Goal: Information Seeking & Learning: Learn about a topic

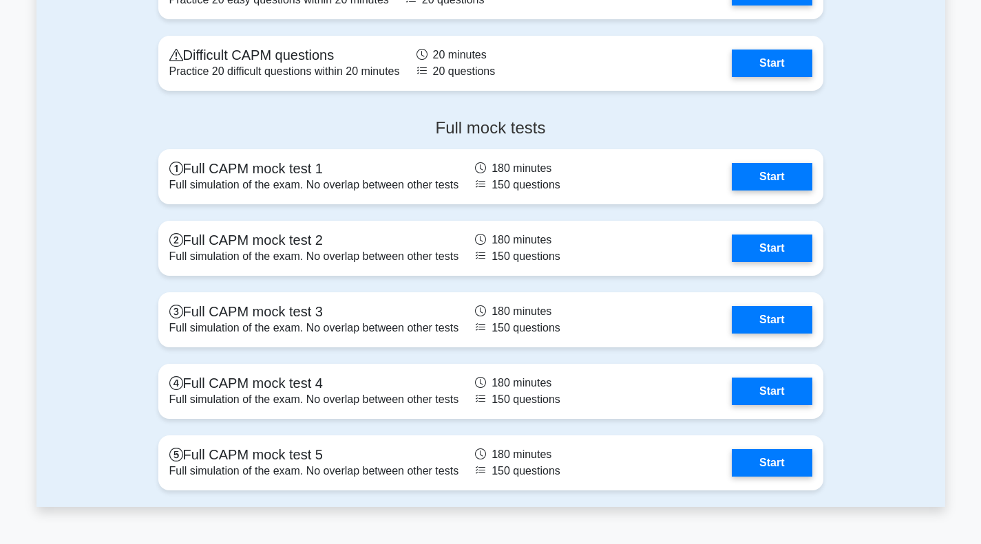
scroll to position [3604, 0]
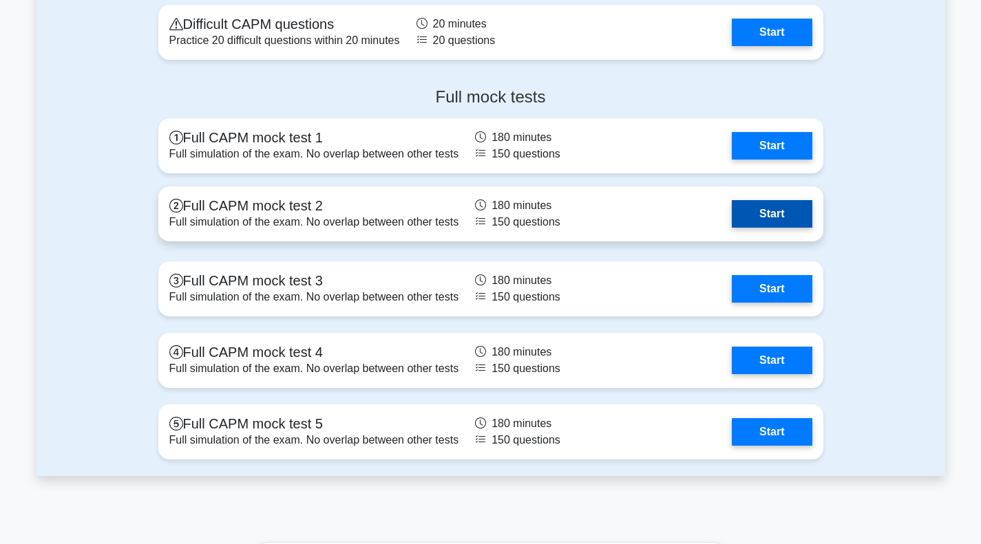
click at [731, 228] on link "Start" at bounding box center [771, 214] width 80 height 28
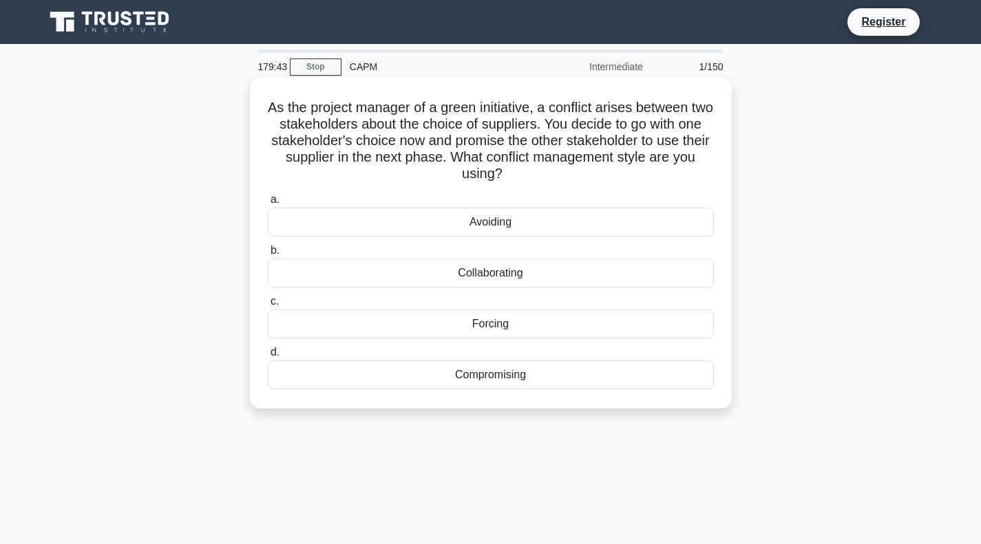
click at [367, 374] on div "Compromising" at bounding box center [491, 375] width 446 height 29
click at [268, 357] on input "d. Compromising" at bounding box center [268, 352] width 0 height 9
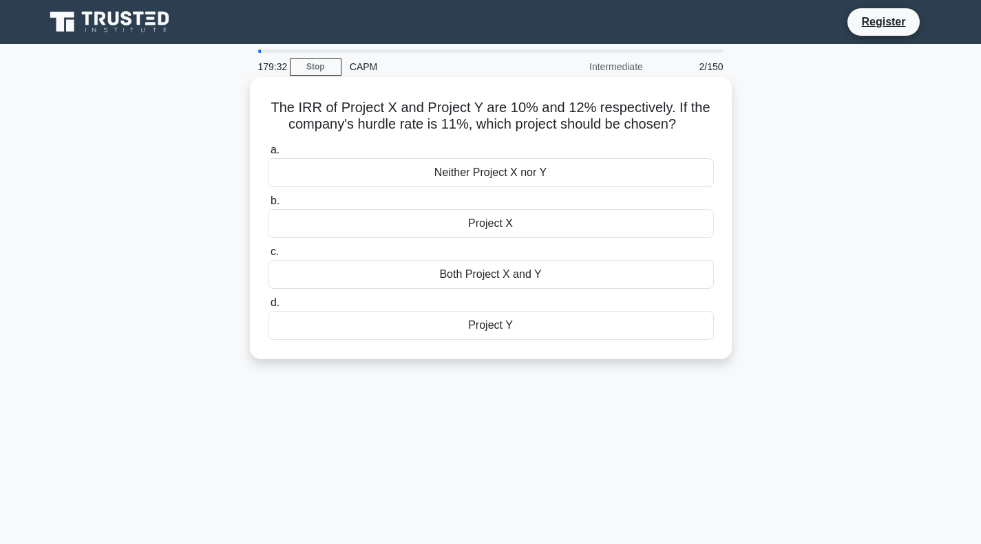
click at [423, 331] on div "Project Y" at bounding box center [491, 325] width 446 height 29
click at [268, 308] on input "d. Project Y" at bounding box center [268, 303] width 0 height 9
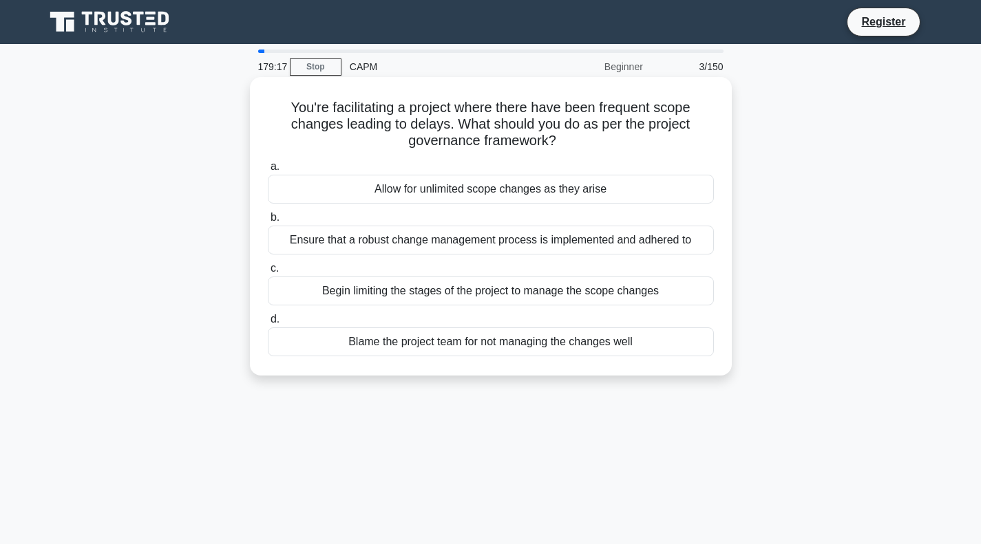
click at [449, 244] on div "Ensure that a robust change management process is implemented and adhered to" at bounding box center [491, 240] width 446 height 29
click at [268, 222] on input "b. Ensure that a robust change management process is implemented and adhered to" at bounding box center [268, 217] width 0 height 9
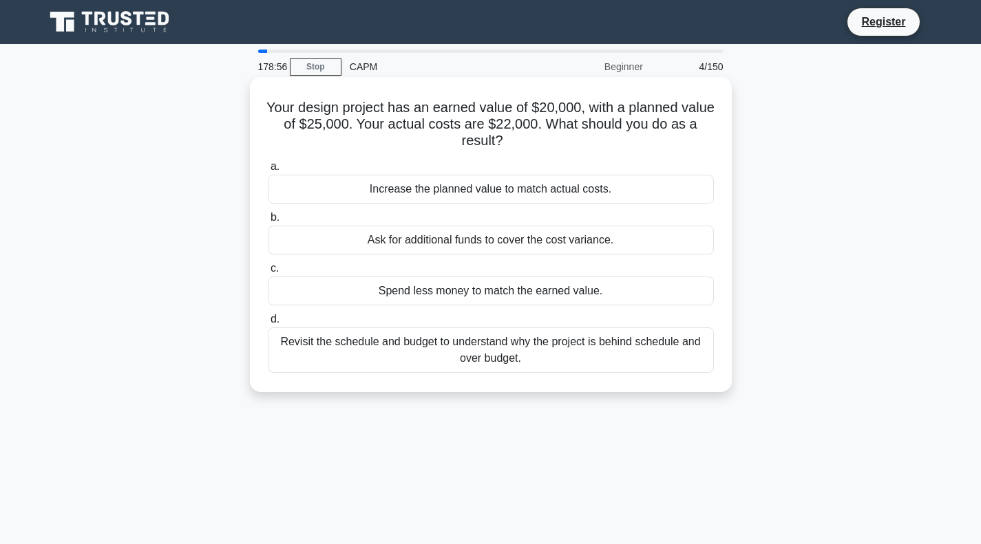
click at [478, 365] on div "Revisit the schedule and budget to understand why the project is behind schedul…" at bounding box center [491, 350] width 446 height 45
click at [268, 324] on input "d. Revisit the schedule and budget to understand why the project is behind sche…" at bounding box center [268, 319] width 0 height 9
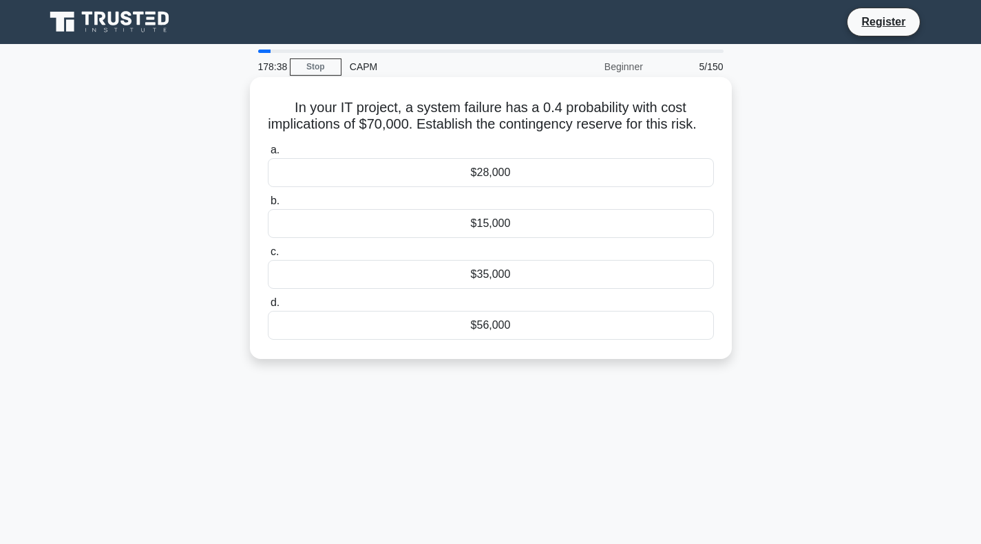
click at [512, 186] on div "$28,000" at bounding box center [491, 172] width 446 height 29
click at [268, 155] on input "a. $28,000" at bounding box center [268, 150] width 0 height 9
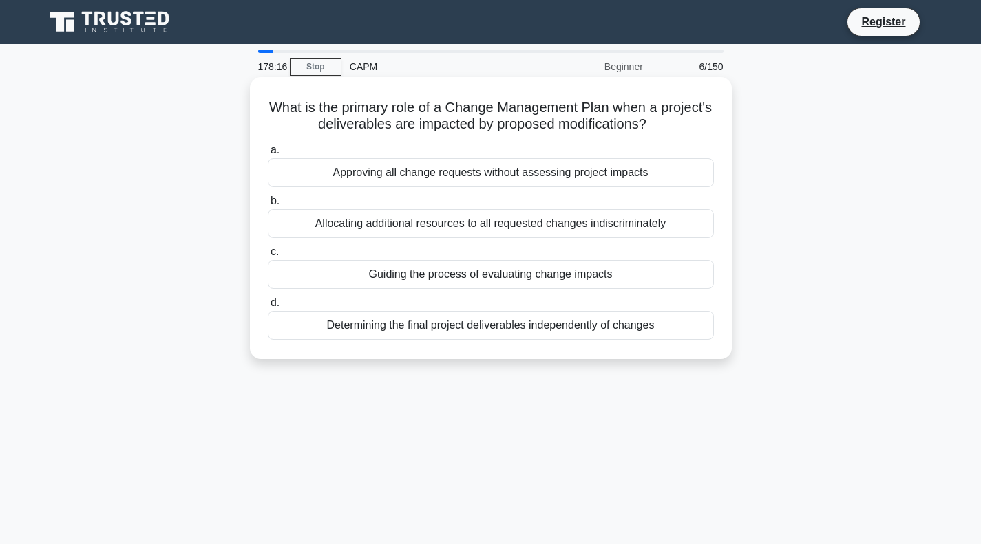
click at [530, 279] on div "Guiding the process of evaluating change impacts" at bounding box center [491, 274] width 446 height 29
click at [268, 257] on input "c. Guiding the process of evaluating change impacts" at bounding box center [268, 252] width 0 height 9
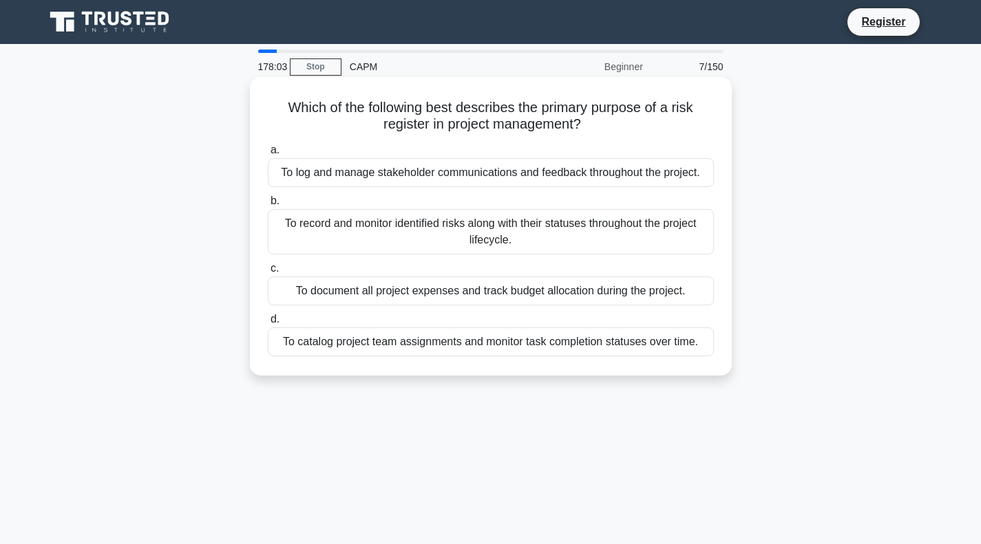
click at [496, 247] on div "To record and monitor identified risks along with their statuses throughout the…" at bounding box center [491, 231] width 446 height 45
click at [268, 206] on input "b. To record and monitor identified risks along with their statuses throughout …" at bounding box center [268, 201] width 0 height 9
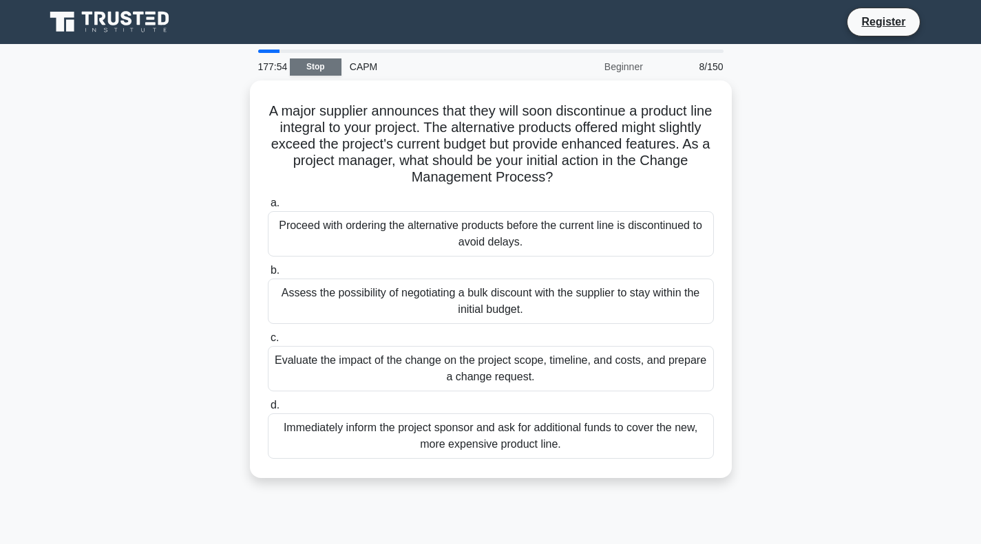
click at [318, 67] on link "Stop" at bounding box center [316, 66] width 52 height 17
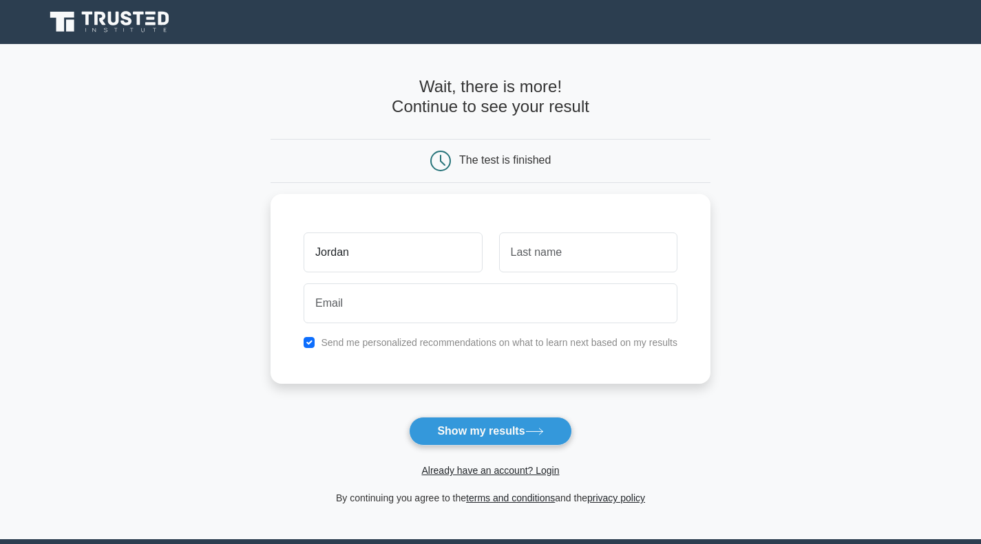
type input "Jordan"
type input "[PERSON_NAME]"
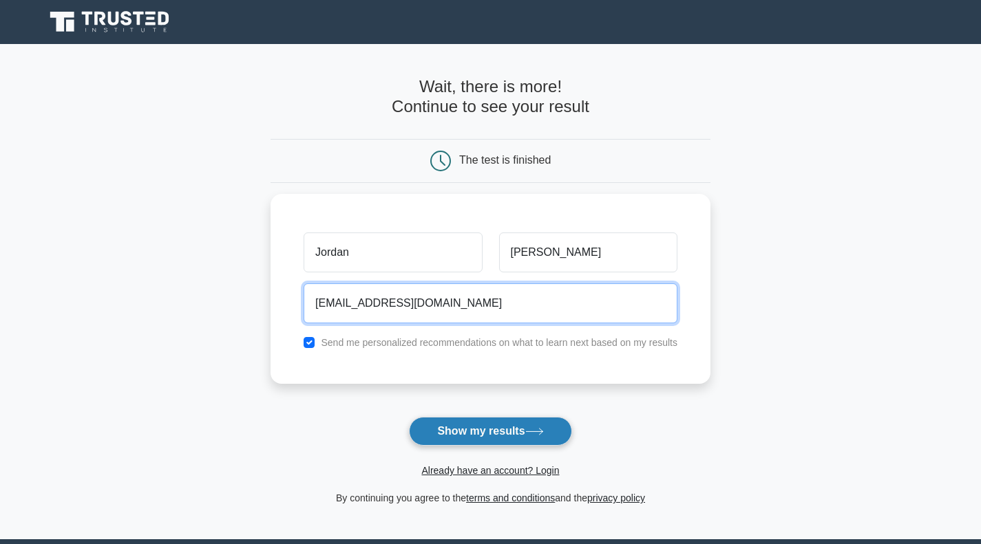
type input "[EMAIL_ADDRESS][DOMAIN_NAME]"
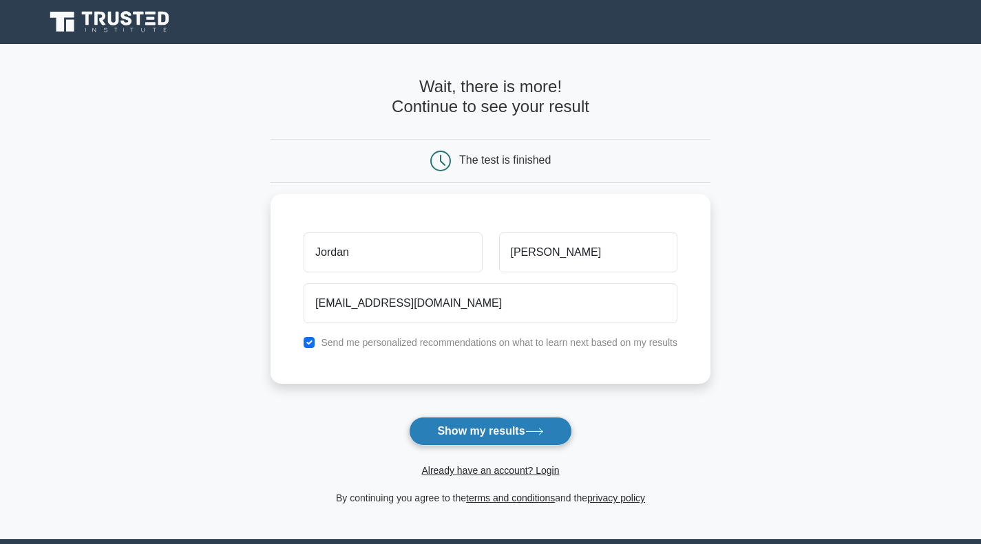
click at [502, 431] on button "Show my results" at bounding box center [490, 431] width 162 height 29
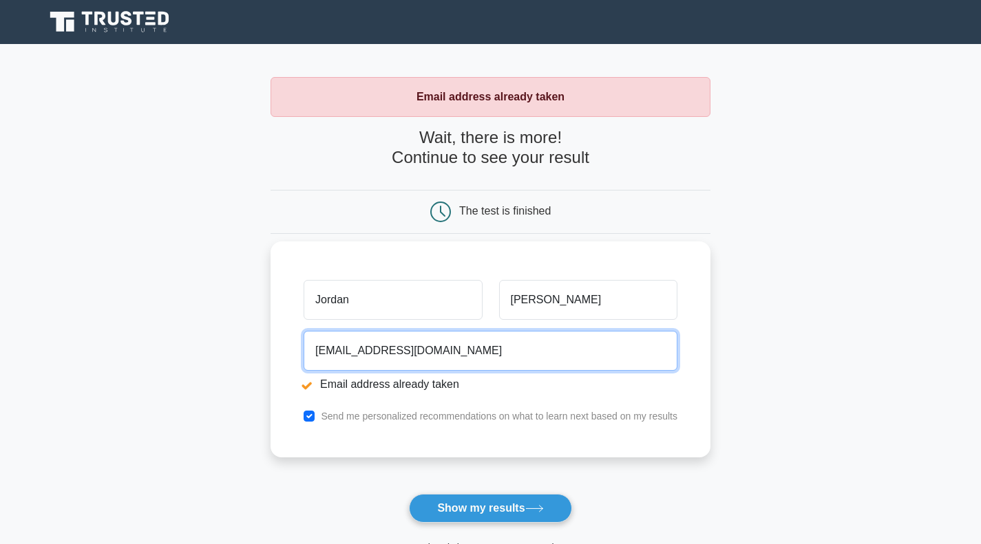
click at [486, 352] on input "[EMAIL_ADDRESS][DOMAIN_NAME]" at bounding box center [490, 351] width 374 height 40
type input "j"
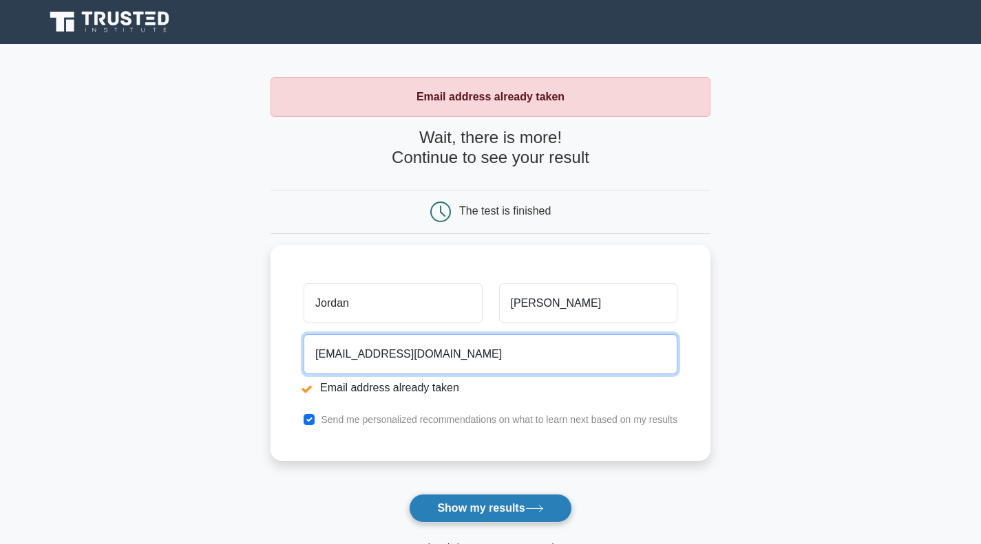
type input "[EMAIL_ADDRESS][DOMAIN_NAME]"
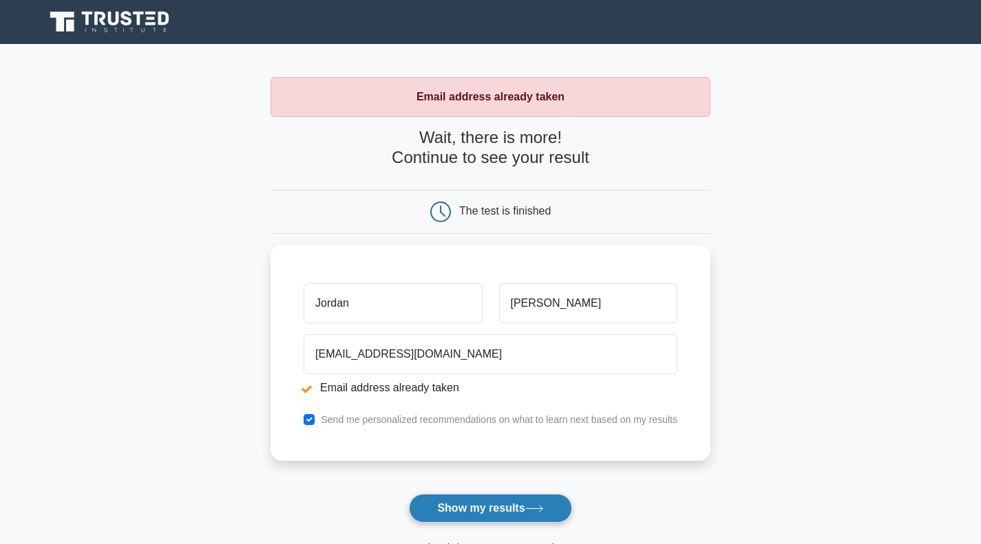
click at [495, 509] on button "Show my results" at bounding box center [490, 508] width 162 height 29
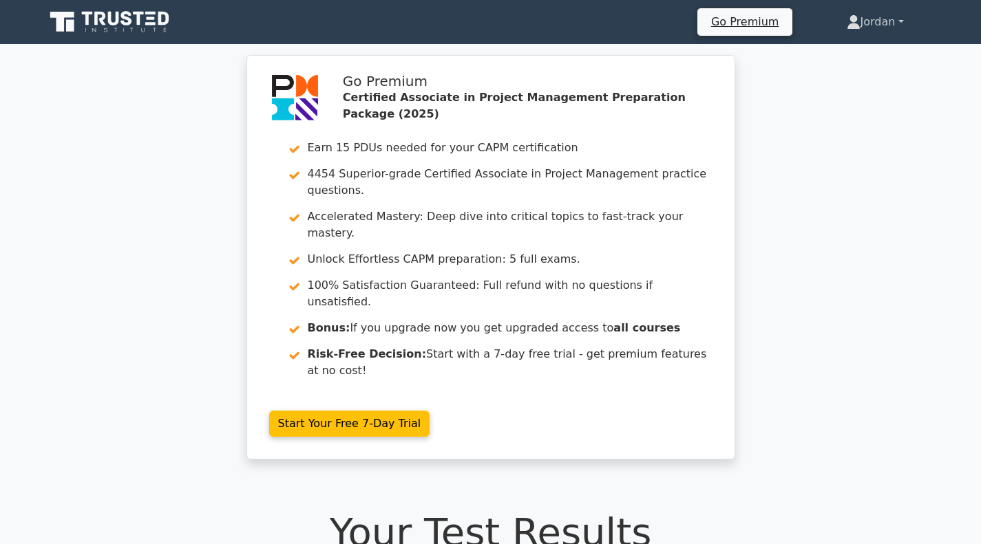
click at [879, 21] on link "Jordan" at bounding box center [874, 22] width 123 height 28
click at [899, 22] on link "Jordan" at bounding box center [874, 22] width 123 height 28
click at [0, 164] on div "Go Premium Certified Associate in Project Management Preparation Package (2025)…" at bounding box center [490, 265] width 981 height 421
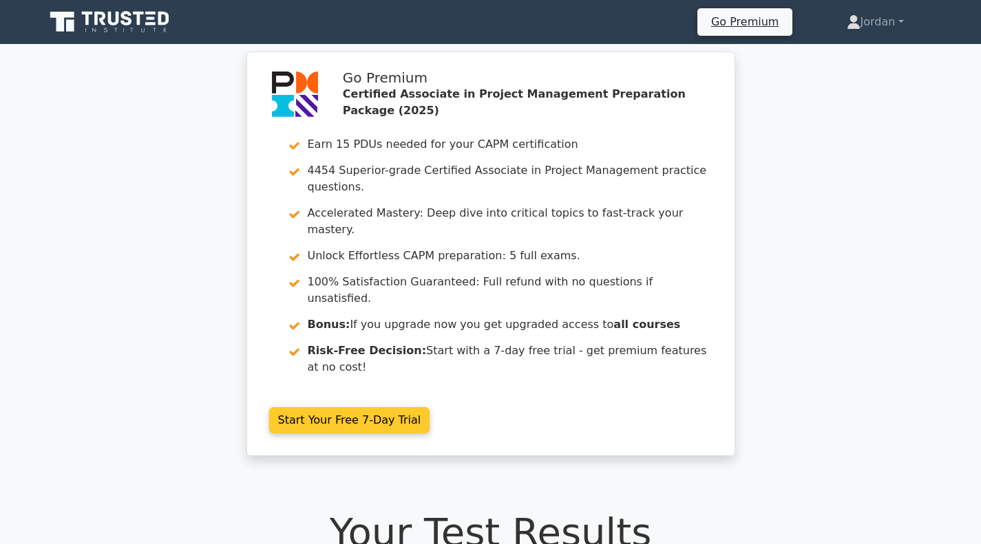
click at [392, 407] on link "Start Your Free 7-Day Trial" at bounding box center [349, 420] width 161 height 26
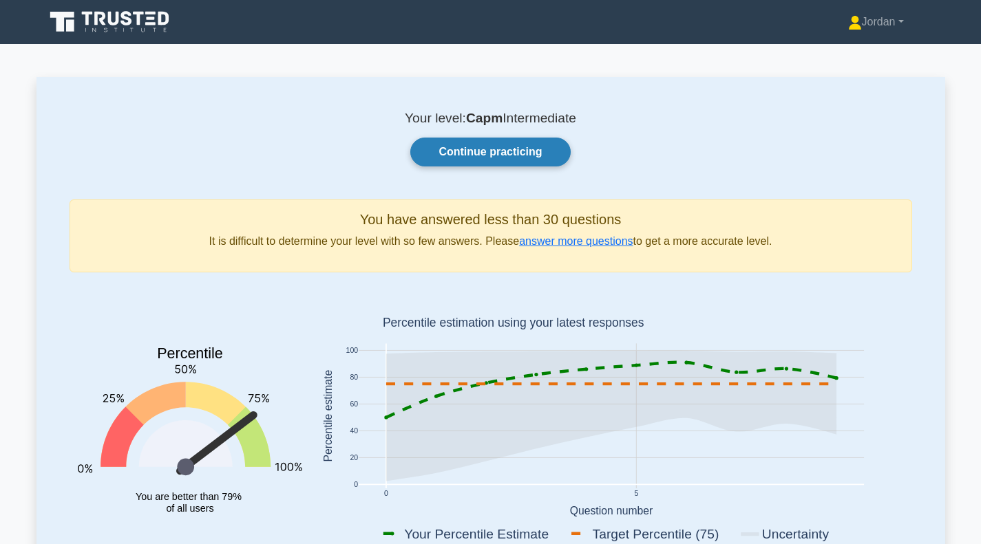
click at [492, 154] on link "Continue practicing" at bounding box center [490, 152] width 160 height 29
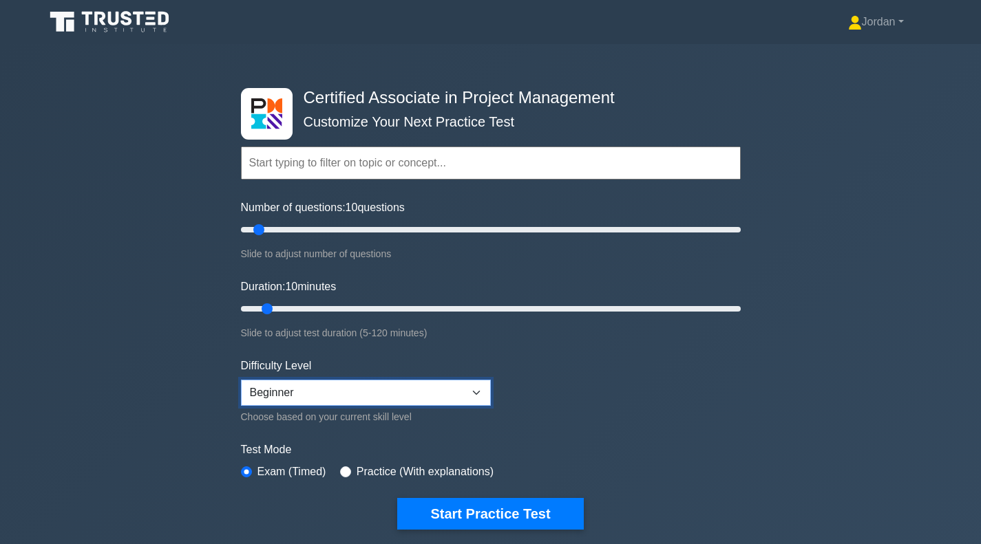
click at [480, 394] on select "Beginner Intermediate Expert" at bounding box center [366, 393] width 250 height 26
select select "intermediate"
click at [241, 380] on select "Beginner Intermediate Expert" at bounding box center [366, 393] width 250 height 26
click at [340, 470] on input "radio" at bounding box center [345, 472] width 11 height 11
radio input "true"
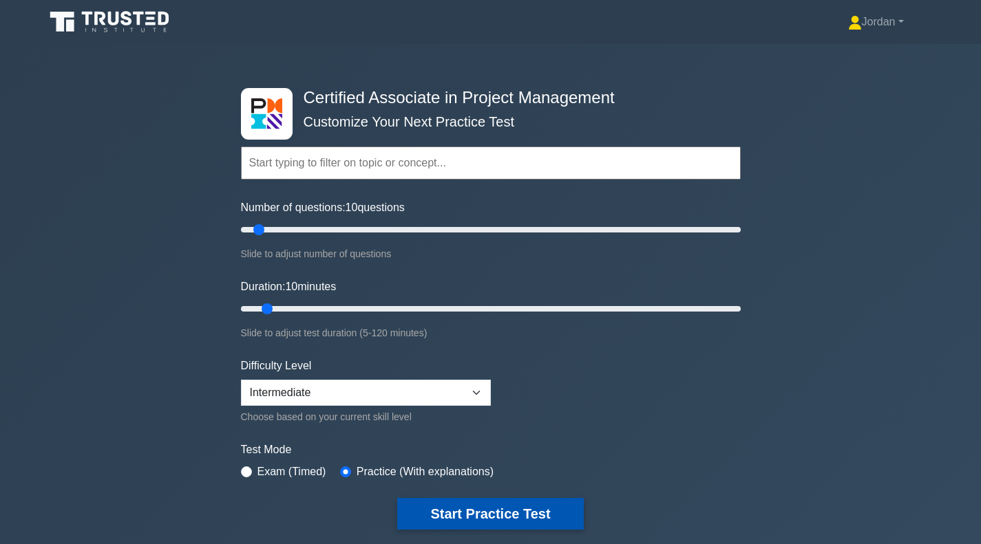
click at [489, 511] on button "Start Practice Test" at bounding box center [490, 514] width 186 height 32
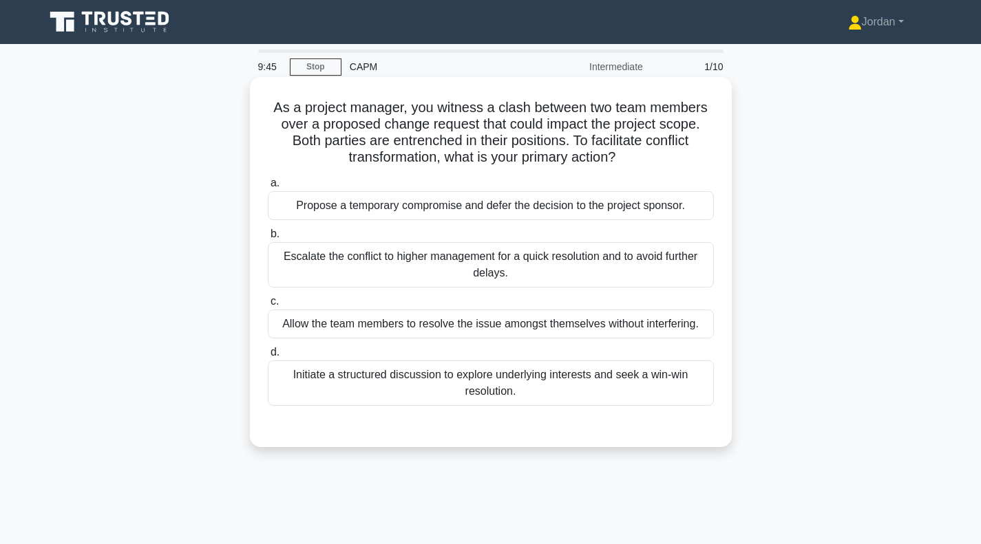
click at [508, 382] on div "Initiate a structured discussion to explore underlying interests and seek a win…" at bounding box center [491, 383] width 446 height 45
click at [268, 357] on input "d. Initiate a structured discussion to explore underlying interests and seek a …" at bounding box center [268, 352] width 0 height 9
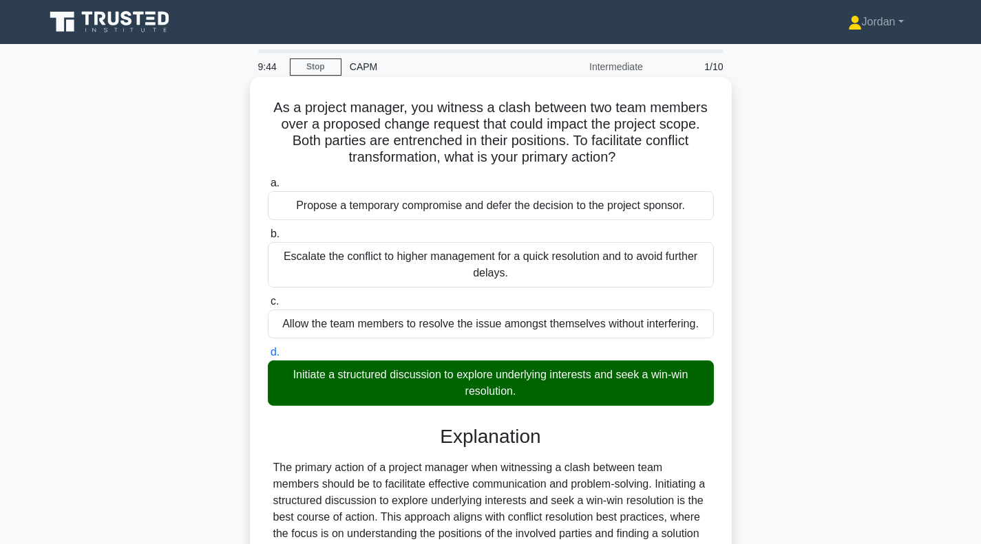
scroll to position [288, 0]
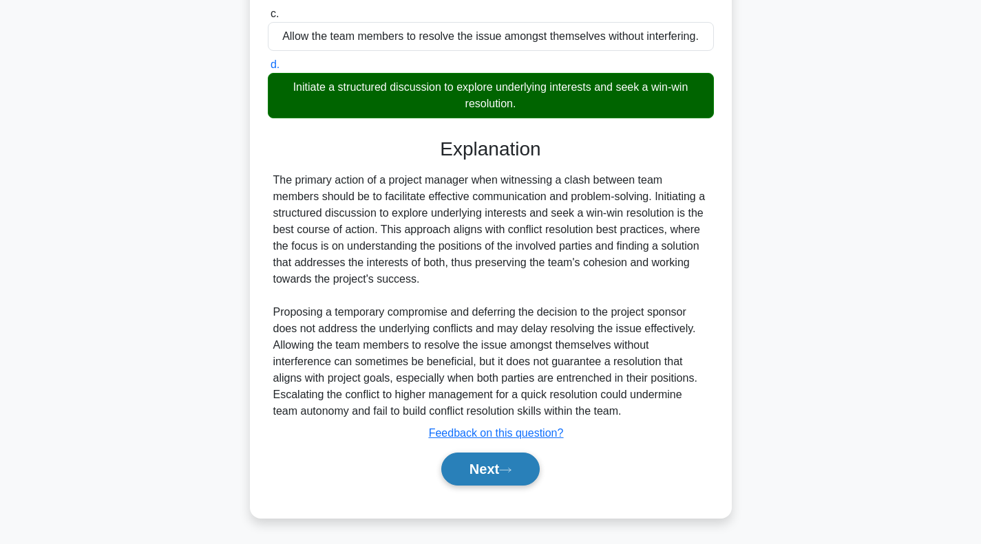
click at [506, 479] on button "Next" at bounding box center [490, 469] width 98 height 33
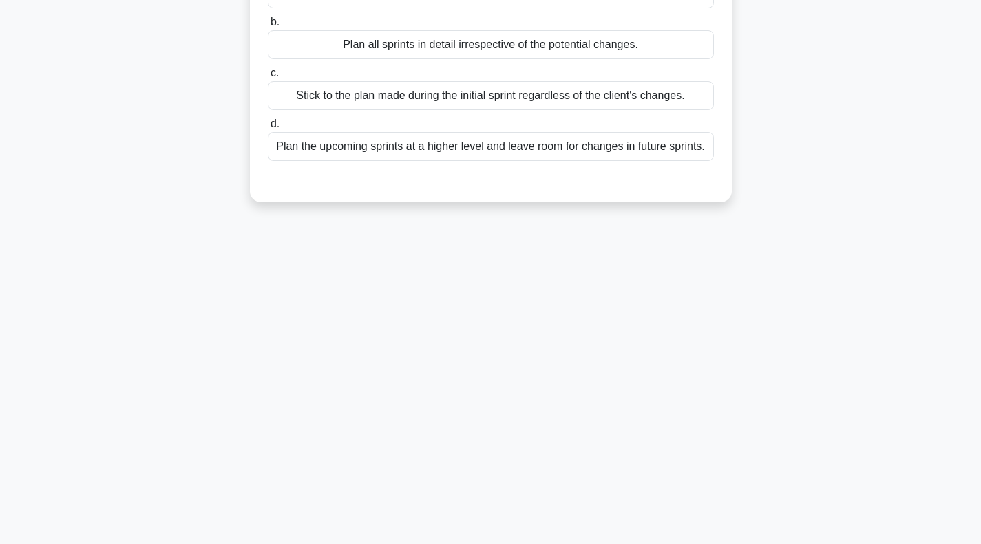
scroll to position [0, 0]
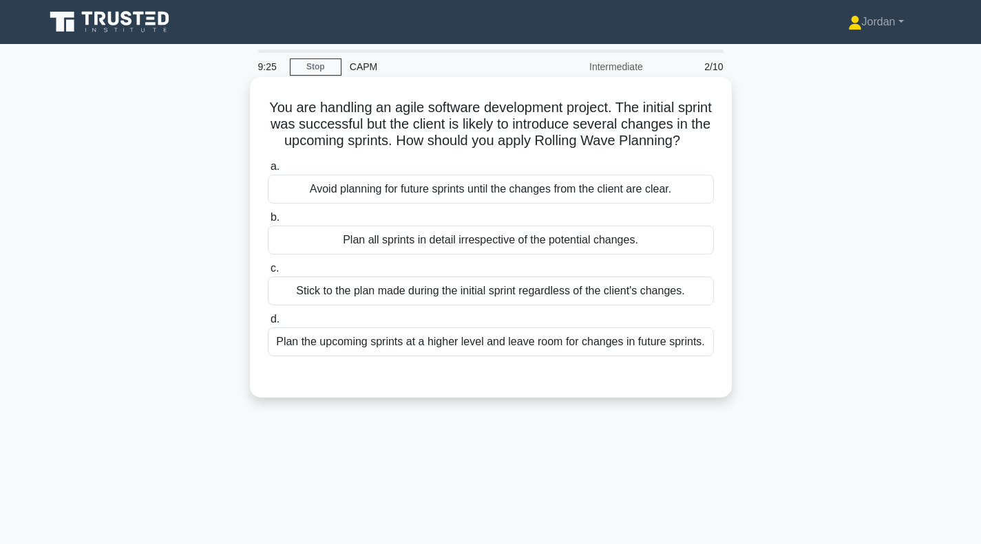
click at [520, 356] on div "Plan the upcoming sprints at a higher level and leave room for changes in futur…" at bounding box center [491, 342] width 446 height 29
click at [268, 324] on input "d. Plan the upcoming sprints at a higher level and leave room for changes in fu…" at bounding box center [268, 319] width 0 height 9
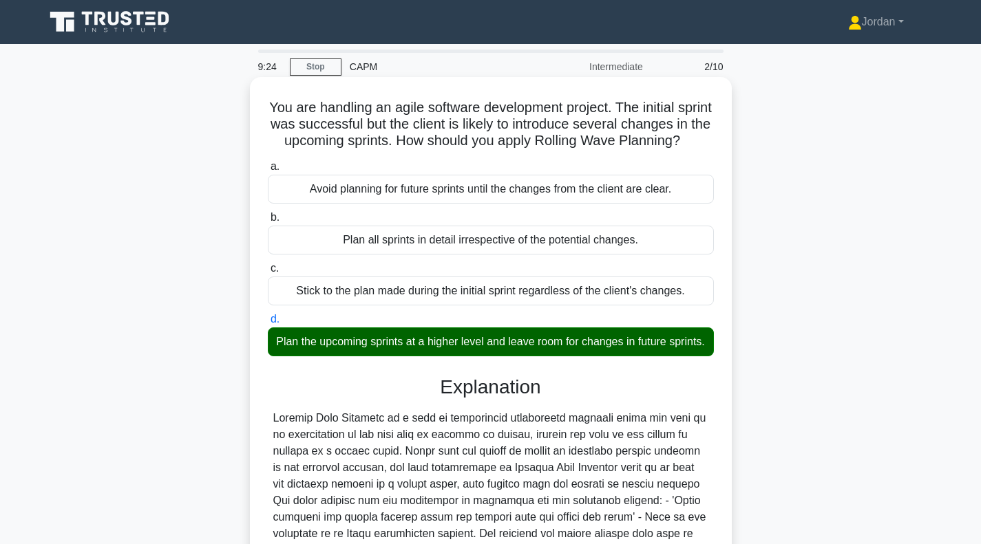
scroll to position [305, 0]
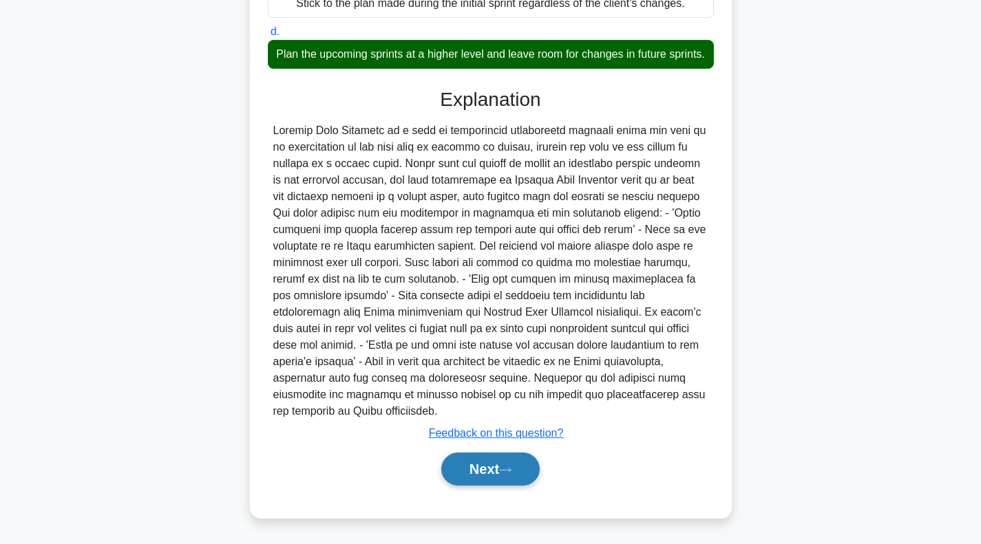
click at [498, 473] on button "Next" at bounding box center [490, 469] width 98 height 33
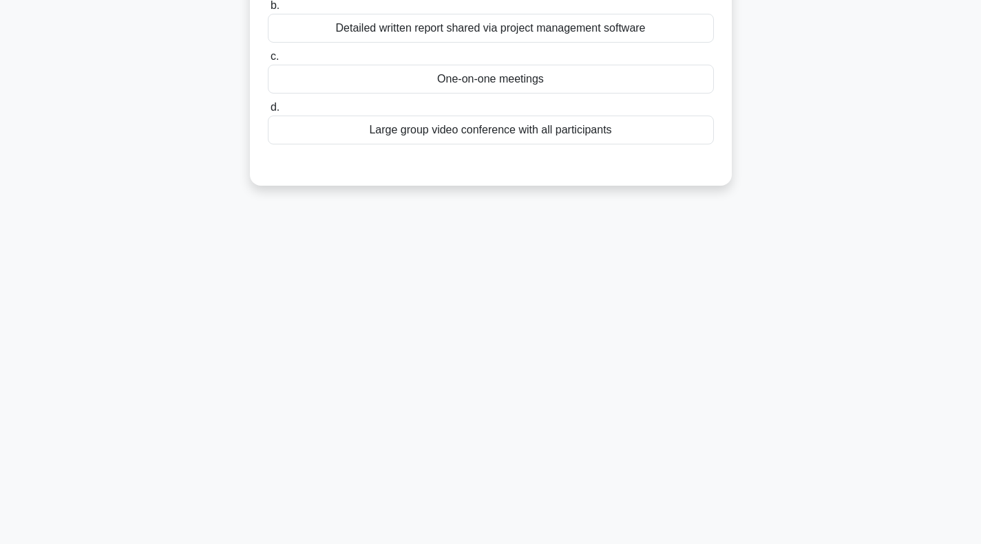
scroll to position [0, 0]
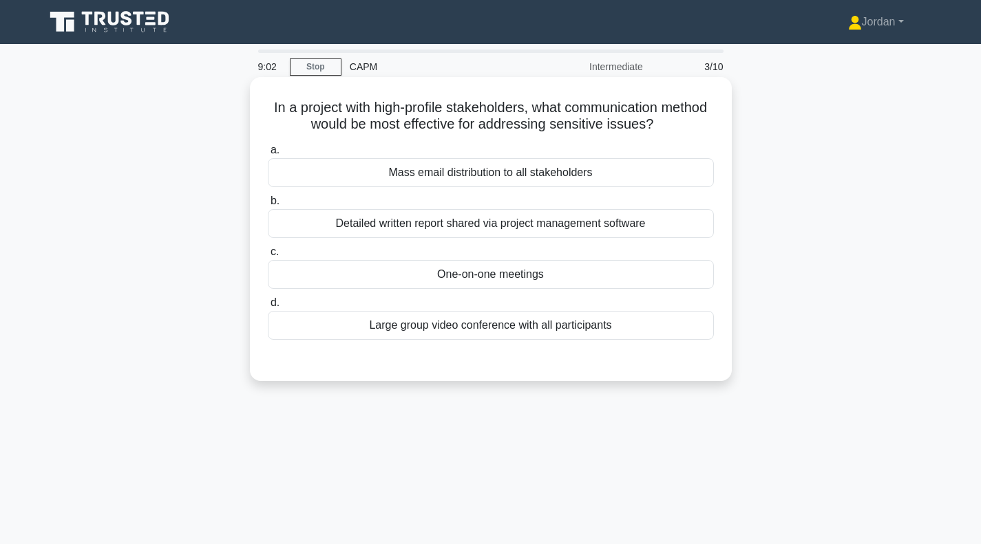
click at [543, 281] on div "One-on-one meetings" at bounding box center [491, 274] width 446 height 29
click at [268, 257] on input "c. One-on-one meetings" at bounding box center [268, 252] width 0 height 9
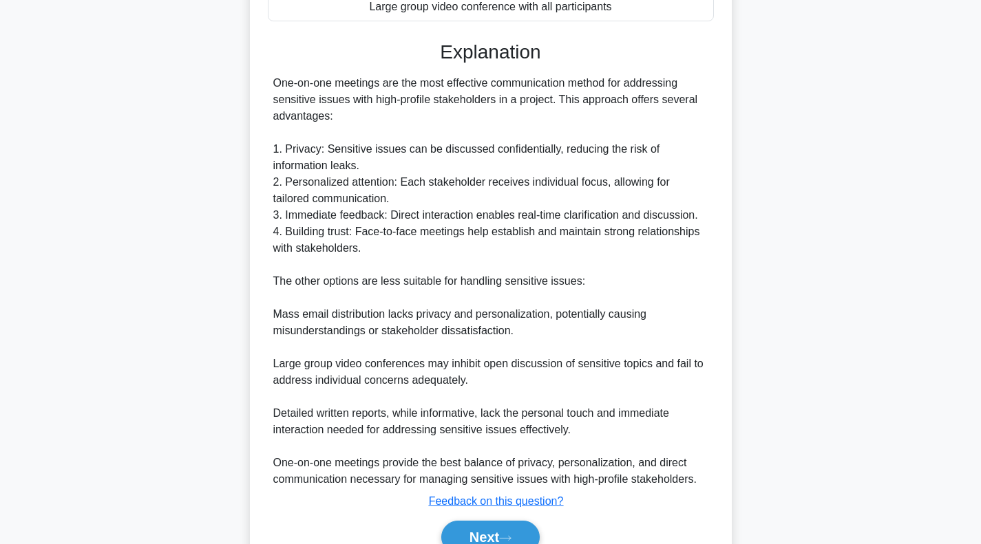
scroll to position [387, 0]
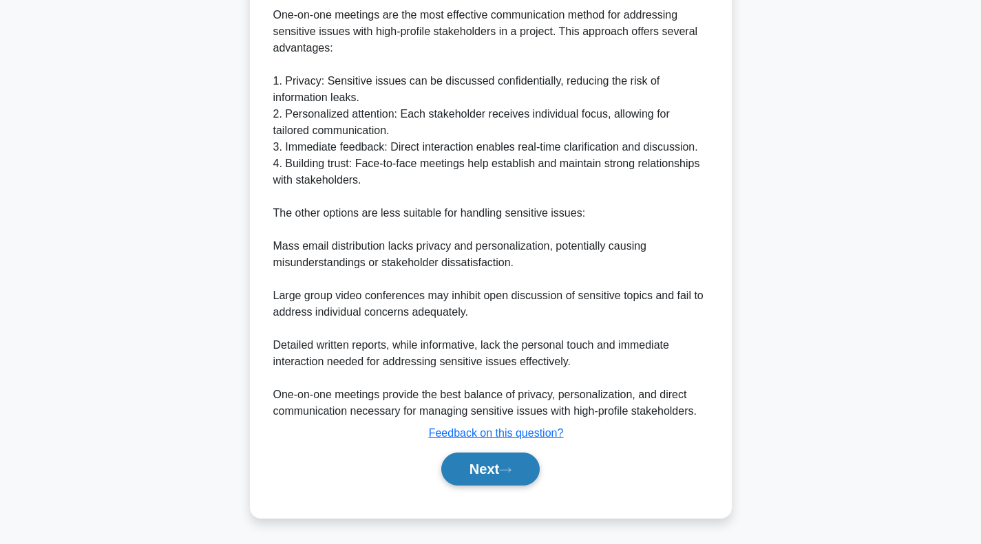
click at [498, 464] on button "Next" at bounding box center [490, 469] width 98 height 33
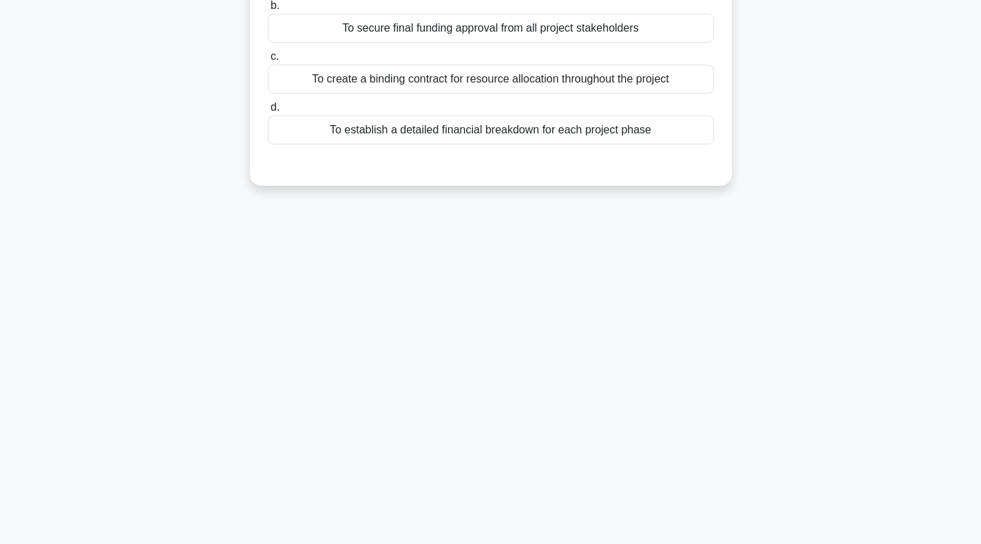
scroll to position [0, 0]
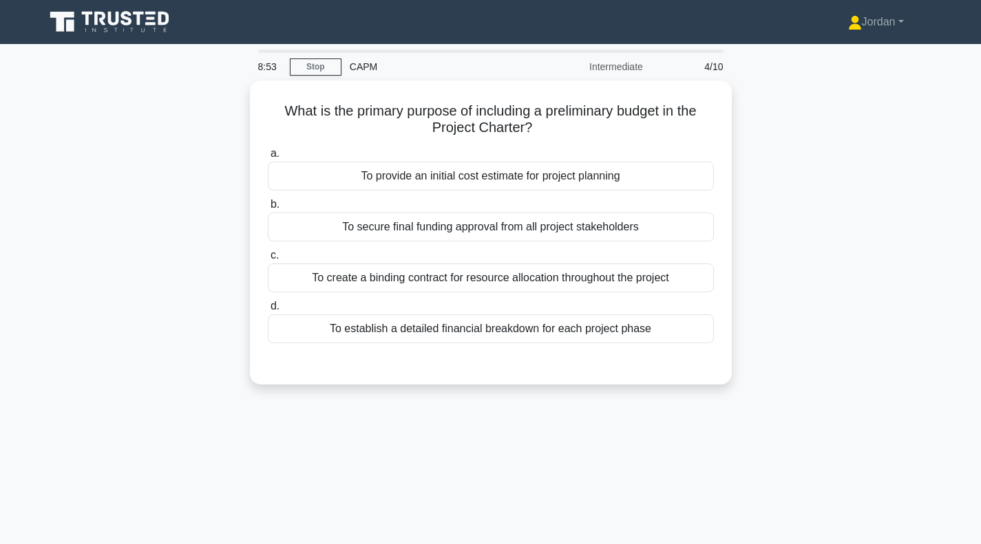
click at [0, 360] on main "8:53 Stop CAPM Intermediate 4/10 What is the primary purpose of including a pre…" at bounding box center [490, 393] width 981 height 699
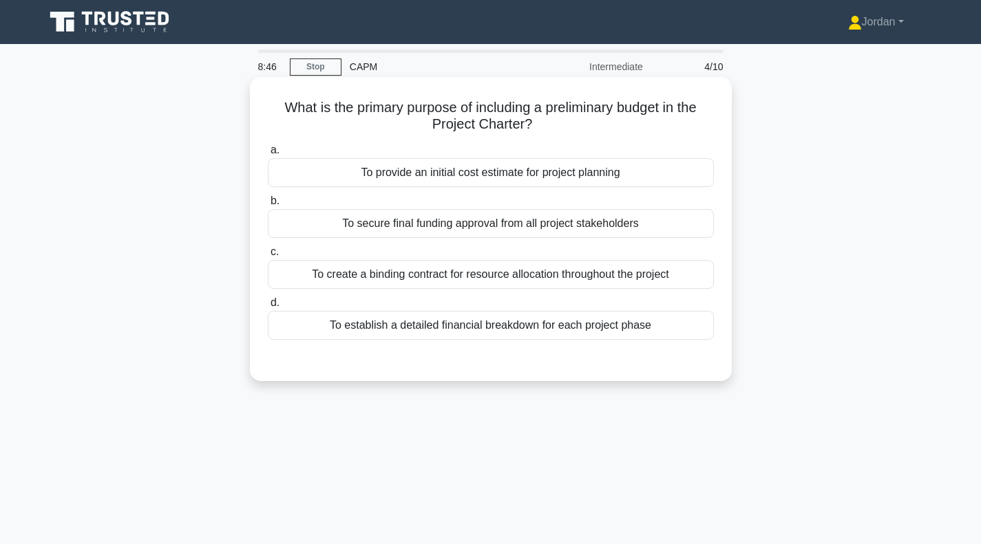
click at [539, 180] on div "To provide an initial cost estimate for project planning" at bounding box center [491, 172] width 446 height 29
click at [268, 155] on input "a. To provide an initial cost estimate for project planning" at bounding box center [268, 150] width 0 height 9
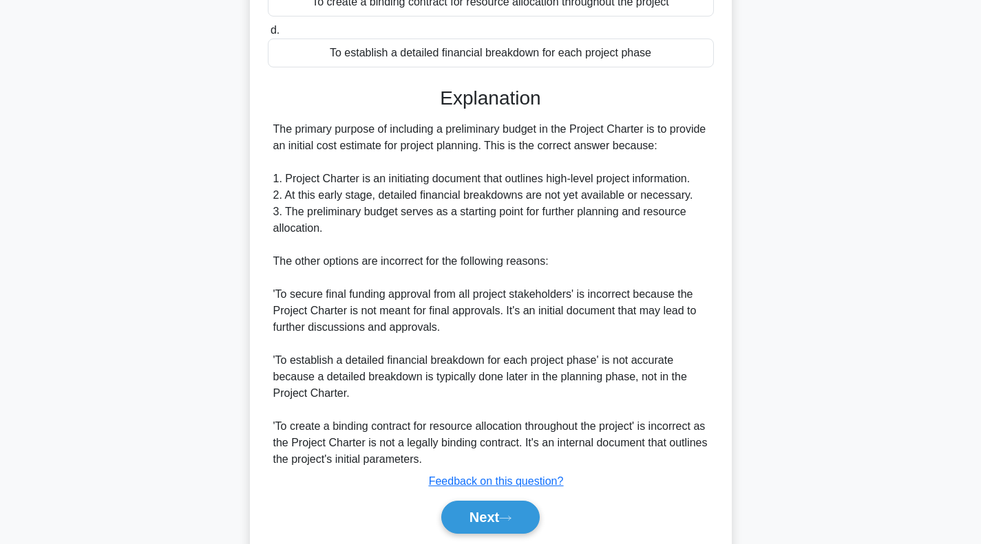
scroll to position [321, 0]
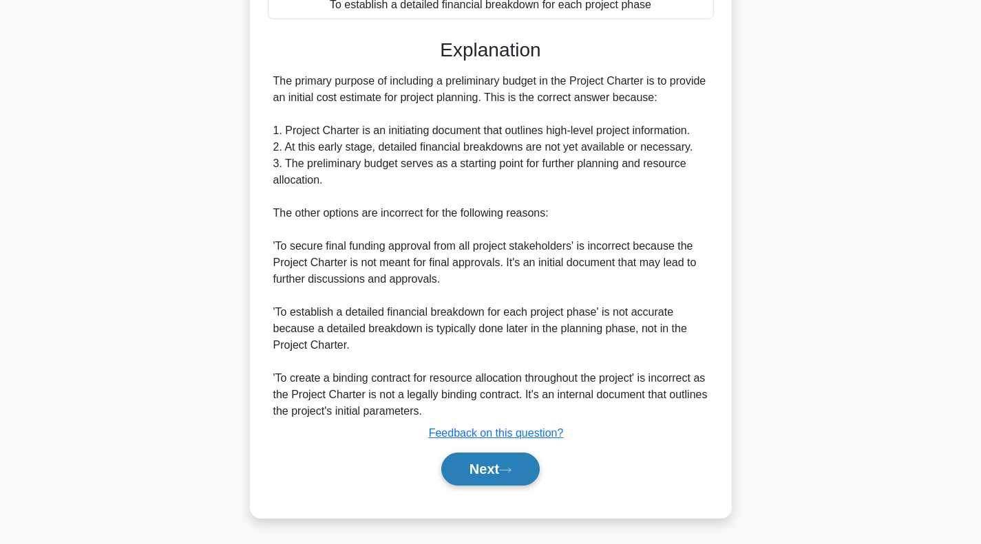
click at [503, 470] on button "Next" at bounding box center [490, 469] width 98 height 33
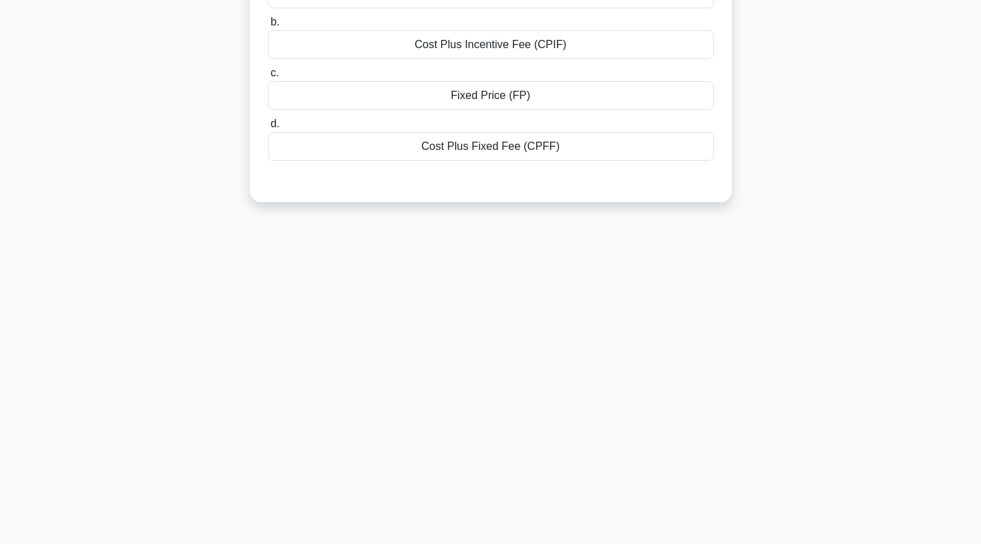
scroll to position [0, 0]
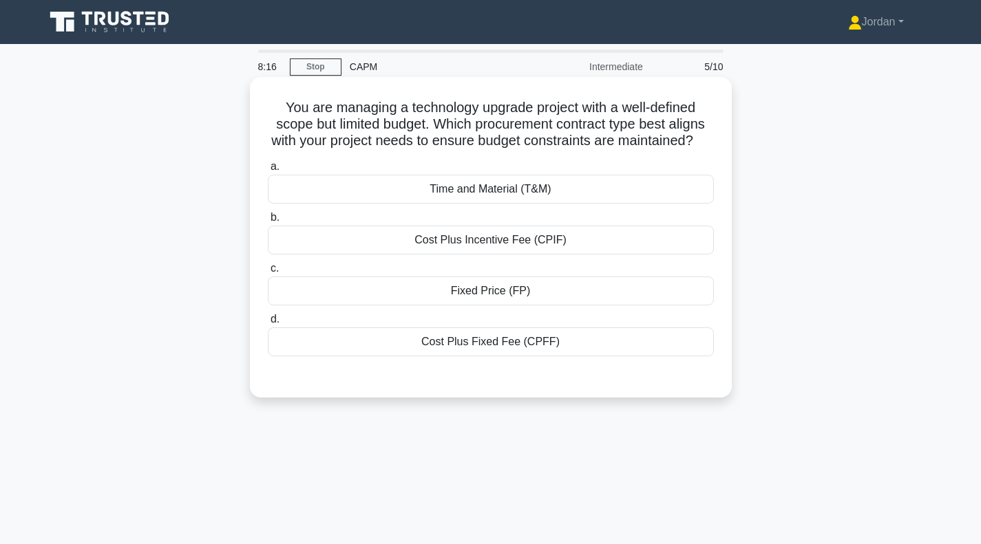
click at [498, 255] on div "Cost Plus Incentive Fee (CPIF)" at bounding box center [491, 240] width 446 height 29
click at [268, 222] on input "b. Cost Plus Incentive Fee (CPIF)" at bounding box center [268, 217] width 0 height 9
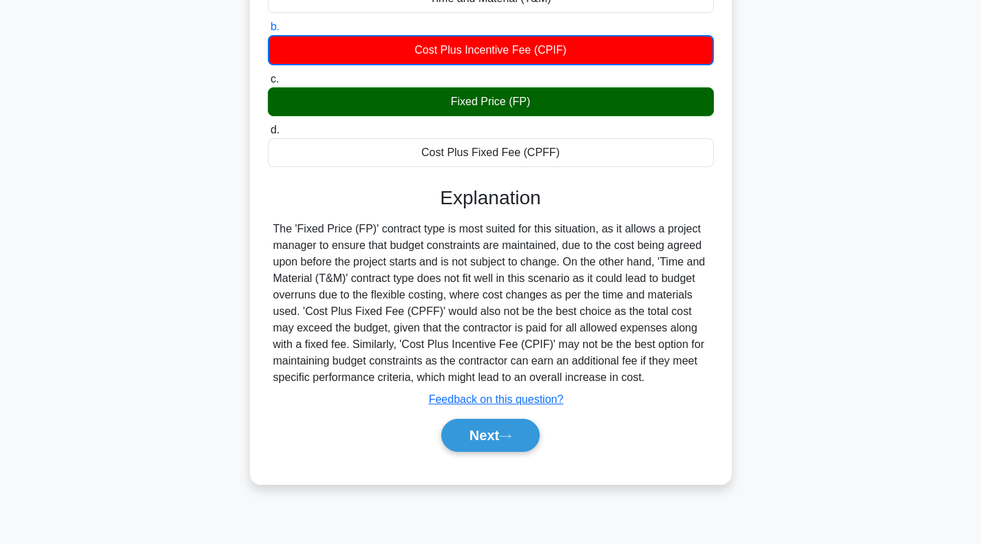
scroll to position [199, 0]
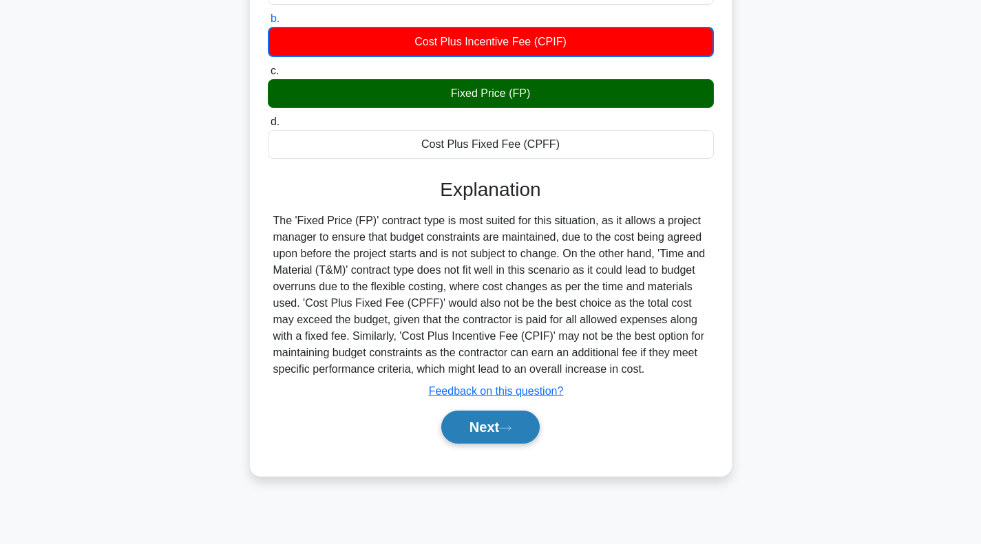
click at [502, 429] on button "Next" at bounding box center [490, 427] width 98 height 33
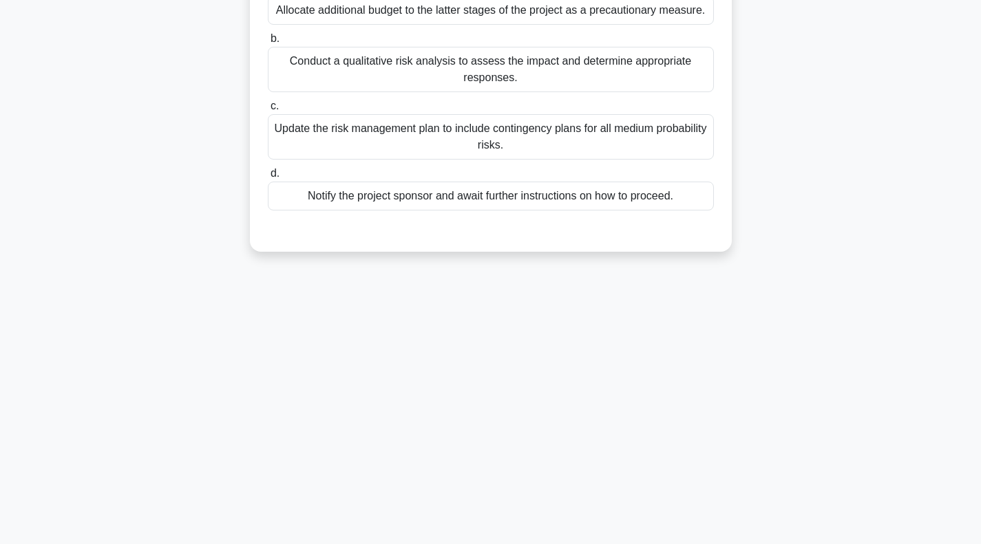
scroll to position [0, 0]
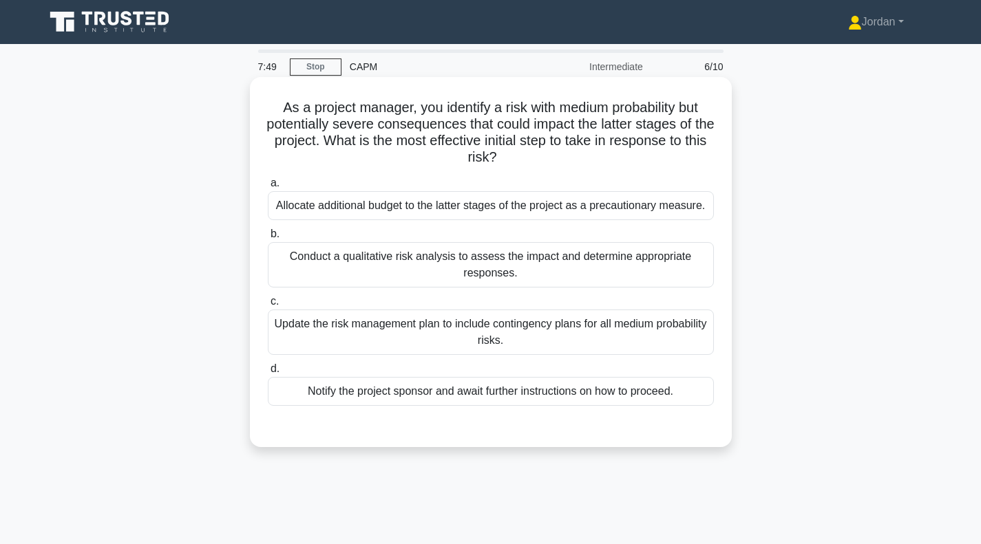
click at [501, 266] on div "Conduct a qualitative risk analysis to assess the impact and determine appropri…" at bounding box center [491, 264] width 446 height 45
click at [268, 239] on input "b. Conduct a qualitative risk analysis to assess the impact and determine appro…" at bounding box center [268, 234] width 0 height 9
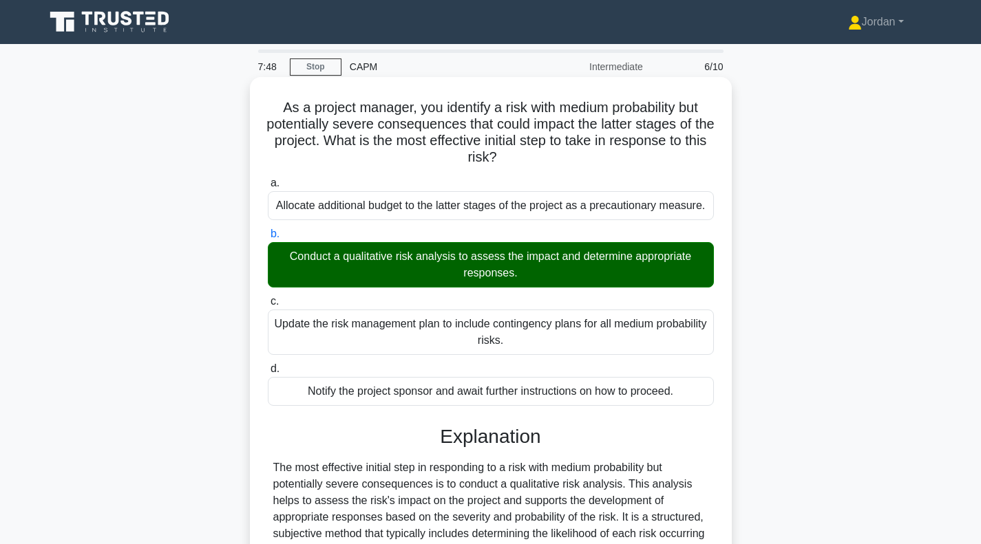
scroll to position [255, 0]
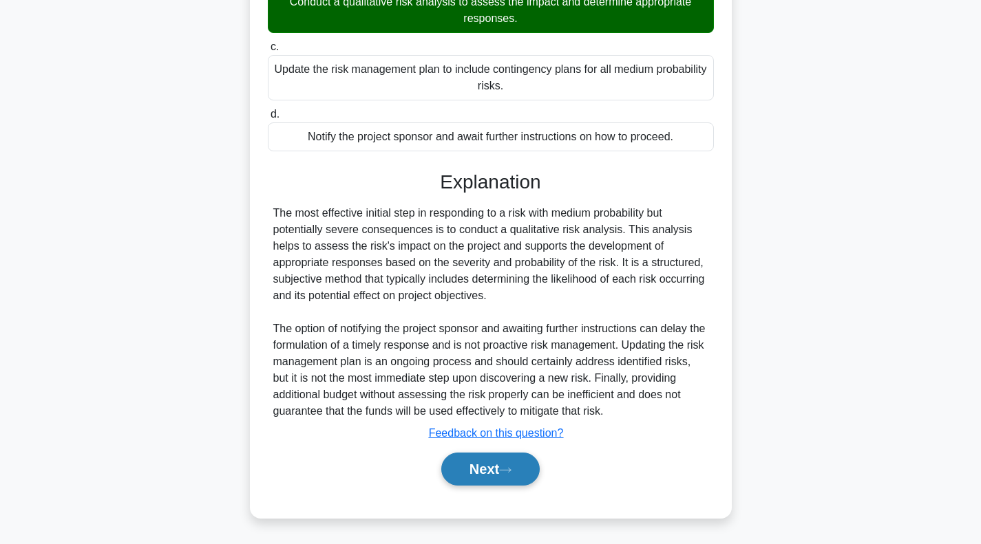
click at [511, 463] on button "Next" at bounding box center [490, 469] width 98 height 33
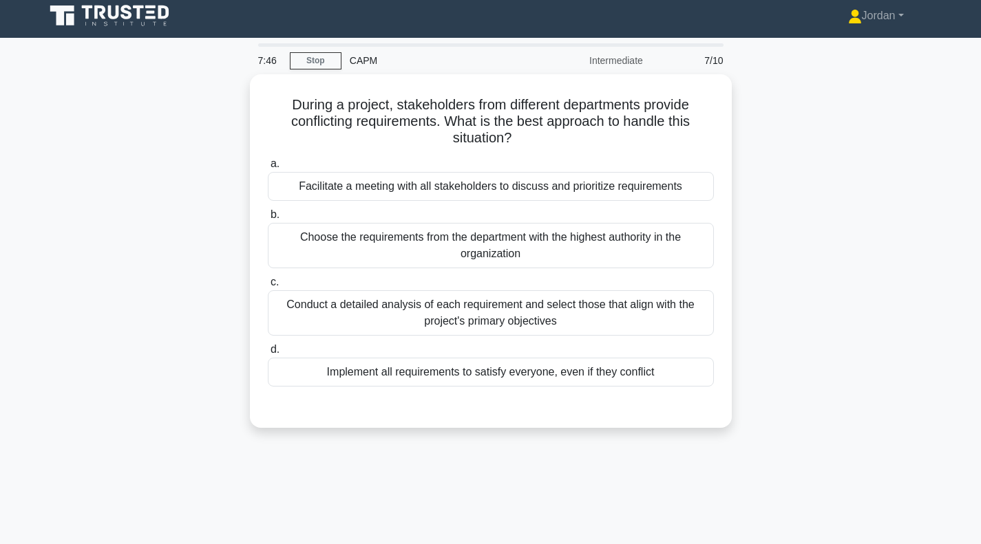
scroll to position [0, 0]
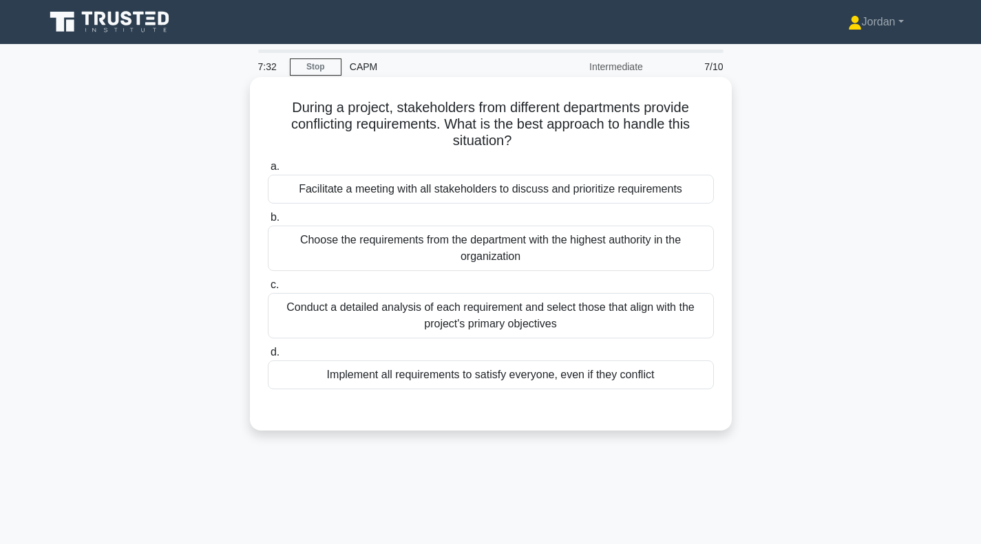
click at [510, 317] on div "Conduct a detailed analysis of each requirement and select those that align wit…" at bounding box center [491, 315] width 446 height 45
click at [268, 290] on input "c. Conduct a detailed analysis of each requirement and select those that align …" at bounding box center [268, 285] width 0 height 9
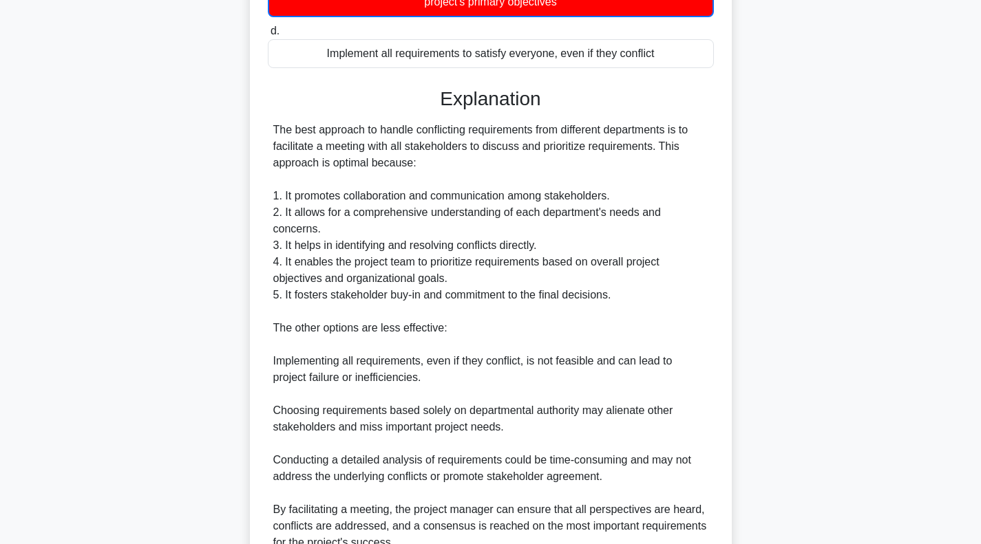
scroll to position [438, 0]
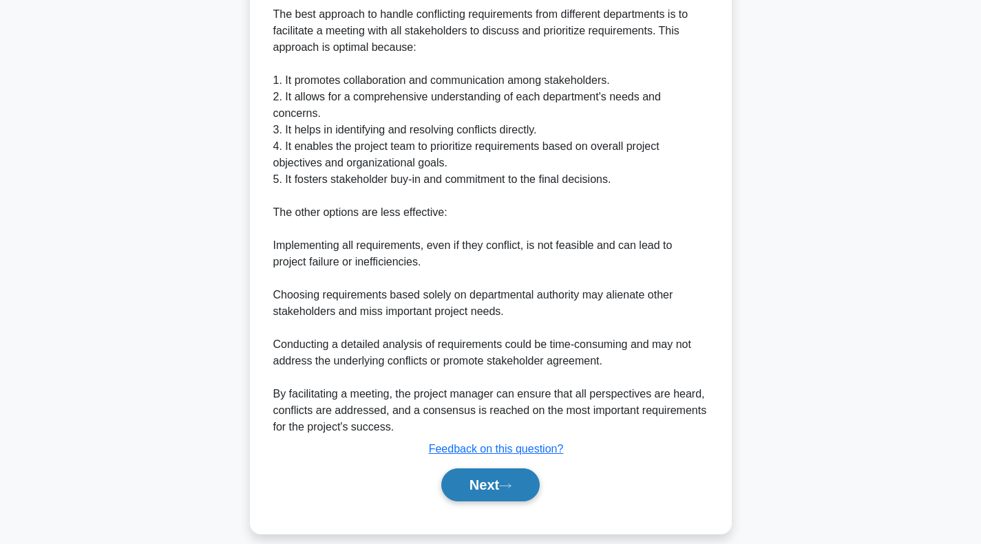
click at [492, 473] on button "Next" at bounding box center [490, 485] width 98 height 33
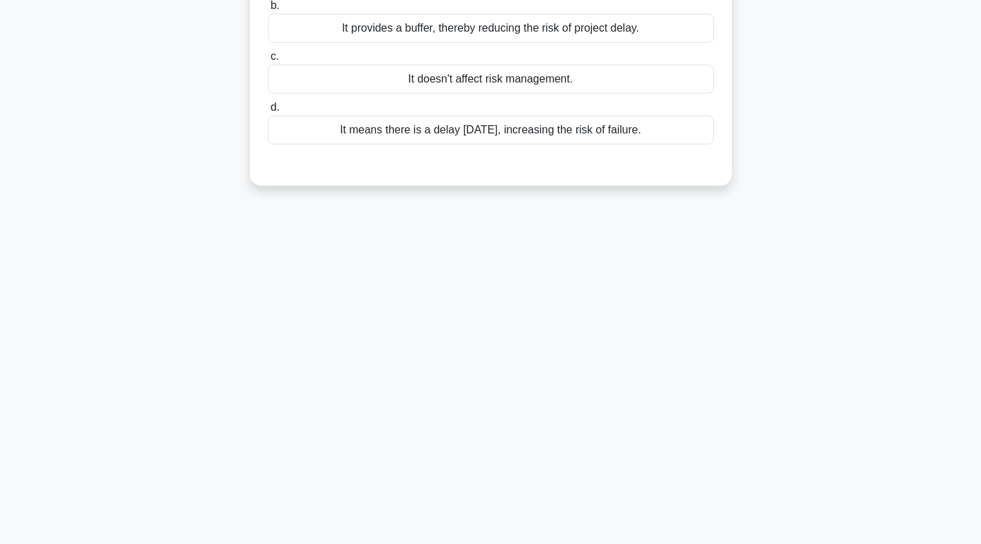
scroll to position [0, 0]
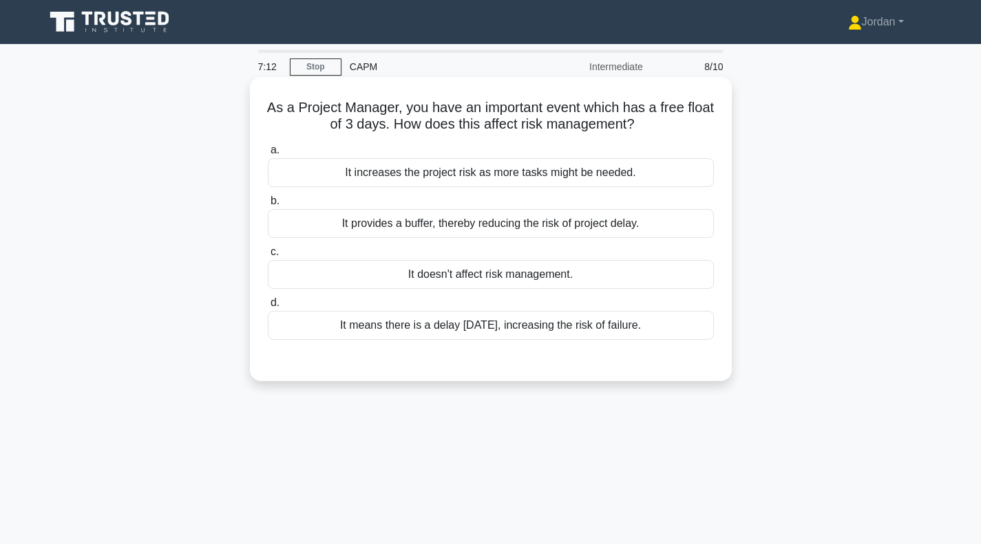
click at [515, 231] on div "It provides a buffer, thereby reducing the risk of project delay." at bounding box center [491, 223] width 446 height 29
click at [268, 206] on input "b. It provides a buffer, thereby reducing the risk of project delay." at bounding box center [268, 201] width 0 height 9
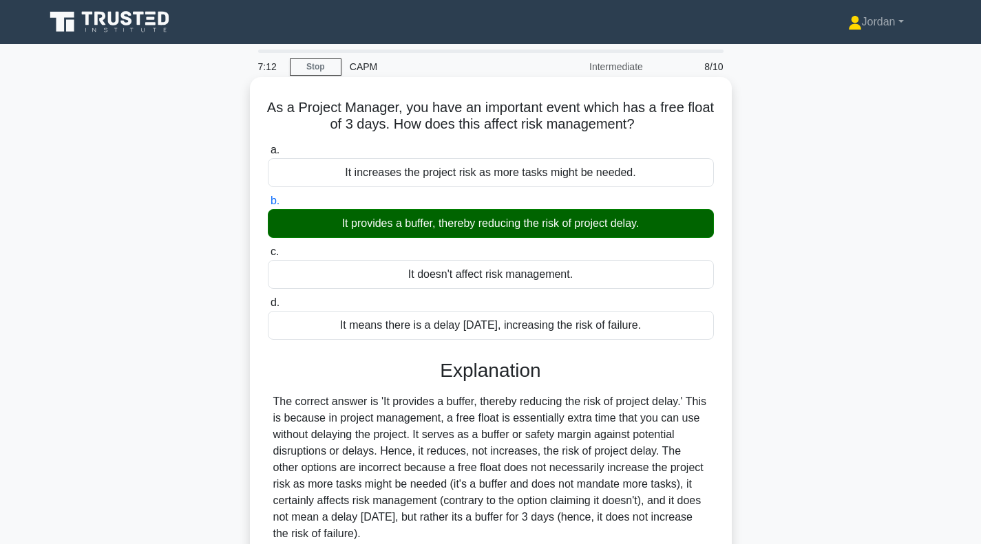
scroll to position [199, 0]
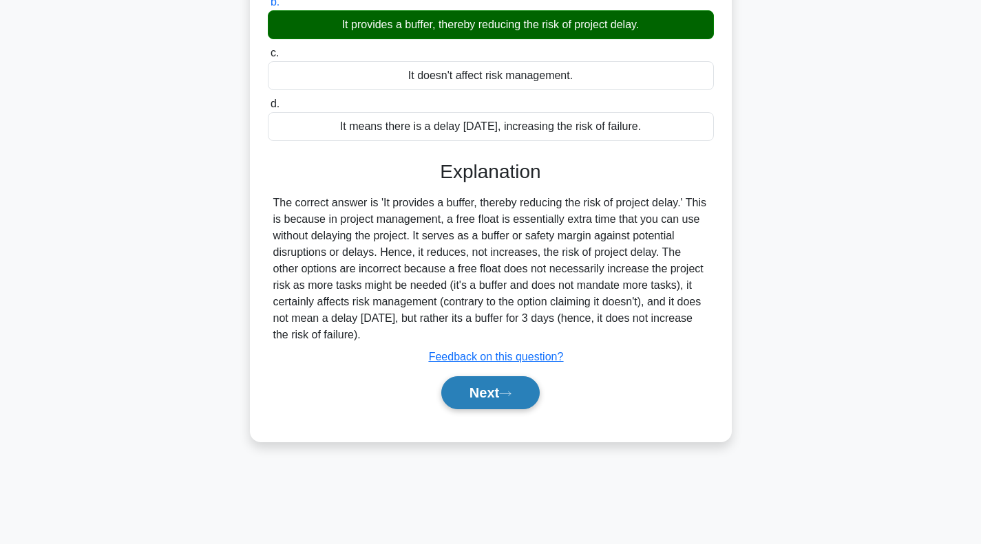
click at [498, 382] on button "Next" at bounding box center [490, 392] width 98 height 33
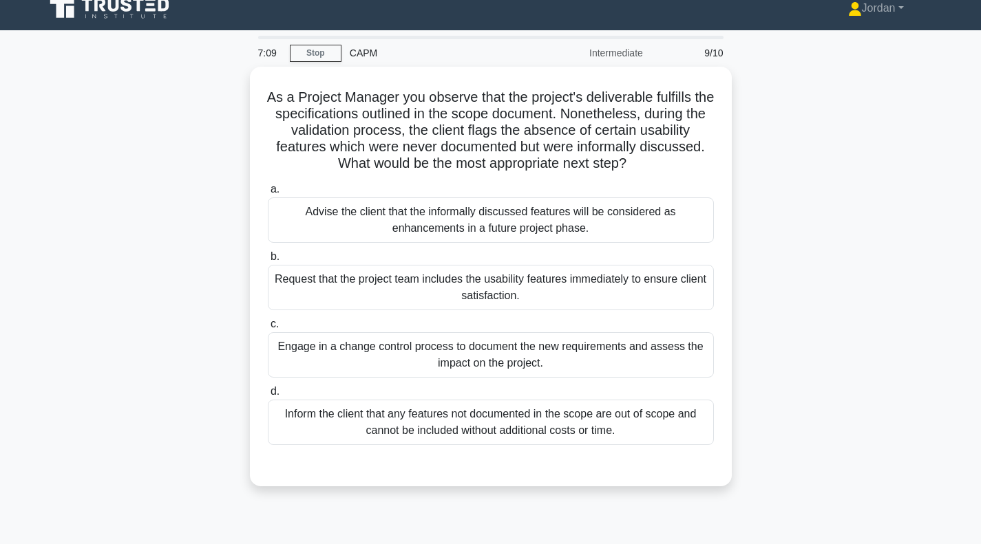
scroll to position [0, 0]
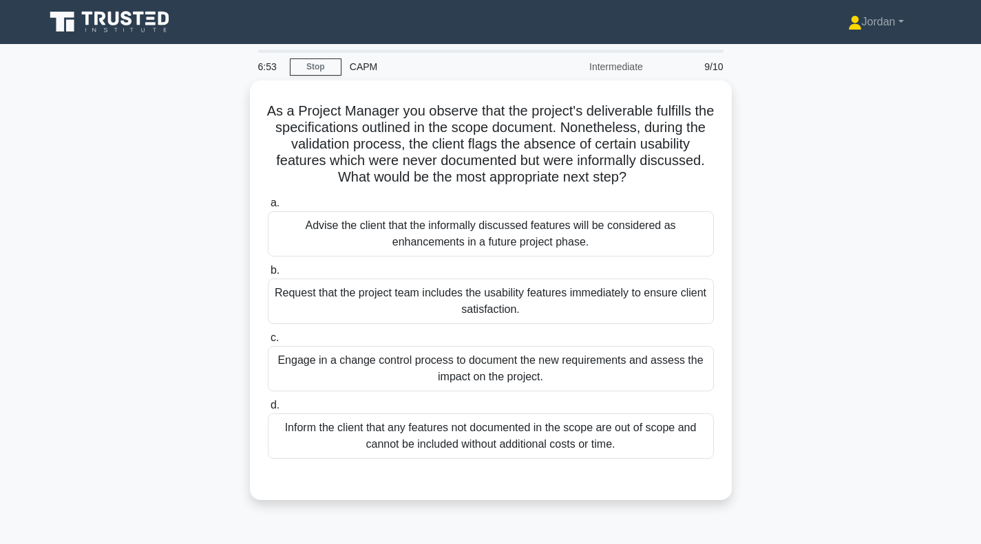
click at [0, 277] on main "6:53 Stop CAPM Intermediate 9/10 As a Project Manager you observe that the proj…" at bounding box center [490, 393] width 981 height 699
click at [0, 278] on main "6:53 Stop CAPM Intermediate 9/10 As a Project Manager you observe that the proj…" at bounding box center [490, 393] width 981 height 699
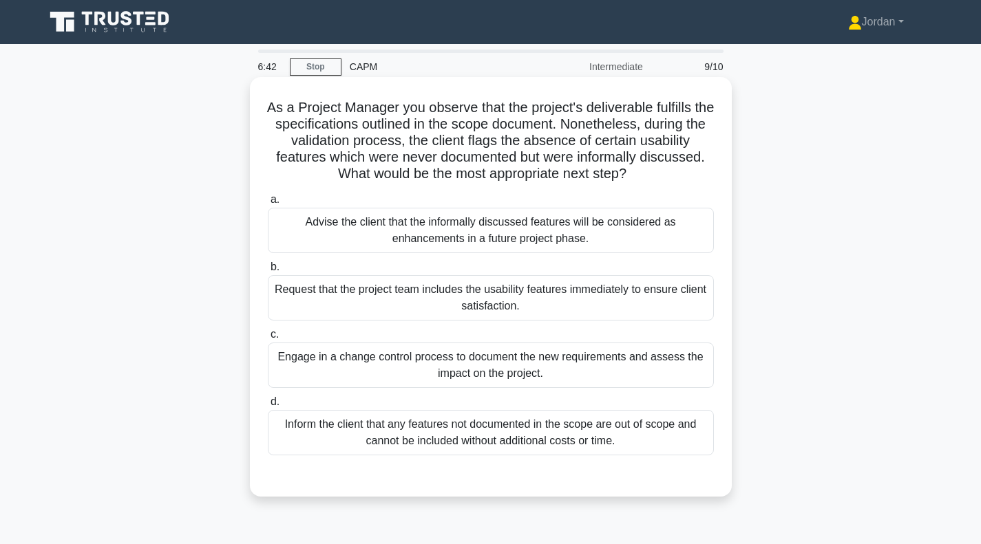
click at [527, 356] on div "Engage in a change control process to document the new requirements and assess …" at bounding box center [491, 365] width 446 height 45
click at [268, 339] on input "c. Engage in a change control process to document the new requirements and asse…" at bounding box center [268, 334] width 0 height 9
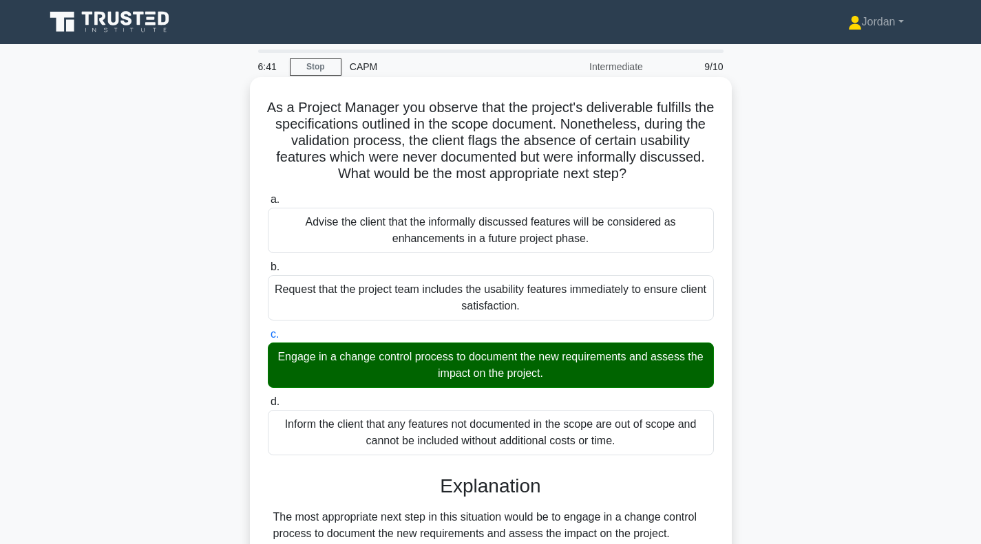
scroll to position [387, 0]
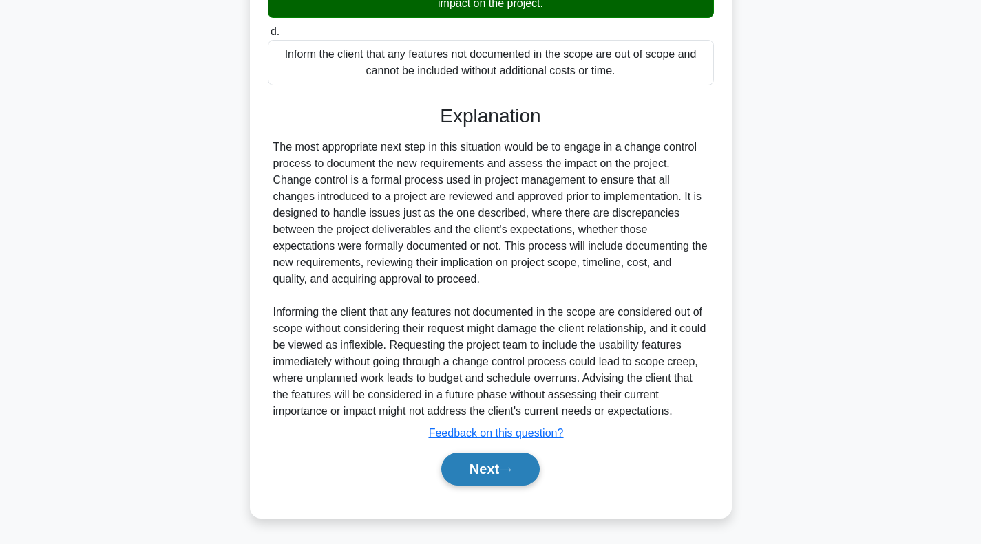
click at [515, 462] on button "Next" at bounding box center [490, 469] width 98 height 33
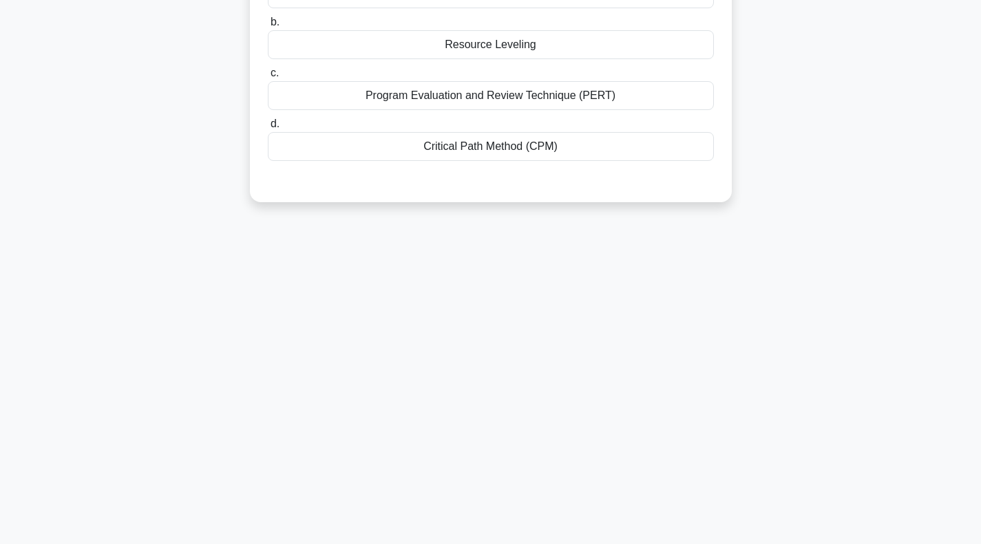
scroll to position [0, 0]
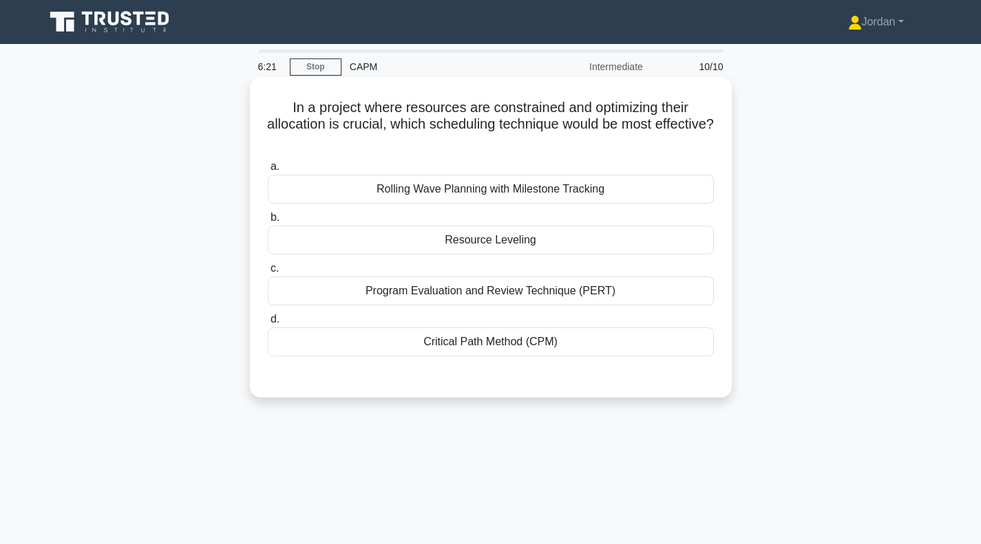
click at [525, 238] on div "Resource Leveling" at bounding box center [491, 240] width 446 height 29
click at [268, 222] on input "b. Resource Leveling" at bounding box center [268, 217] width 0 height 9
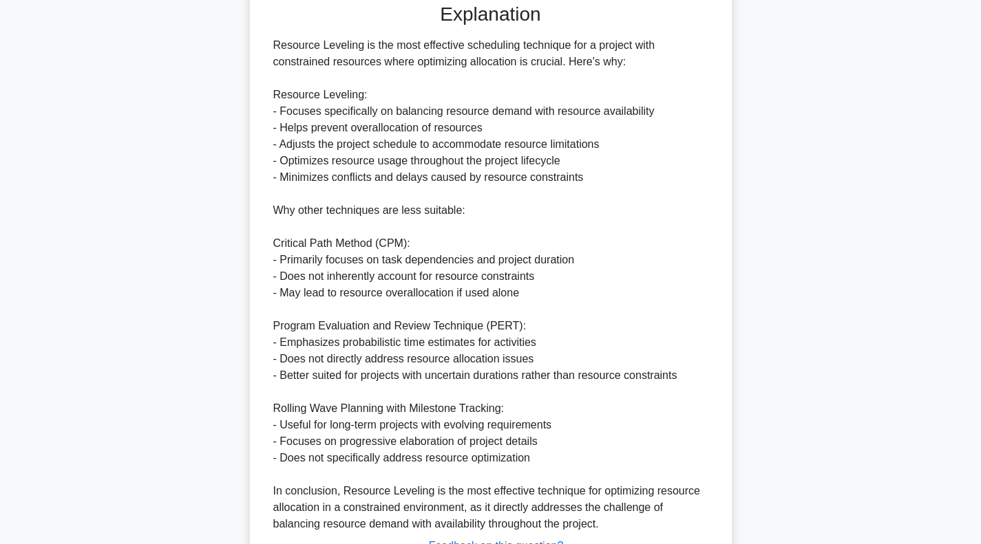
scroll to position [486, 0]
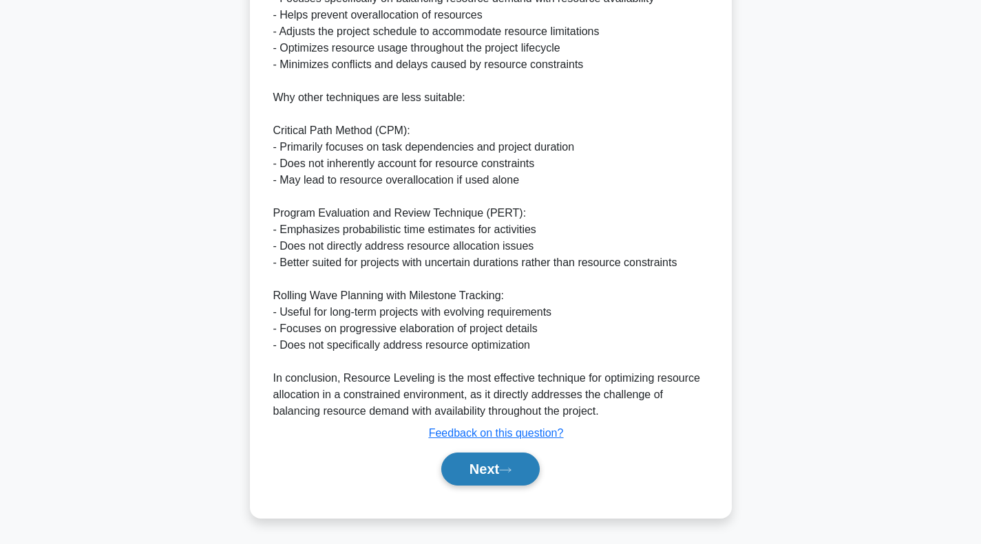
click at [509, 464] on button "Next" at bounding box center [490, 469] width 98 height 33
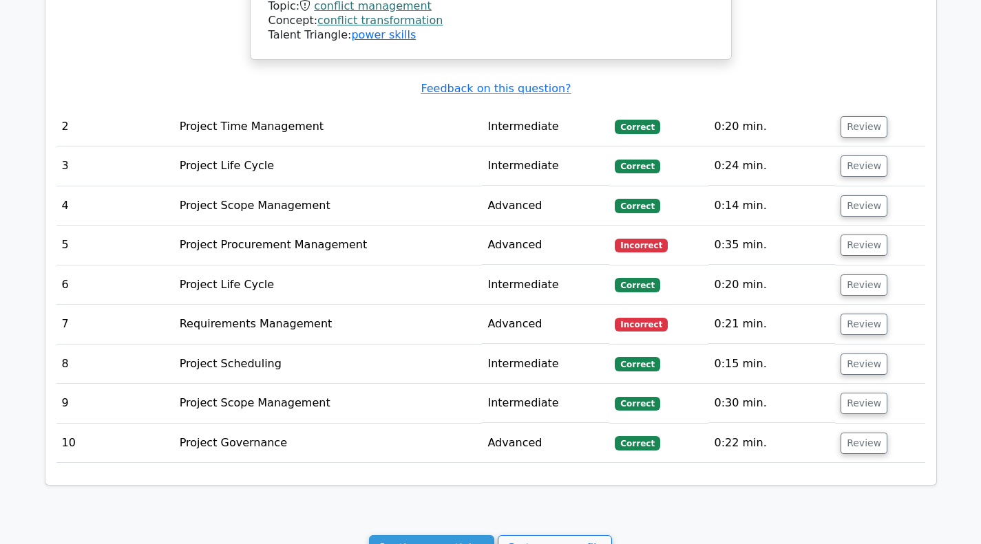
scroll to position [1698, 0]
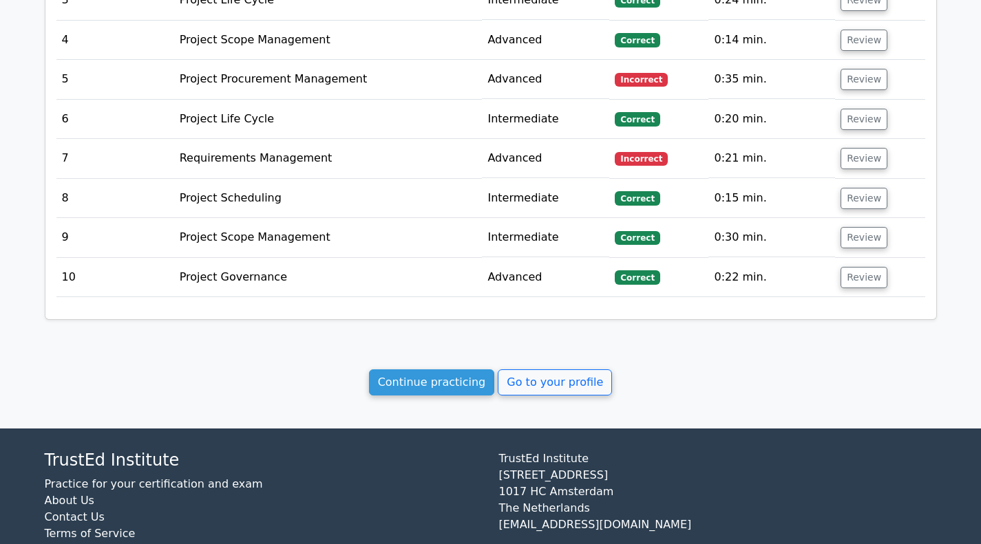
click at [455, 370] on link "Continue practicing" at bounding box center [432, 383] width 126 height 26
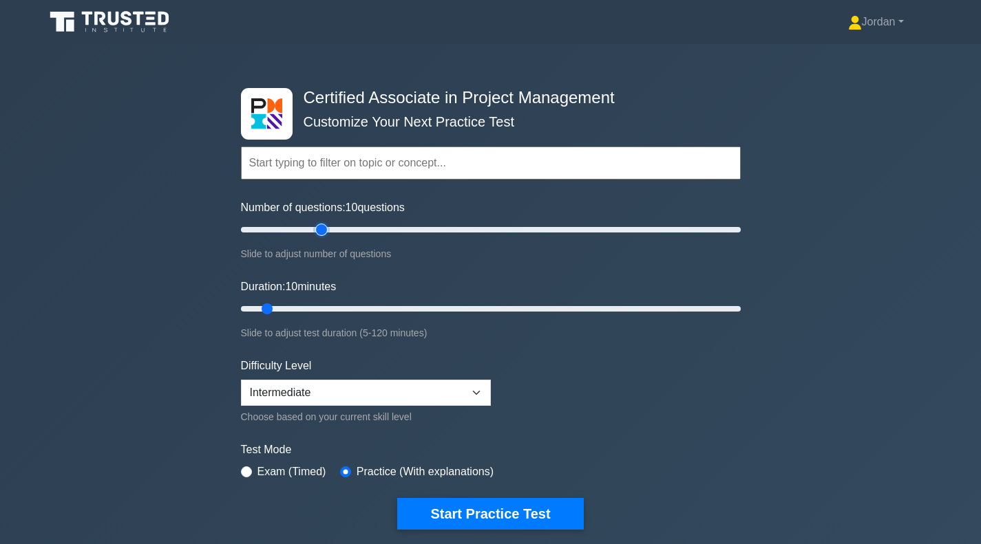
type input "35"
click at [323, 230] on input "Number of questions: 10 questions" at bounding box center [491, 230] width 500 height 17
type input "20"
click at [303, 306] on input "Duration: 20 minutes" at bounding box center [491, 309] width 500 height 17
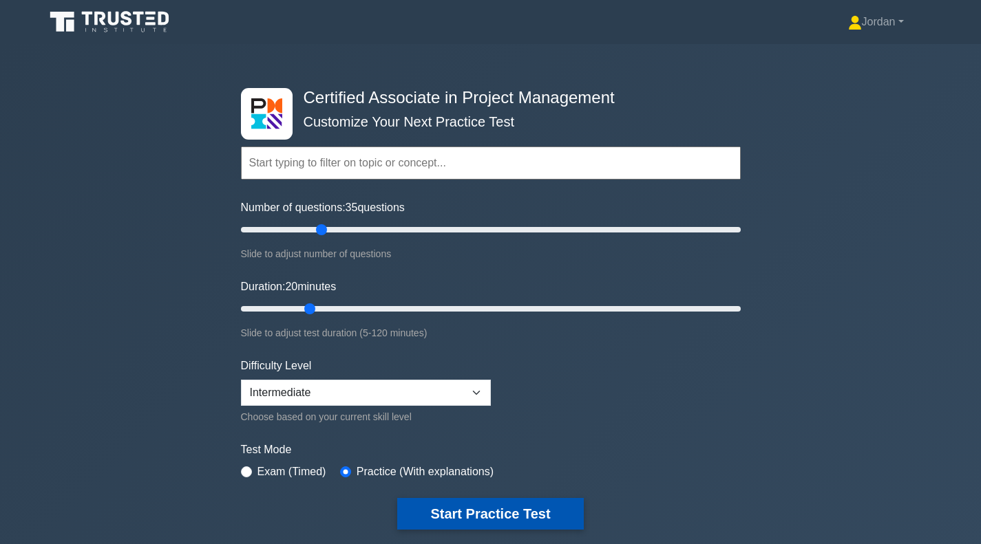
click at [463, 505] on button "Start Practice Test" at bounding box center [490, 514] width 186 height 32
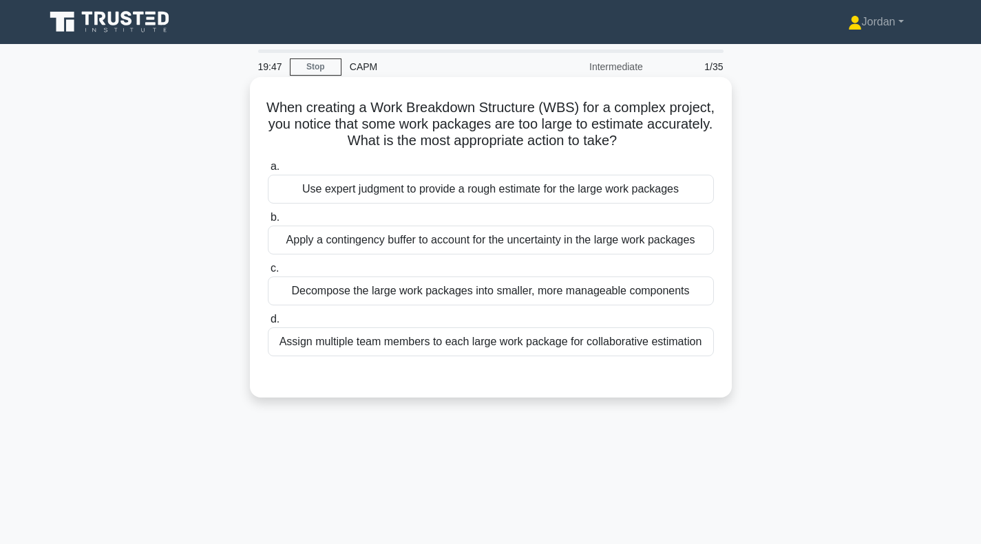
click at [491, 307] on div "a. Use expert judgment to provide a rough estimate for the large work packages …" at bounding box center [490, 258] width 462 height 204
click at [494, 297] on div "Decompose the large work packages into smaller, more manageable components" at bounding box center [491, 291] width 446 height 29
click at [268, 273] on input "c. Decompose the large work packages into smaller, more manageable components" at bounding box center [268, 268] width 0 height 9
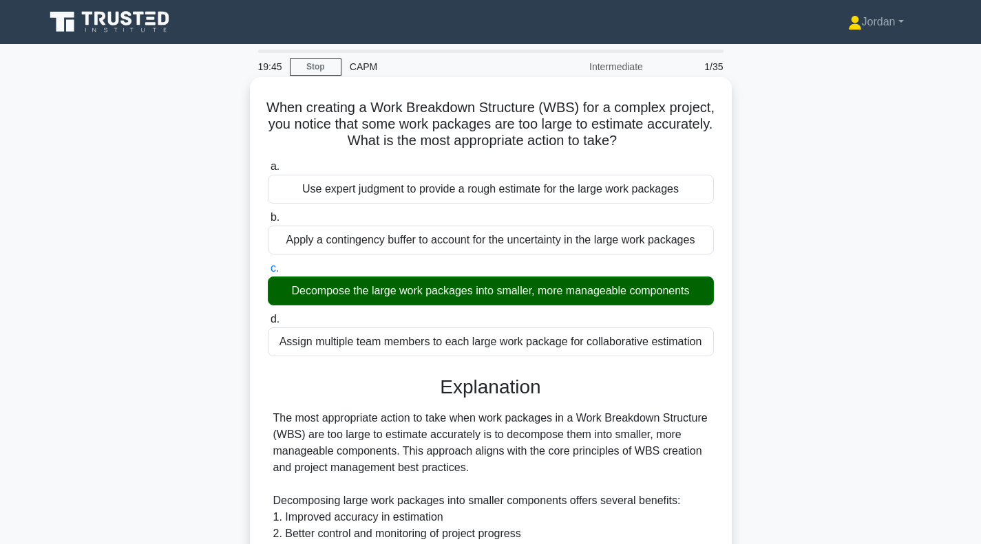
scroll to position [404, 0]
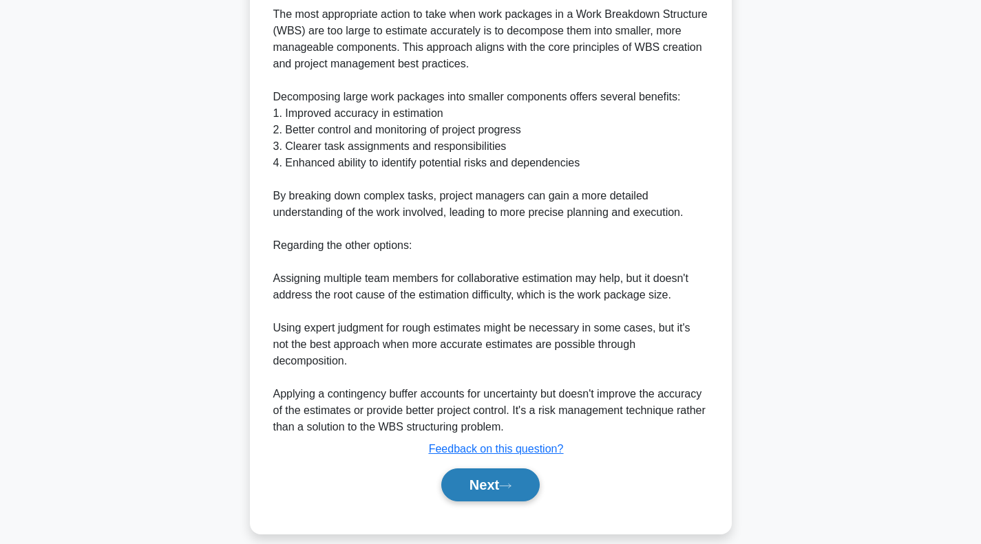
click at [489, 469] on button "Next" at bounding box center [490, 485] width 98 height 33
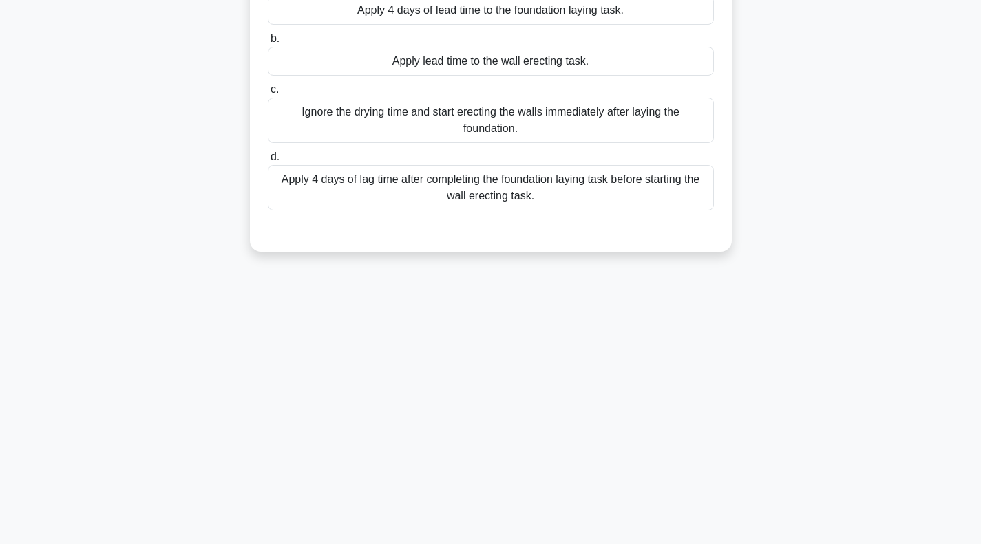
scroll to position [0, 0]
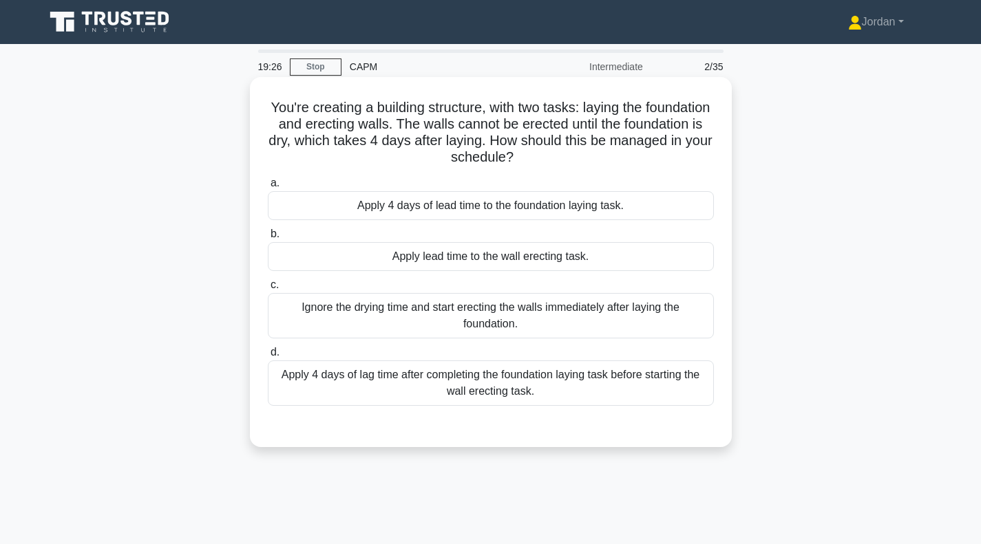
click at [493, 393] on div "Apply 4 days of lag time after completing the foundation laying task before sta…" at bounding box center [491, 383] width 446 height 45
click at [268, 357] on input "d. Apply 4 days of lag time after completing the foundation laying task before …" at bounding box center [268, 352] width 0 height 9
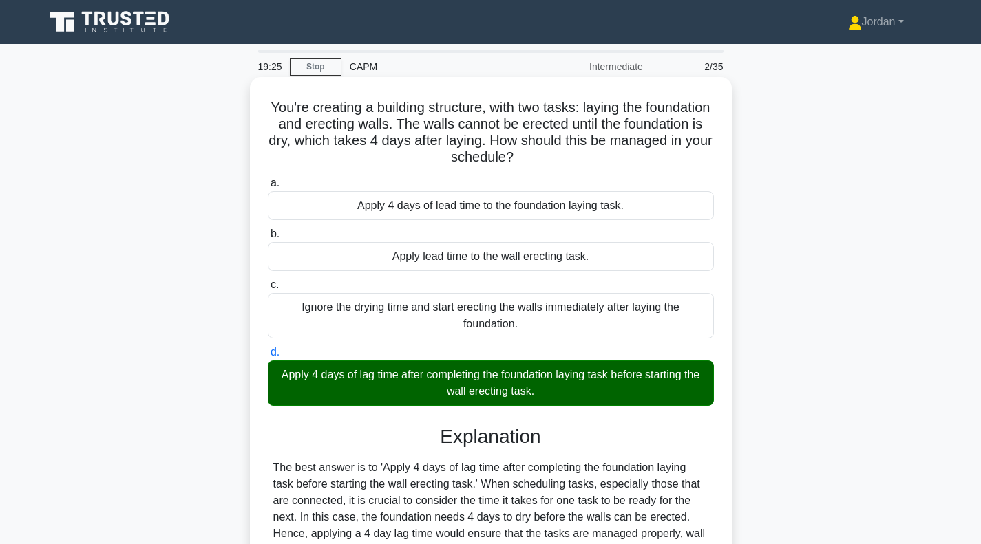
scroll to position [222, 0]
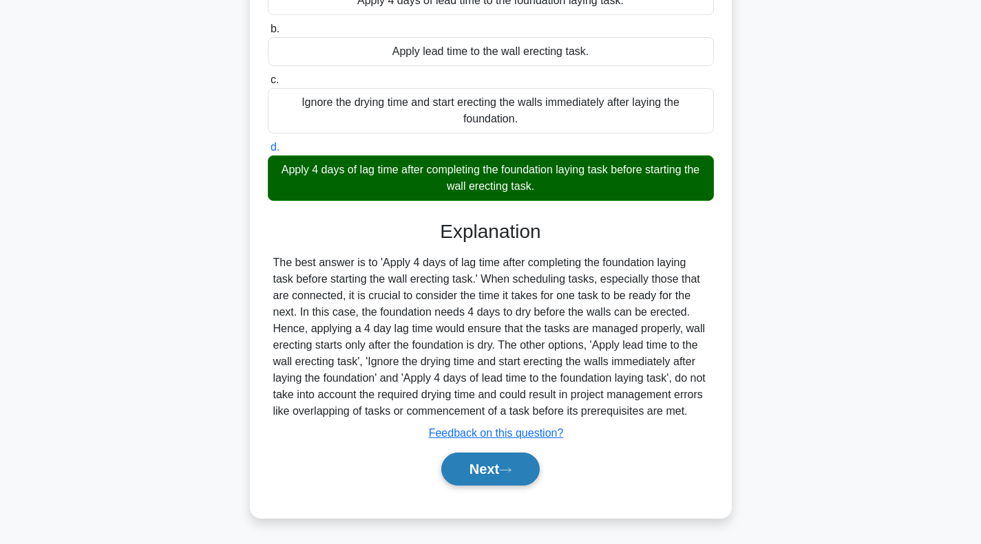
click at [497, 477] on button "Next" at bounding box center [490, 469] width 98 height 33
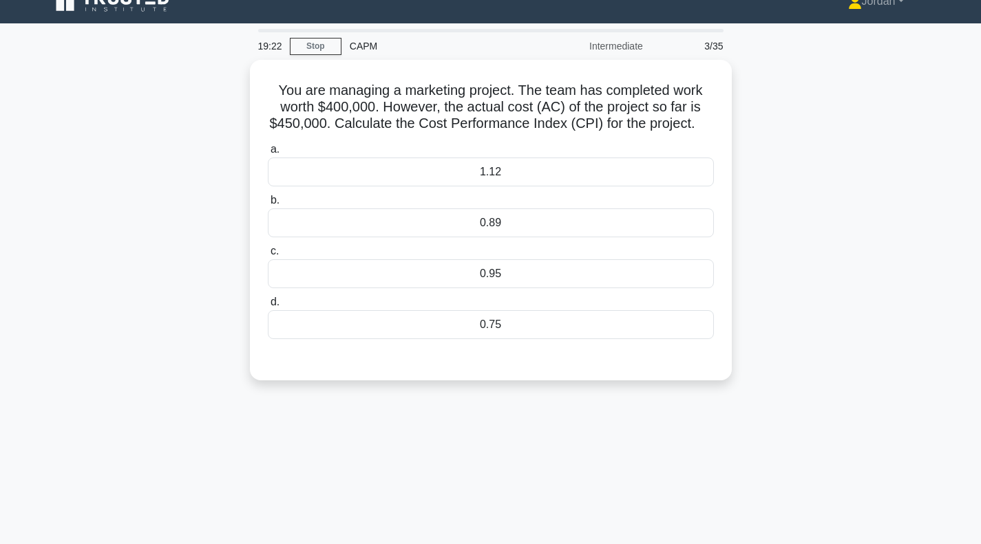
scroll to position [19, 0]
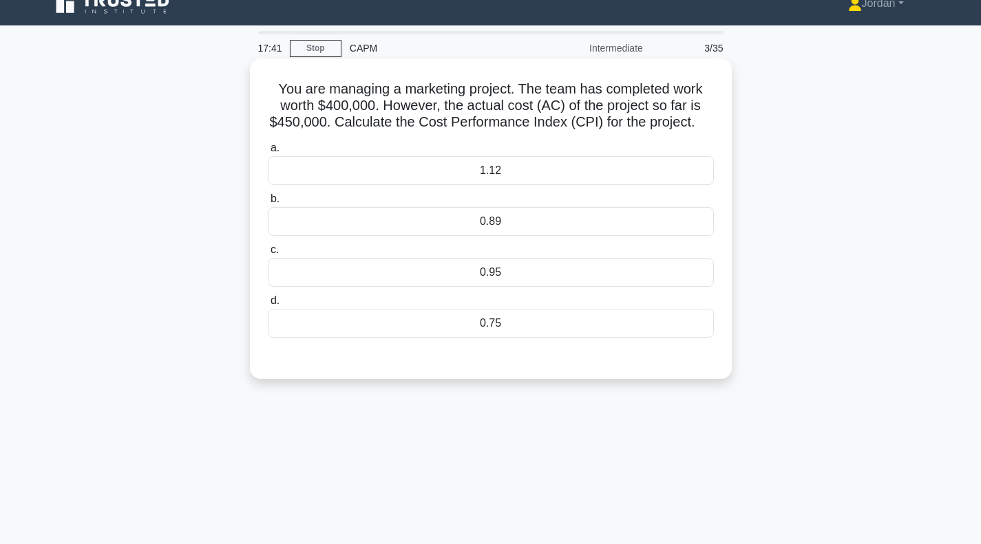
click at [364, 236] on div "0.89" at bounding box center [491, 221] width 446 height 29
click at [268, 204] on input "b. 0.89" at bounding box center [268, 199] width 0 height 9
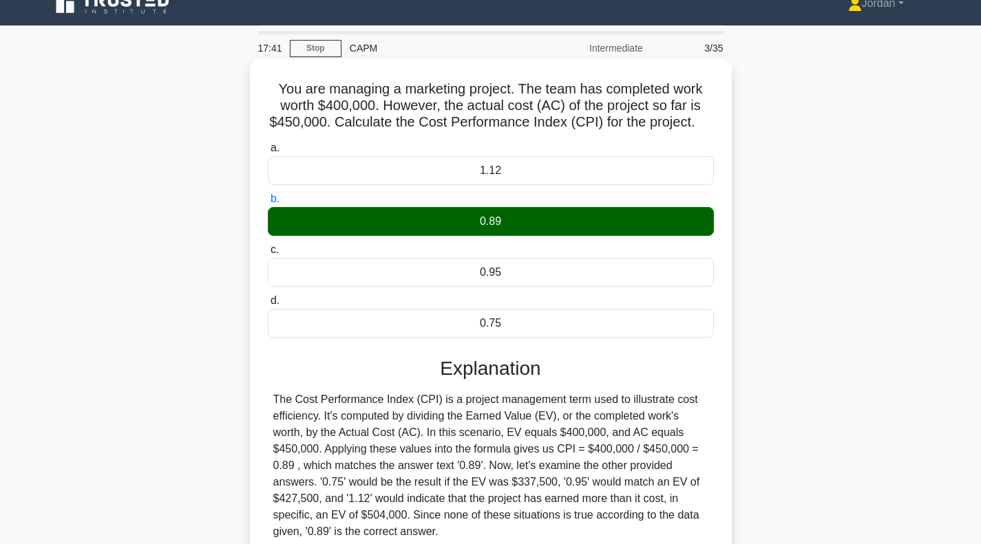
scroll to position [199, 0]
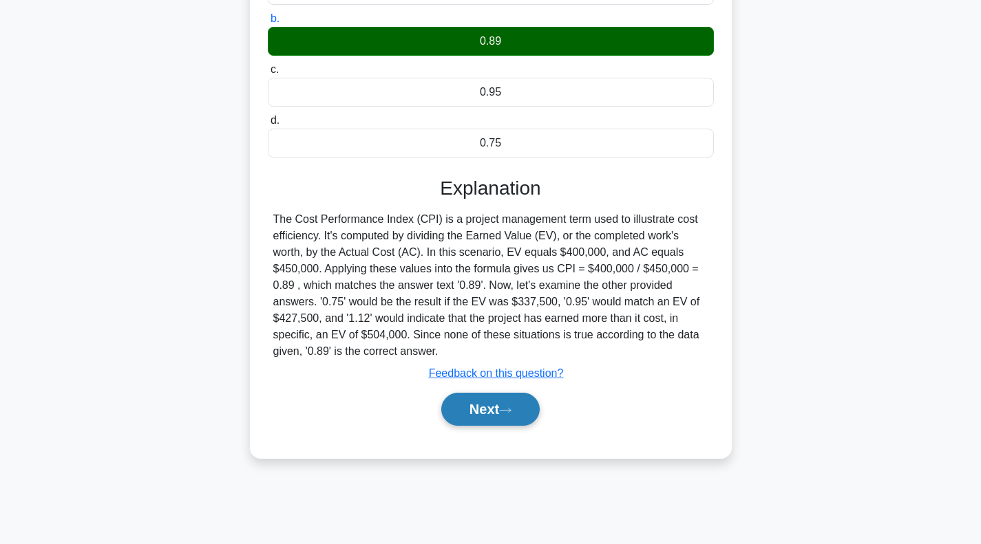
click at [491, 426] on button "Next" at bounding box center [490, 409] width 98 height 33
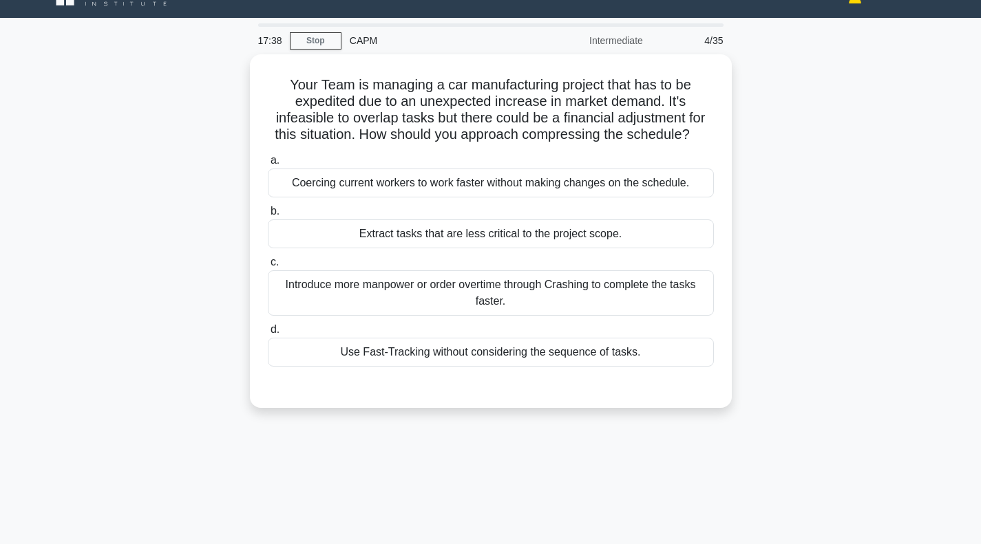
scroll to position [25, 0]
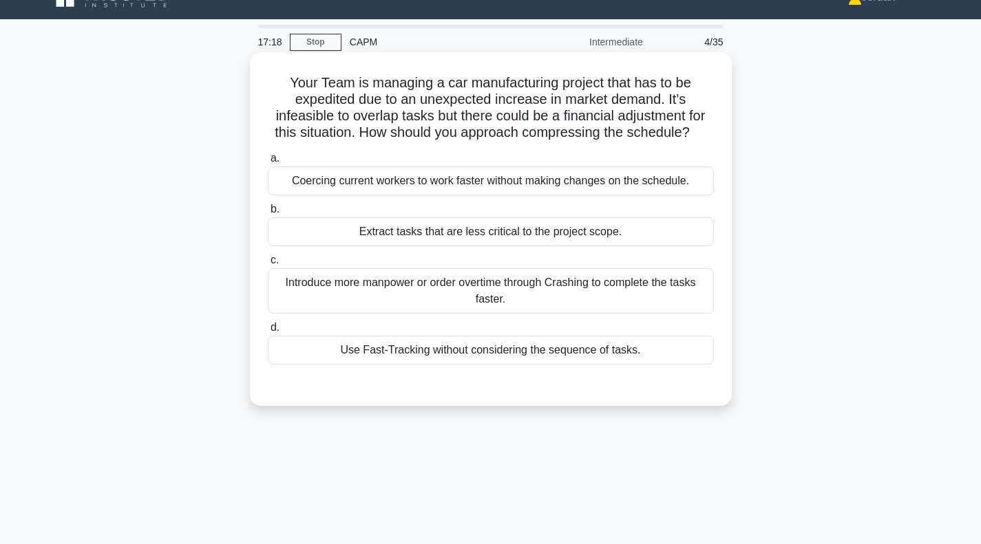
click at [513, 304] on div "Introduce more manpower or order overtime through Crashing to complete the task…" at bounding box center [491, 290] width 446 height 45
click at [268, 265] on input "c. Introduce more manpower or order overtime through Crashing to complete the t…" at bounding box center [268, 260] width 0 height 9
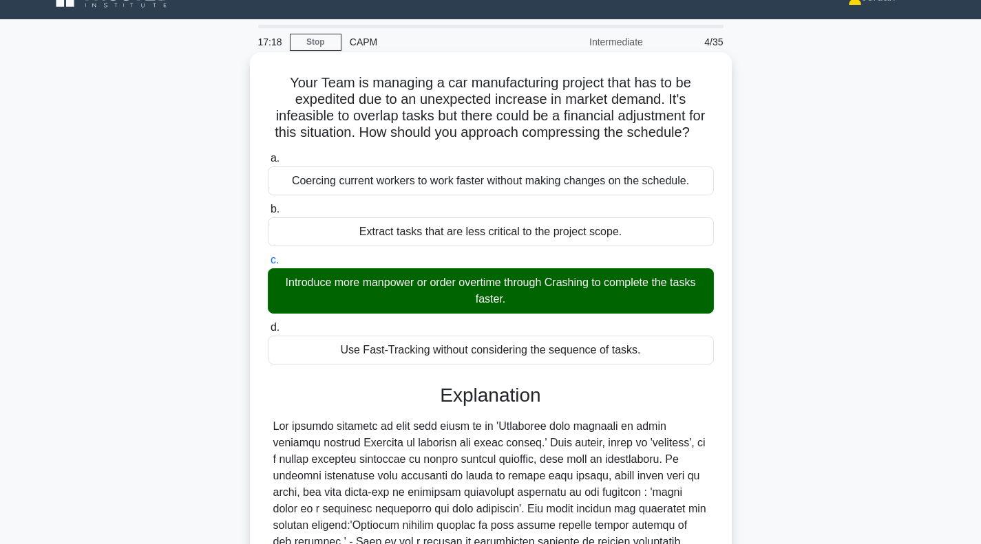
click at [513, 304] on div "Introduce more manpower or order overtime through Crashing to complete the task…" at bounding box center [491, 290] width 446 height 45
click at [268, 265] on input "c. Introduce more manpower or order overtime through Crashing to complete the t…" at bounding box center [268, 260] width 0 height 9
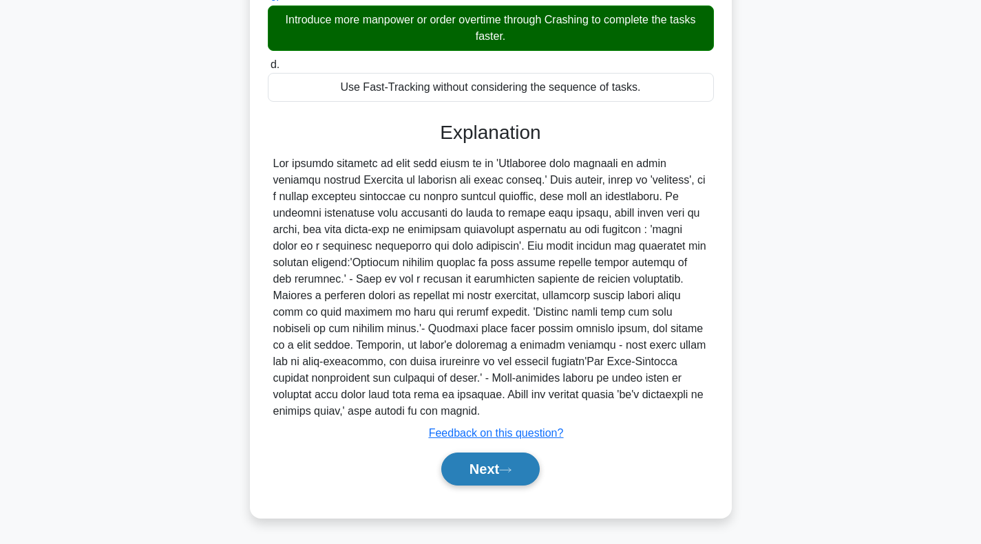
click at [493, 471] on button "Next" at bounding box center [490, 469] width 98 height 33
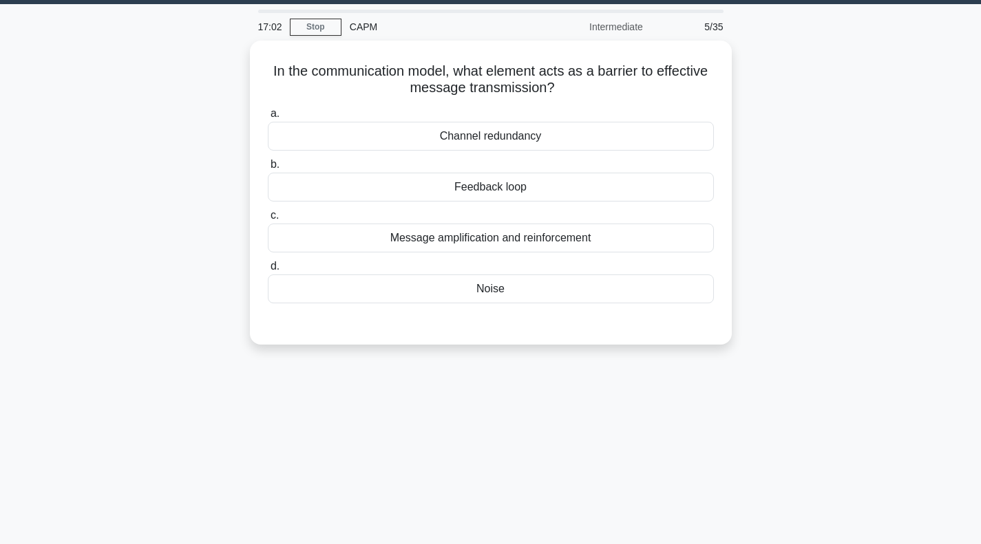
scroll to position [39, 0]
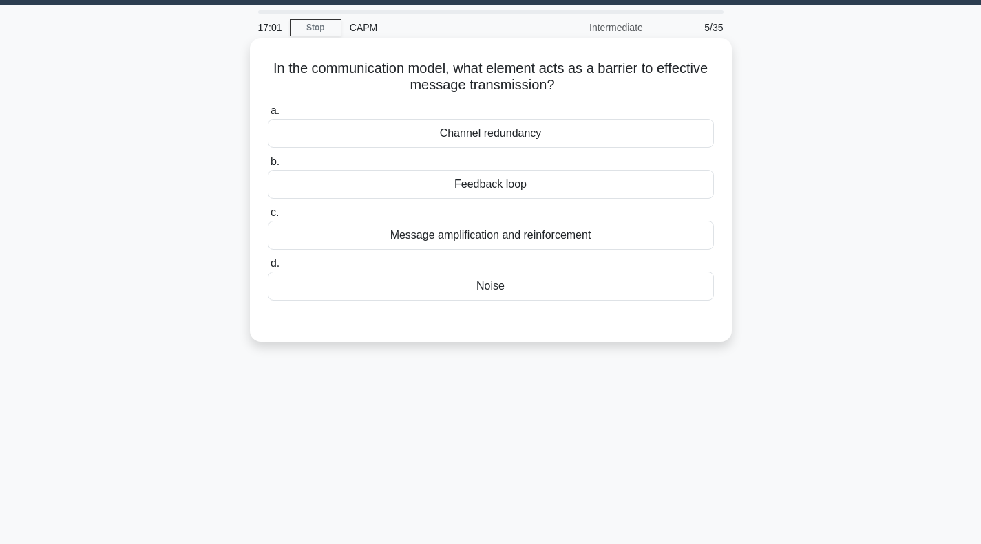
click at [500, 286] on div "Noise" at bounding box center [491, 286] width 446 height 29
click at [268, 268] on input "d. Noise" at bounding box center [268, 263] width 0 height 9
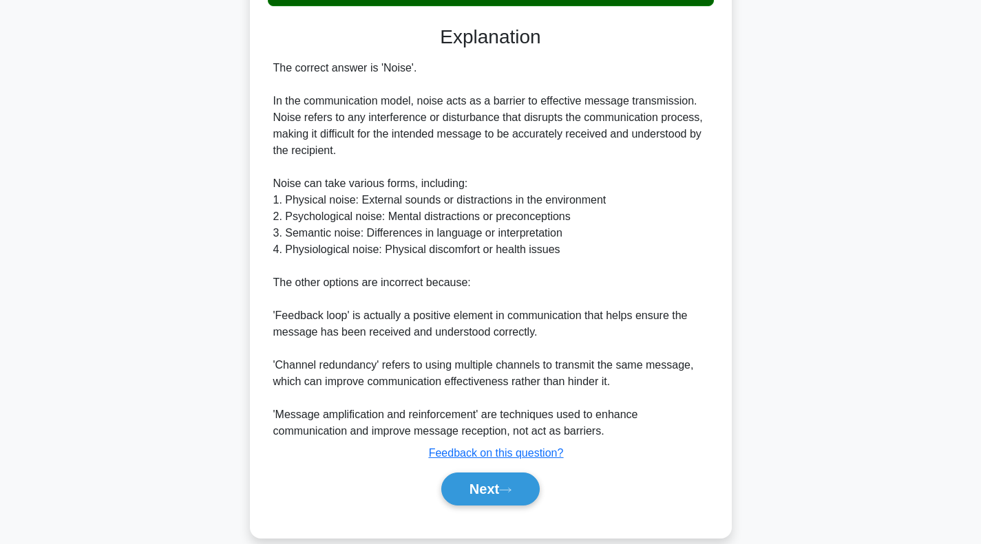
scroll to position [335, 0]
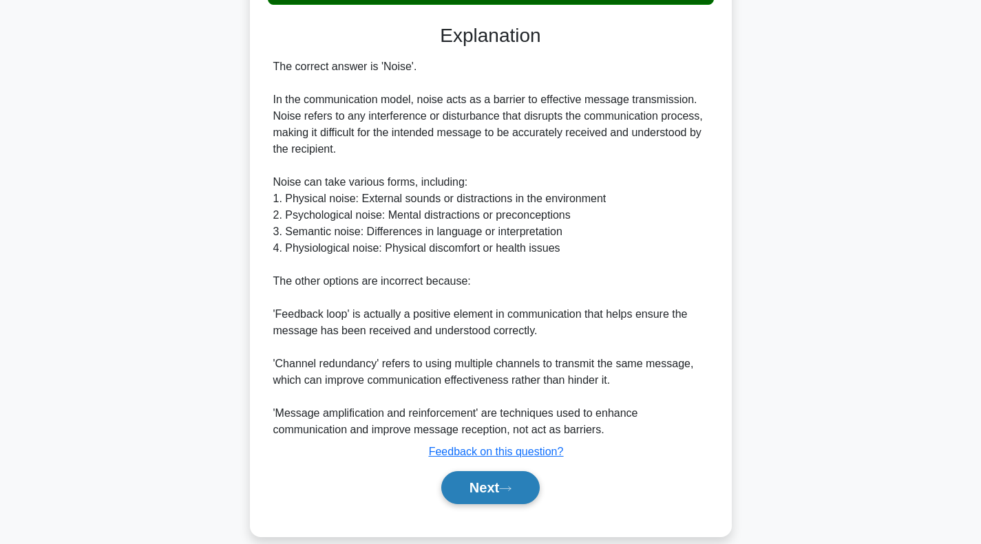
click at [491, 480] on button "Next" at bounding box center [490, 487] width 98 height 33
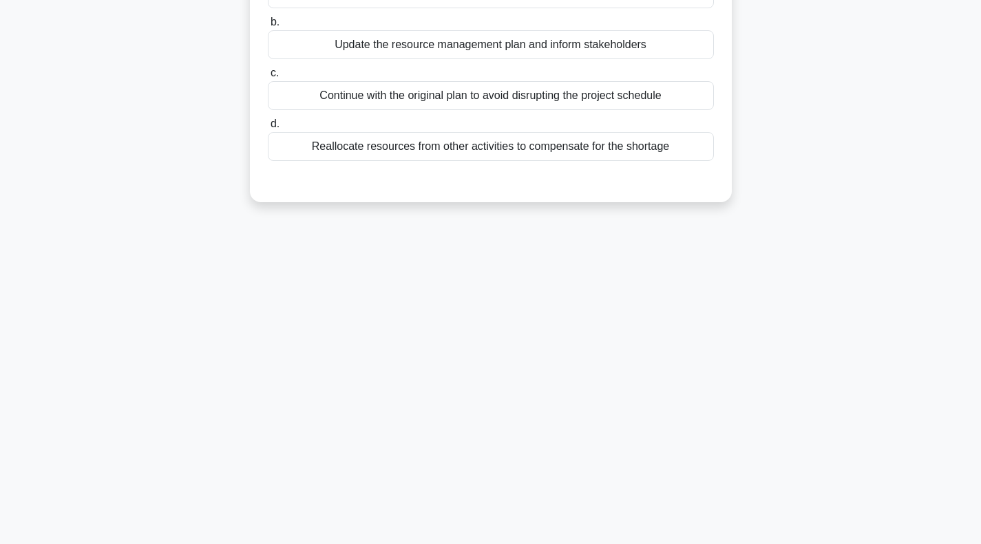
scroll to position [0, 0]
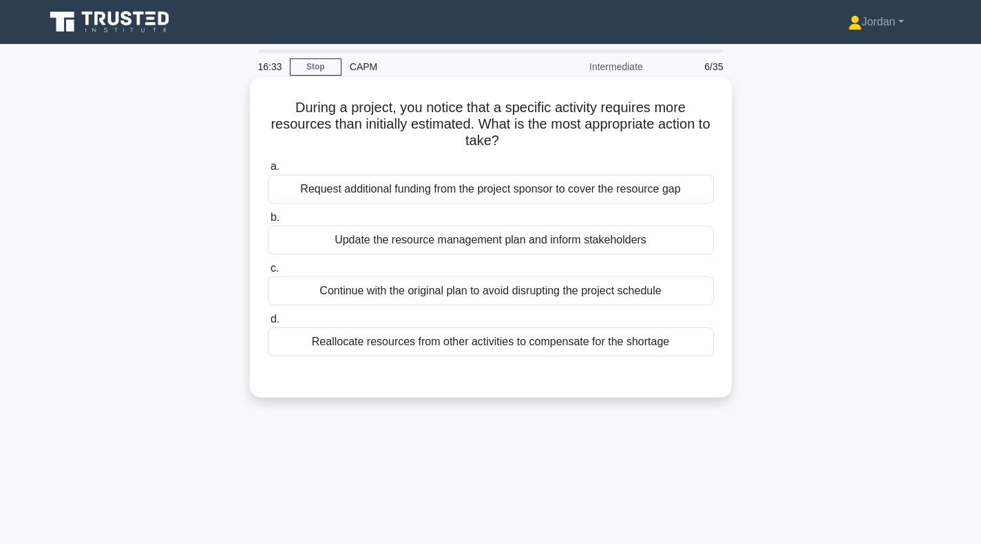
click at [506, 244] on div "Update the resource management plan and inform stakeholders" at bounding box center [491, 240] width 446 height 29
click at [268, 222] on input "b. Update the resource management plan and inform stakeholders" at bounding box center [268, 217] width 0 height 9
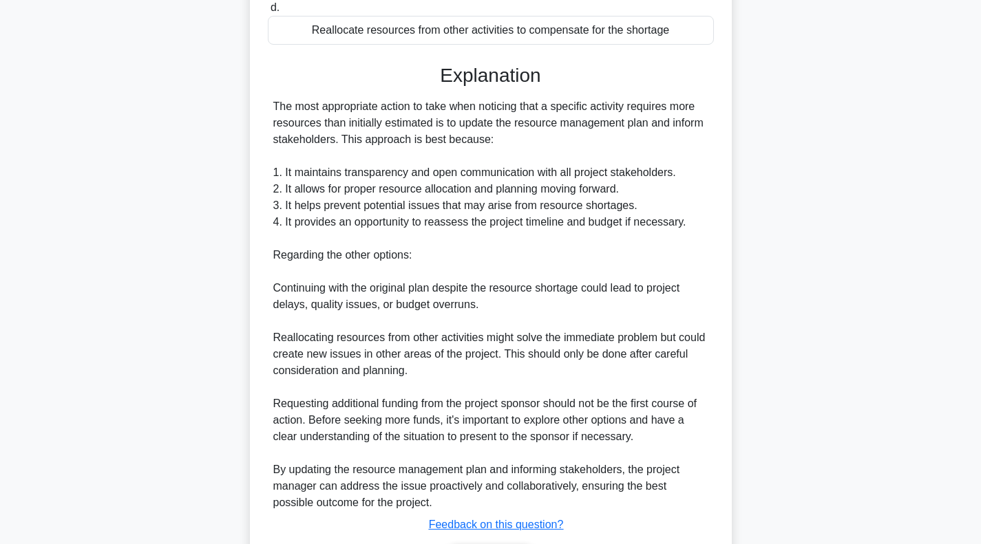
scroll to position [404, 0]
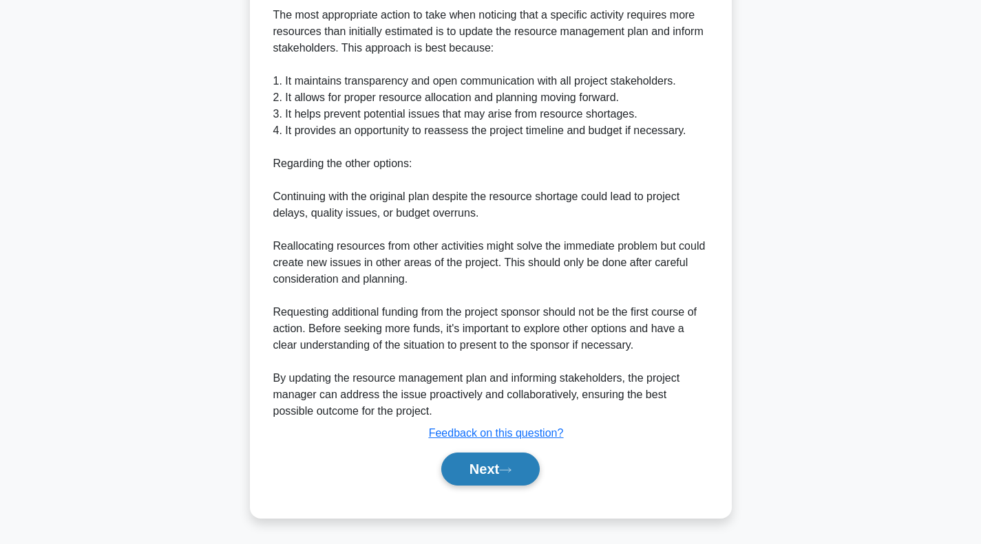
click at [526, 467] on button "Next" at bounding box center [490, 469] width 98 height 33
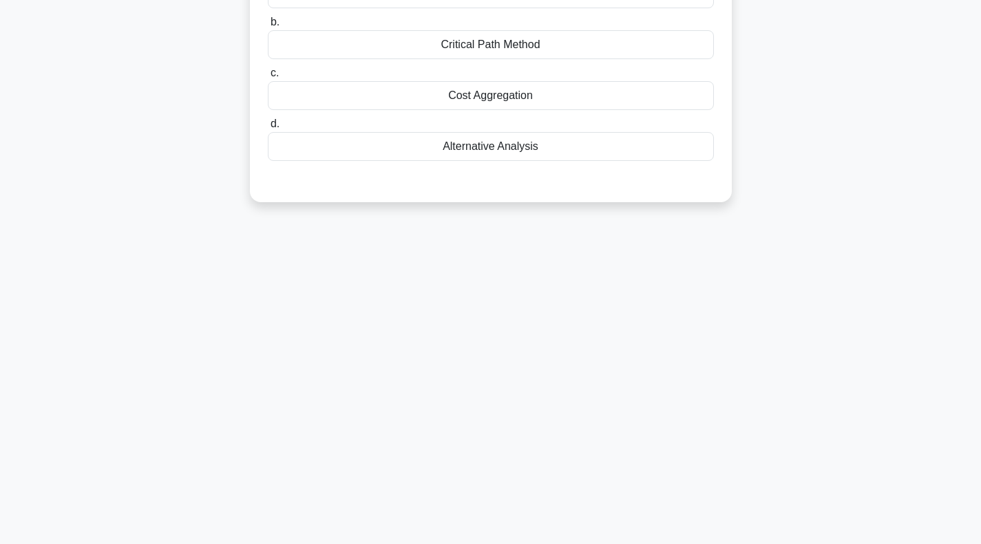
scroll to position [0, 0]
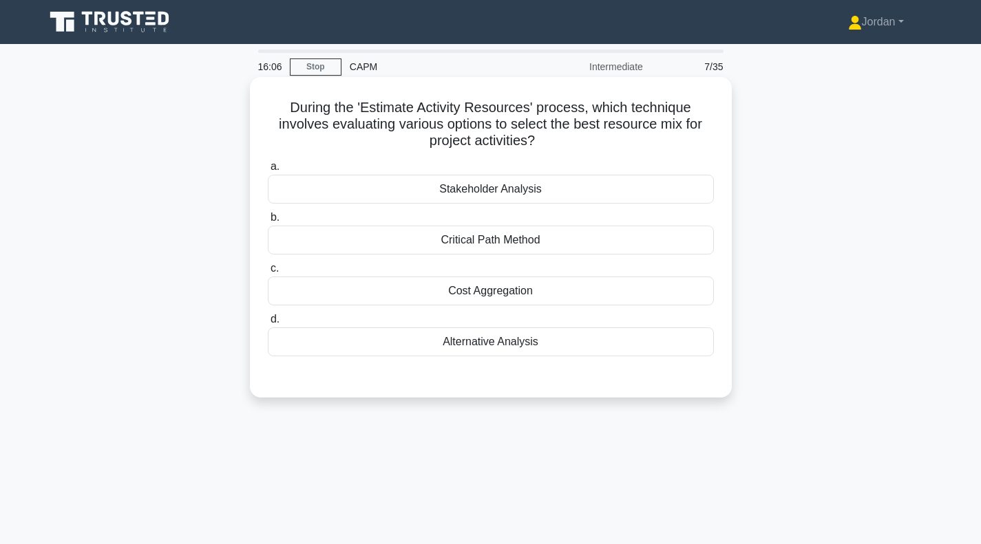
click at [499, 339] on div "Alternative Analysis" at bounding box center [491, 342] width 446 height 29
click at [268, 324] on input "d. Alternative Analysis" at bounding box center [268, 319] width 0 height 9
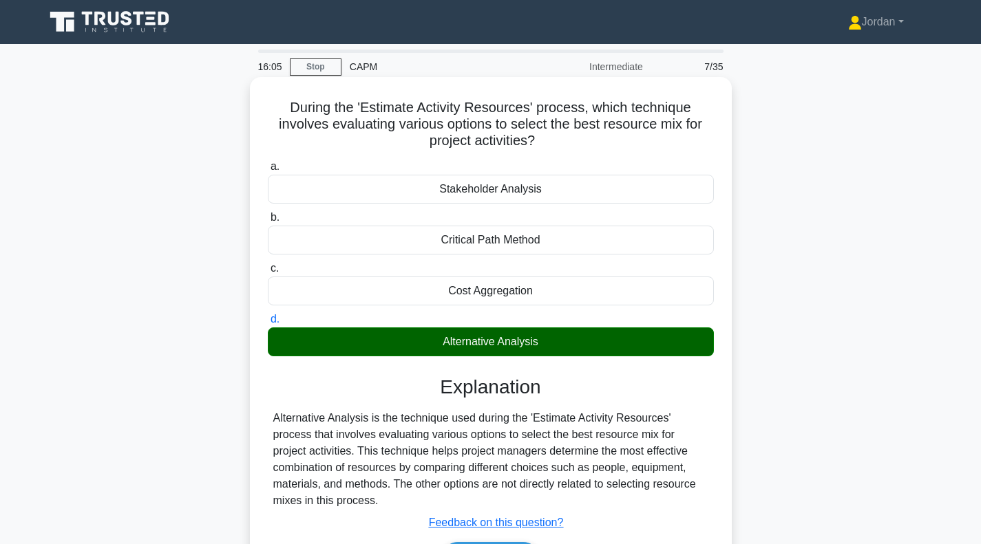
scroll to position [199, 0]
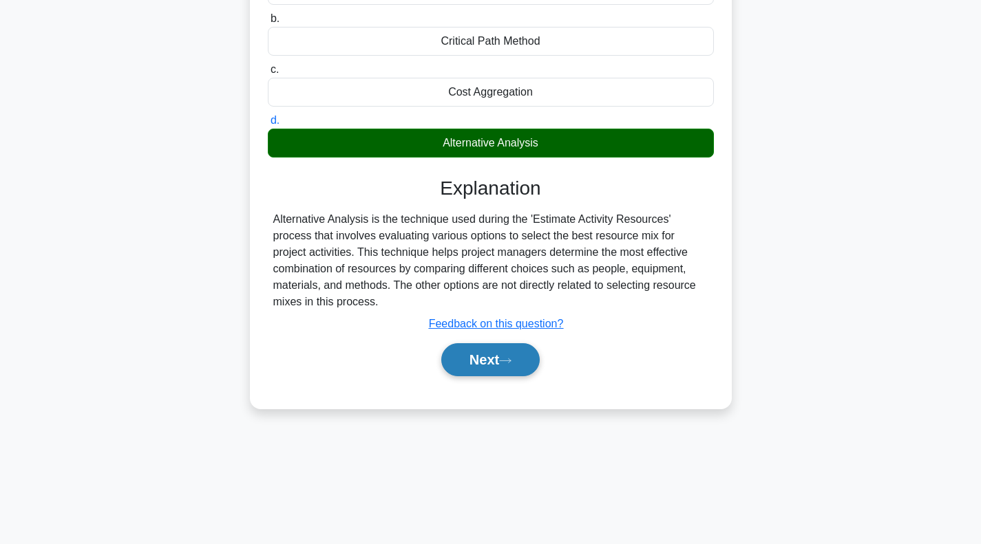
click at [503, 359] on button "Next" at bounding box center [490, 359] width 98 height 33
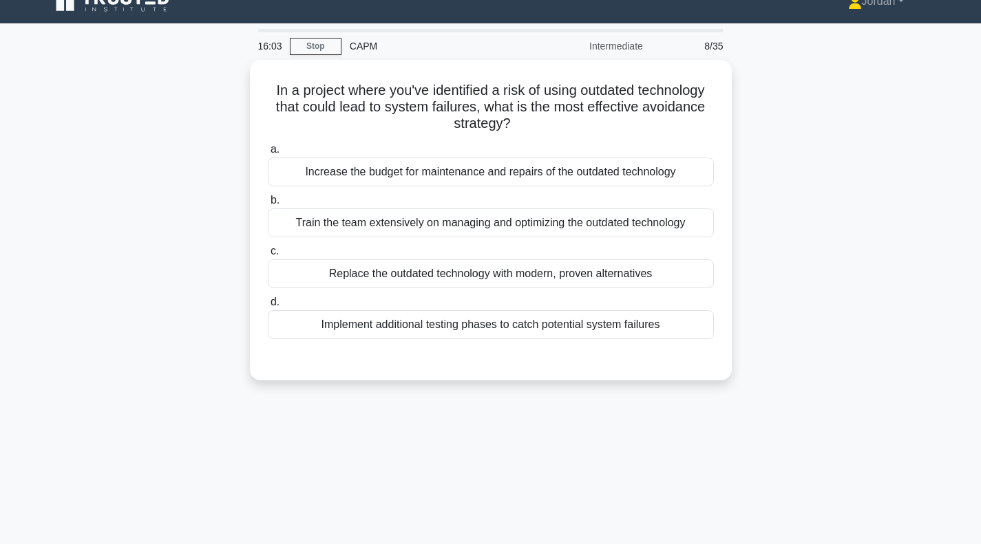
scroll to position [19, 0]
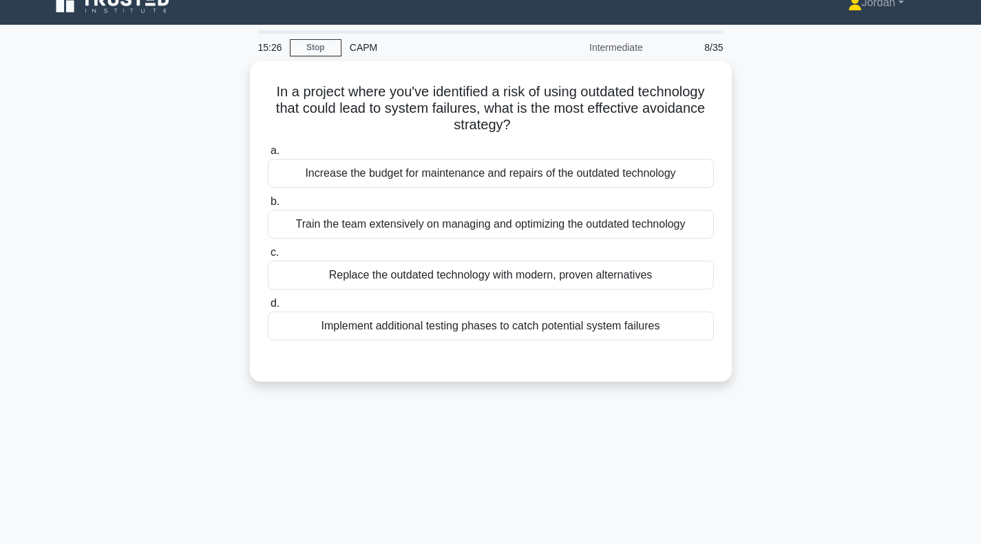
click at [503, 359] on div "a. Increase the budget for maintenance and repairs of the outdated technology b…" at bounding box center [490, 253] width 449 height 226
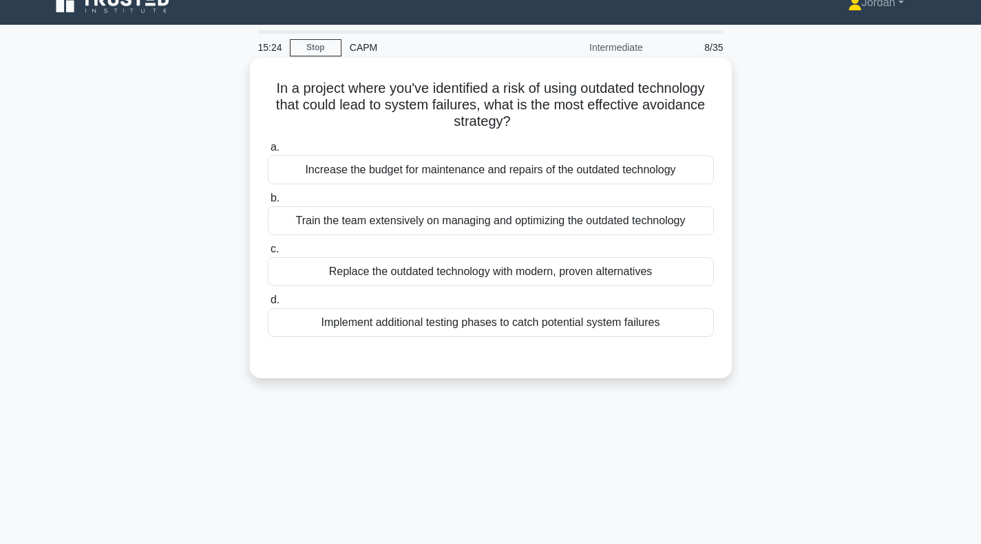
click at [498, 279] on div "Replace the outdated technology with modern, proven alternatives" at bounding box center [491, 271] width 446 height 29
click at [268, 254] on input "c. Replace the outdated technology with modern, proven alternatives" at bounding box center [268, 249] width 0 height 9
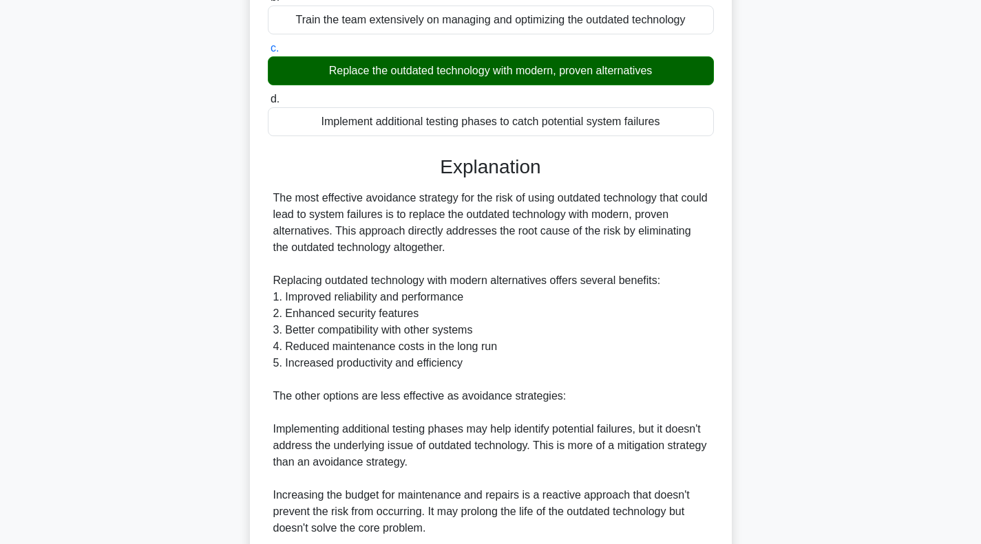
scroll to position [486, 0]
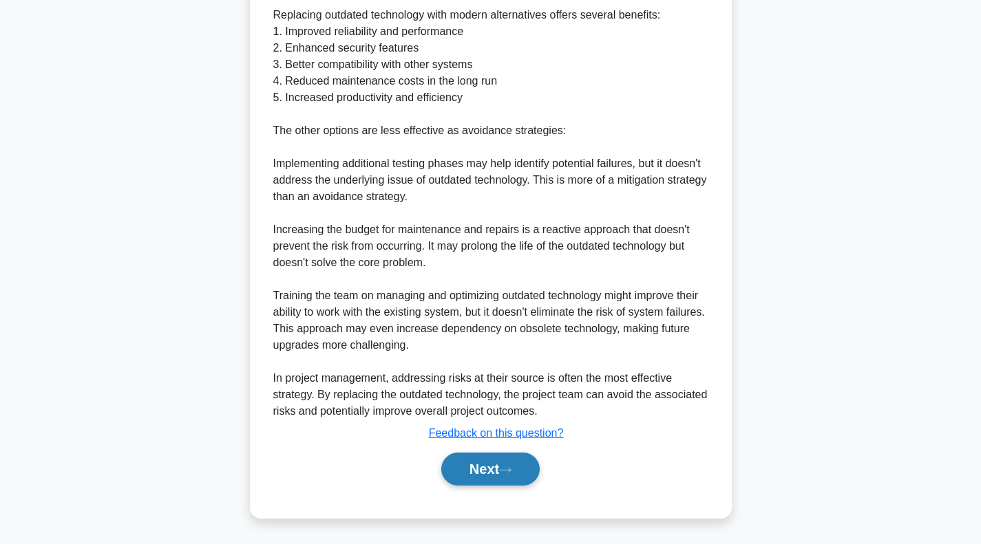
click at [523, 471] on button "Next" at bounding box center [490, 469] width 98 height 33
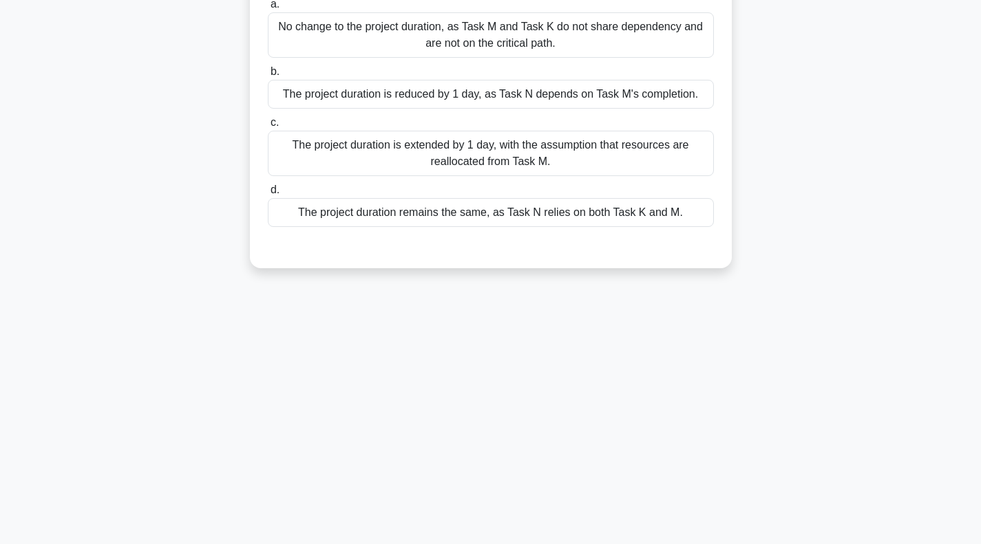
scroll to position [0, 0]
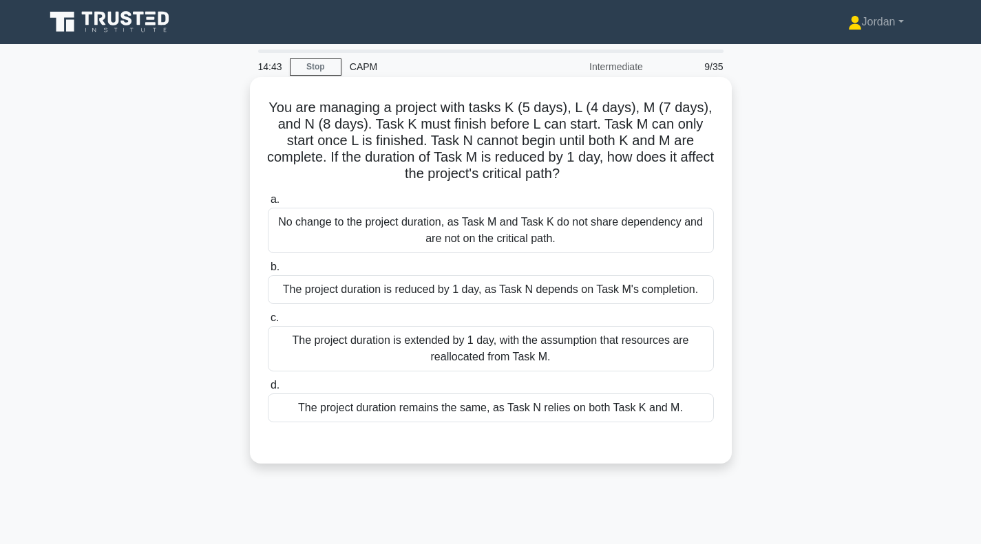
click at [458, 303] on div "The project duration is reduced by 1 day, as Task N depends on Task M's complet…" at bounding box center [491, 289] width 446 height 29
click at [268, 272] on input "b. The project duration is reduced by 1 day, as Task N depends on Task M's comp…" at bounding box center [268, 267] width 0 height 9
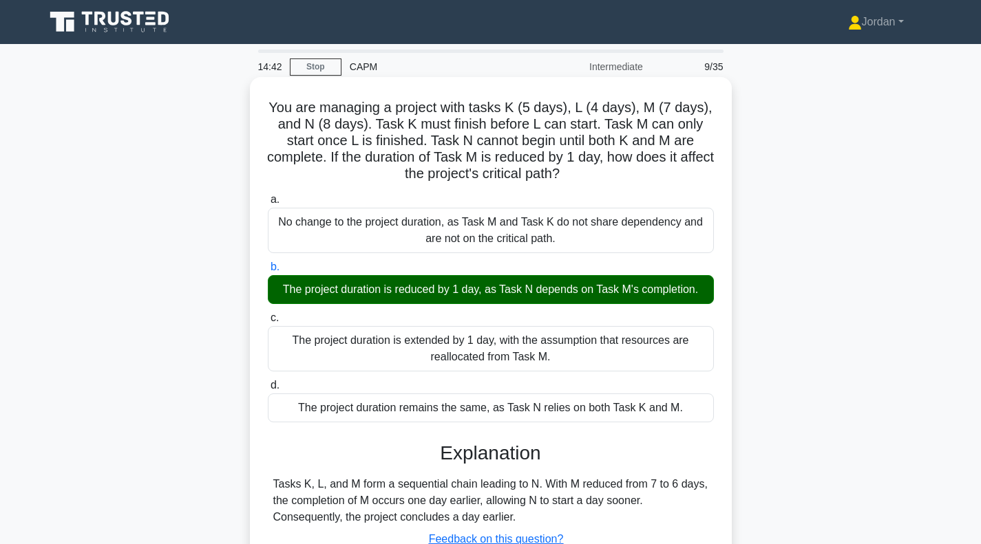
scroll to position [199, 0]
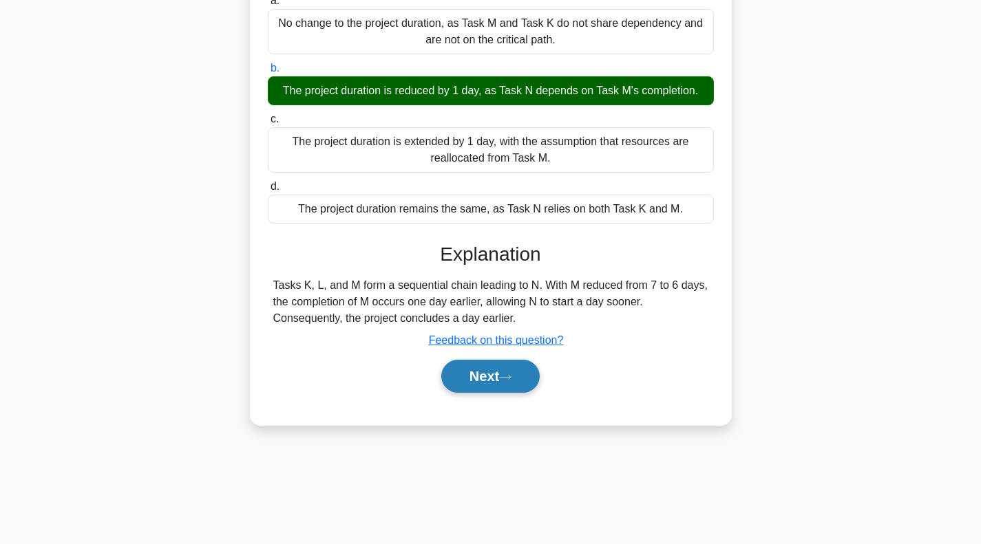
click at [478, 386] on button "Next" at bounding box center [490, 376] width 98 height 33
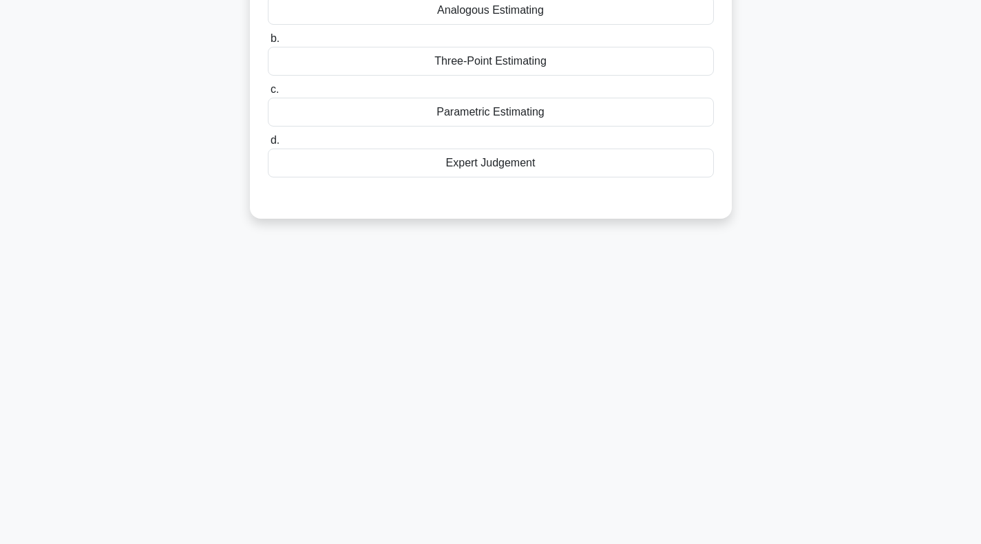
scroll to position [0, 0]
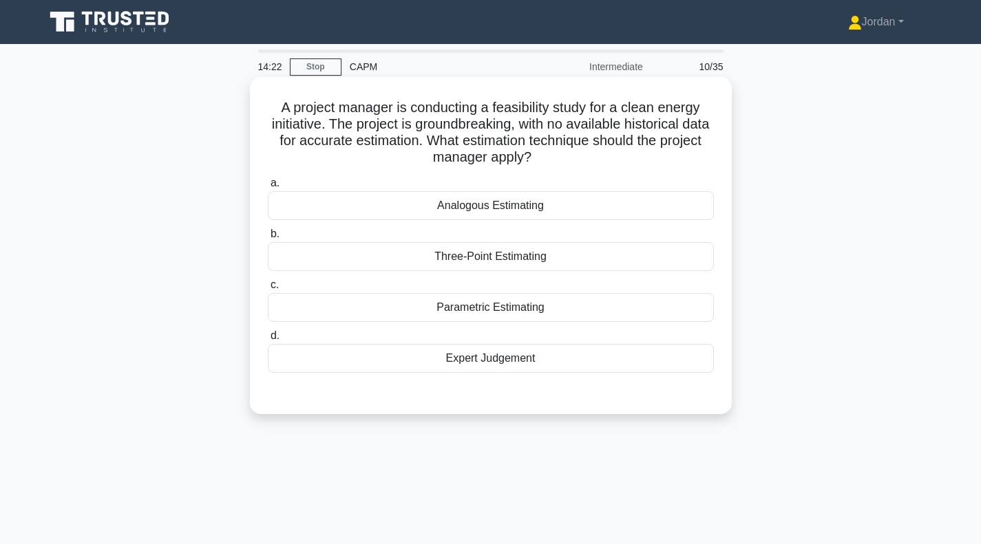
click at [487, 356] on div "Expert Judgement" at bounding box center [491, 358] width 446 height 29
click at [268, 341] on input "d. Expert Judgement" at bounding box center [268, 336] width 0 height 9
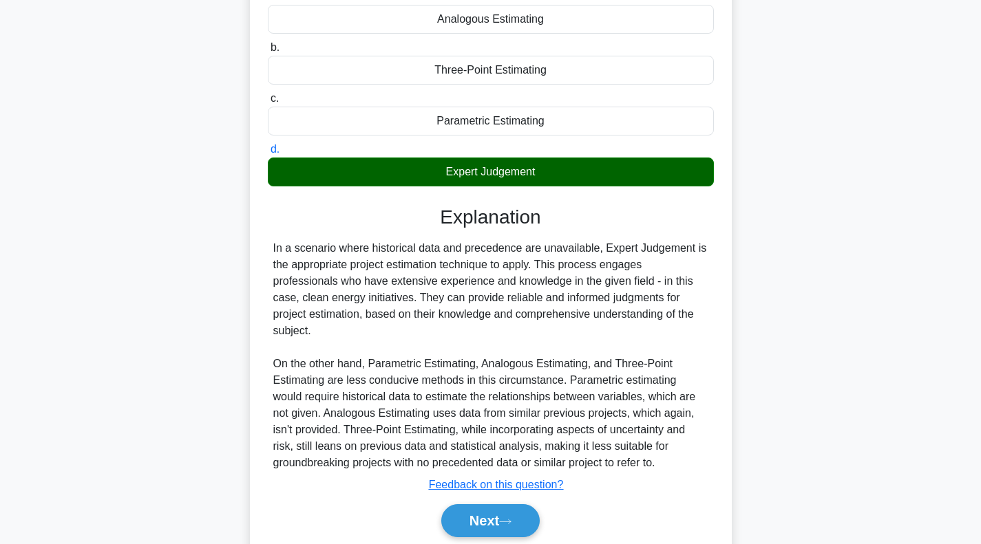
scroll to position [239, 0]
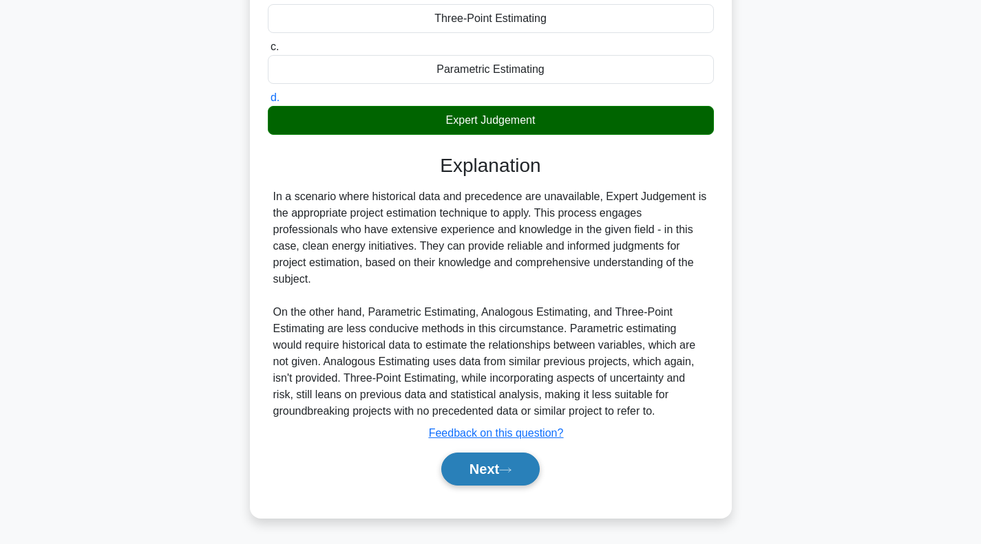
click at [499, 467] on button "Next" at bounding box center [490, 469] width 98 height 33
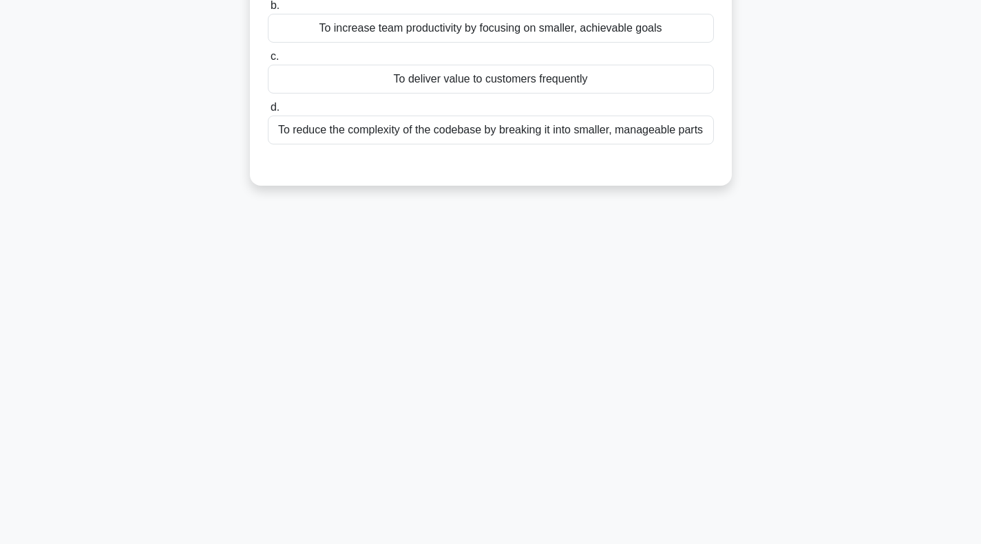
scroll to position [0, 0]
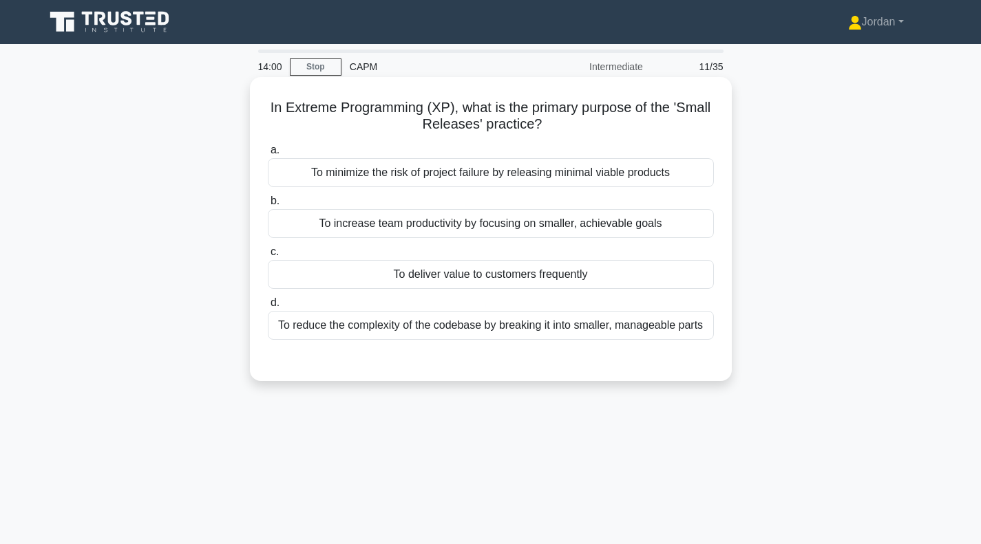
click at [487, 279] on div "To deliver value to customers frequently" at bounding box center [491, 274] width 446 height 29
click at [268, 257] on input "c. To deliver value to customers frequently" at bounding box center [268, 252] width 0 height 9
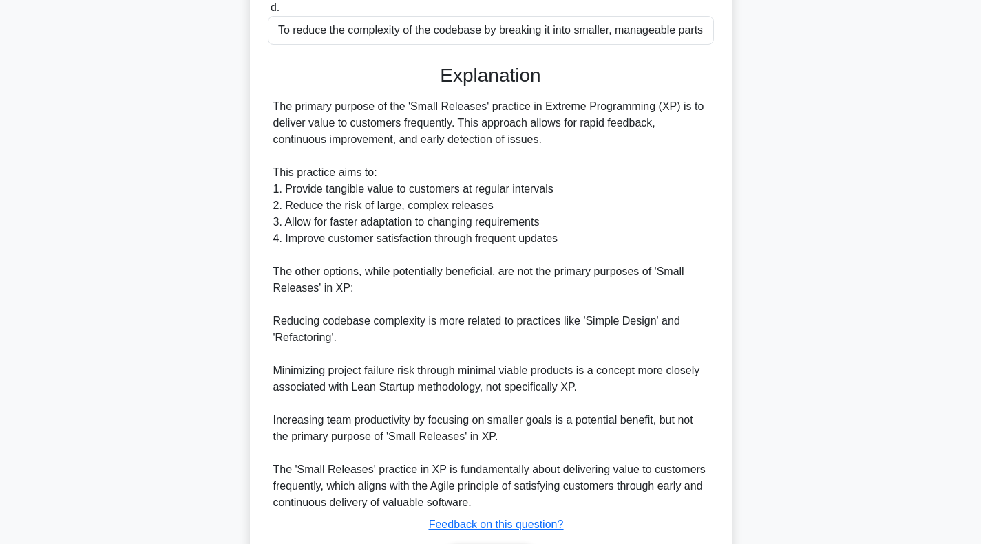
scroll to position [387, 0]
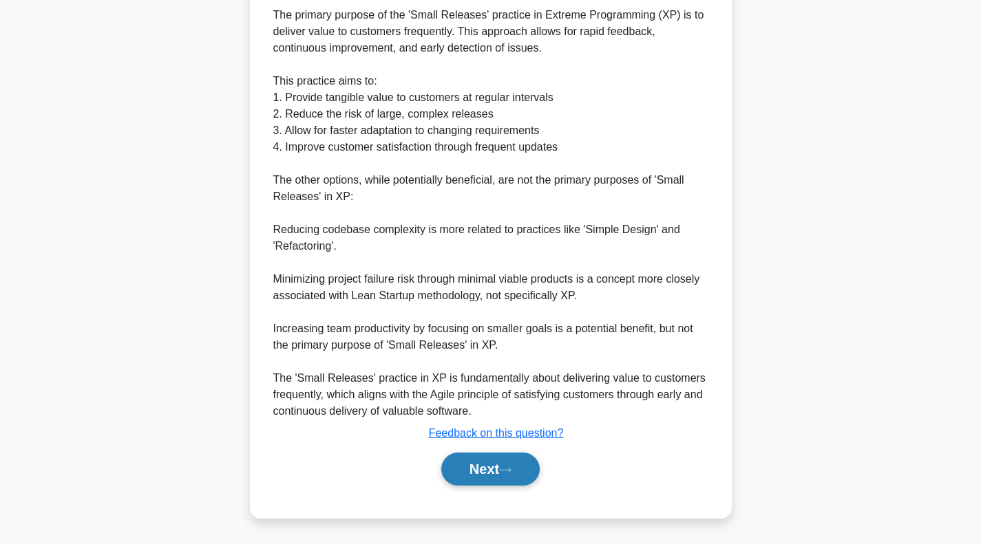
click at [510, 465] on button "Next" at bounding box center [490, 469] width 98 height 33
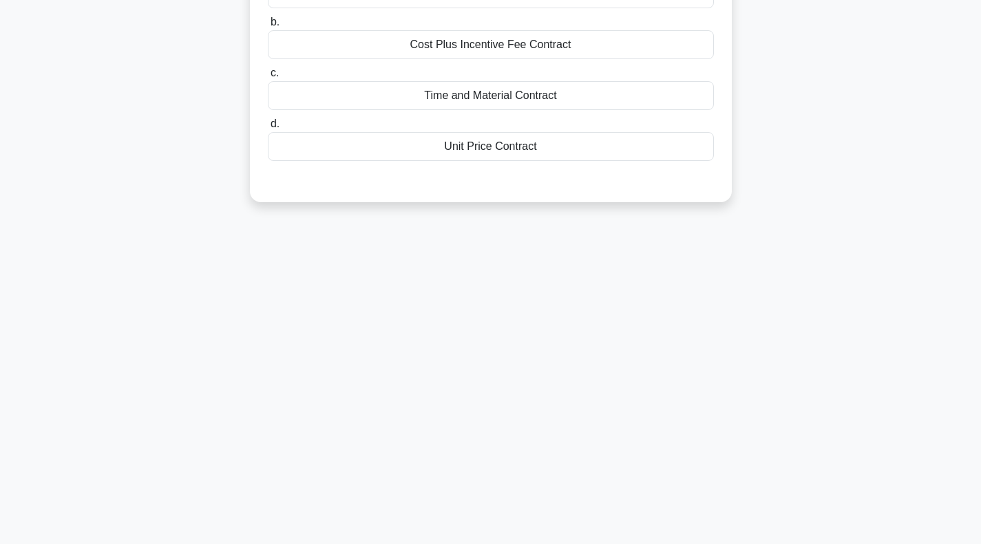
scroll to position [0, 0]
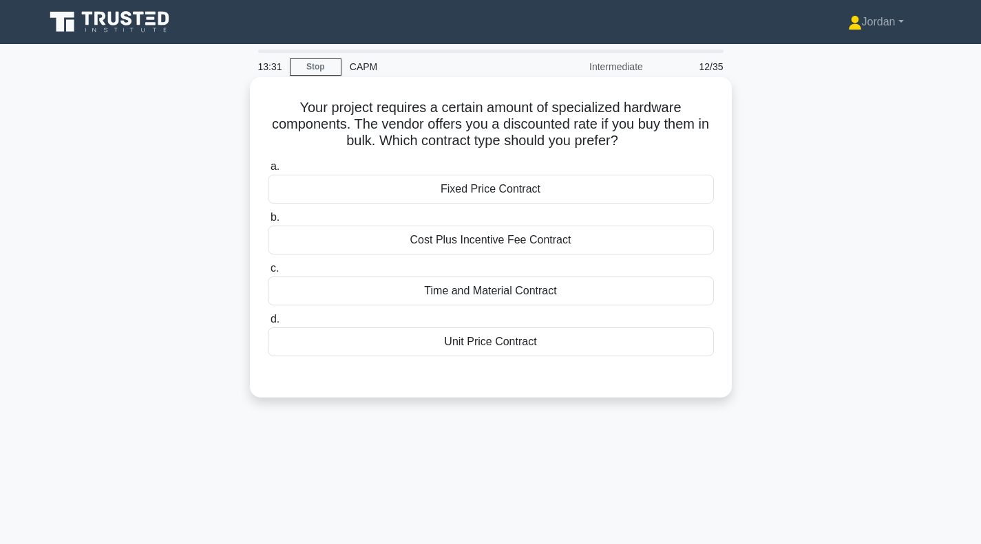
click at [495, 346] on div "Unit Price Contract" at bounding box center [491, 342] width 446 height 29
click at [268, 324] on input "d. Unit Price Contract" at bounding box center [268, 319] width 0 height 9
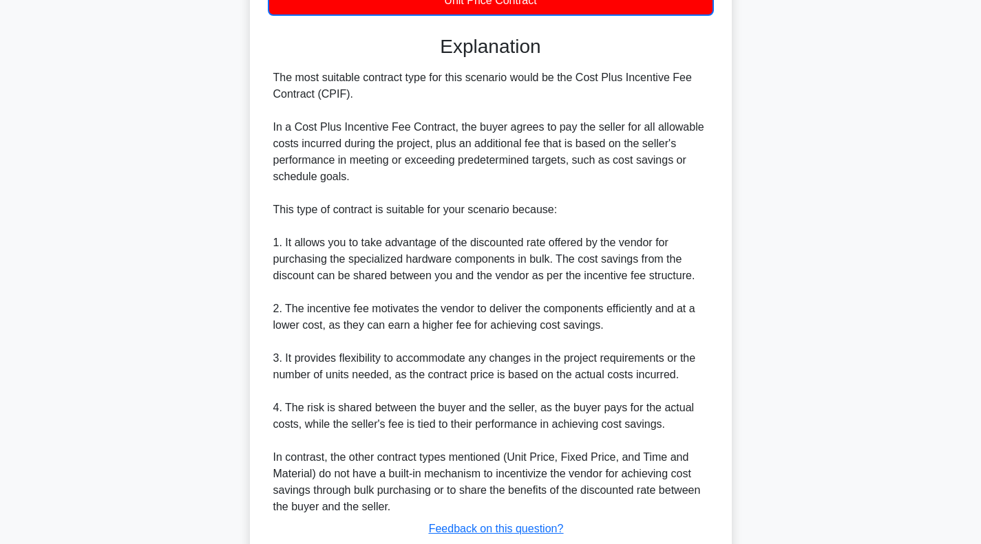
scroll to position [438, 0]
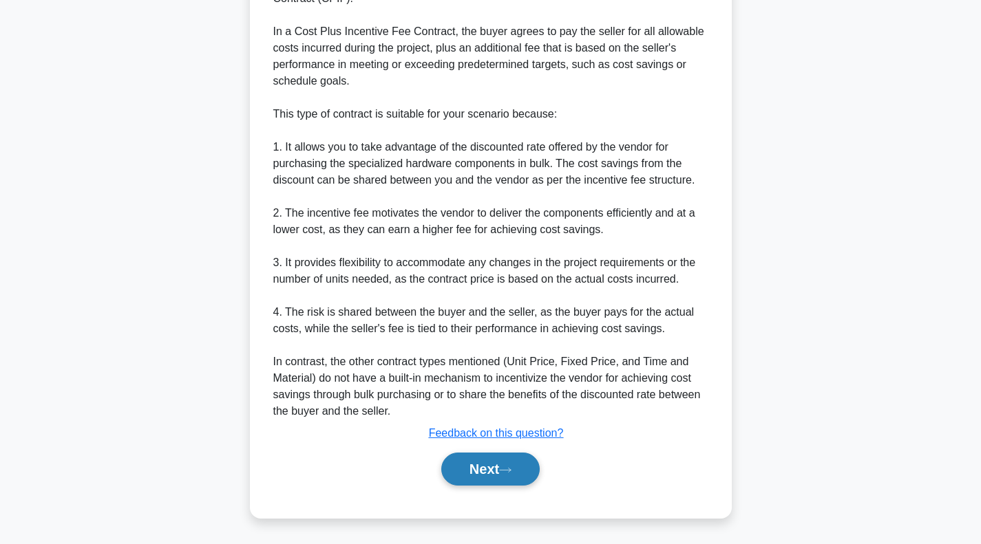
click at [502, 469] on button "Next" at bounding box center [490, 469] width 98 height 33
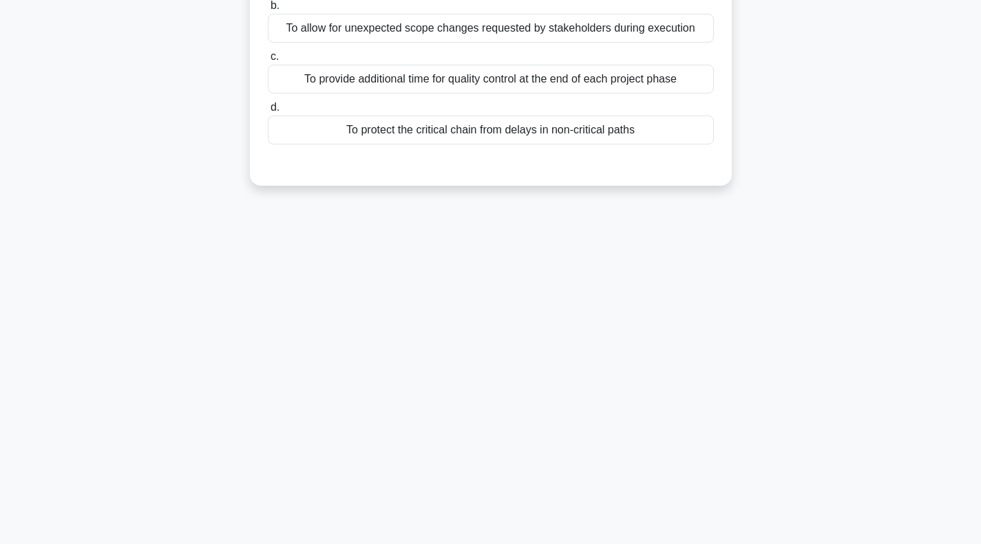
scroll to position [0, 0]
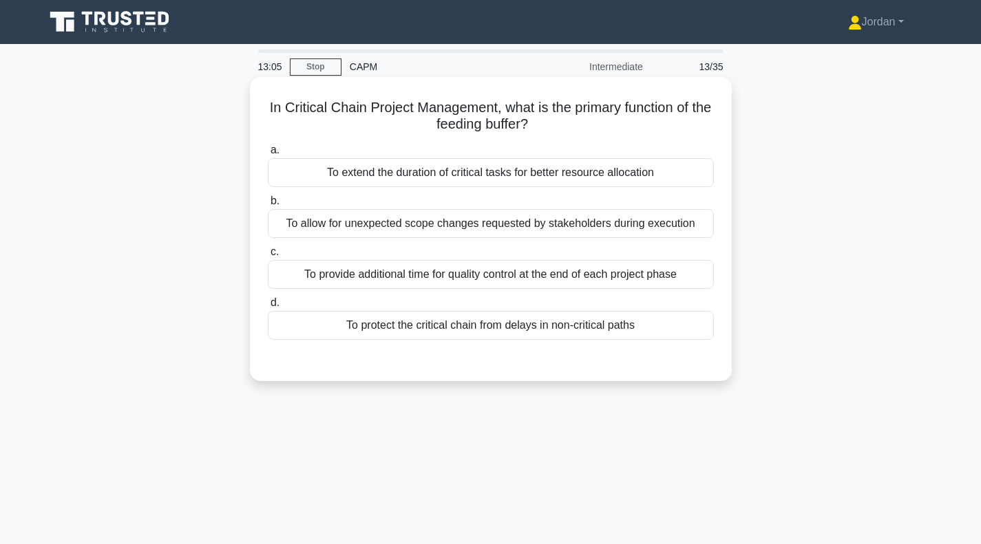
click at [444, 166] on div "To extend the duration of critical tasks for better resource allocation" at bounding box center [491, 172] width 446 height 29
click at [268, 155] on input "a. To extend the duration of critical tasks for better resource allocation" at bounding box center [268, 150] width 0 height 9
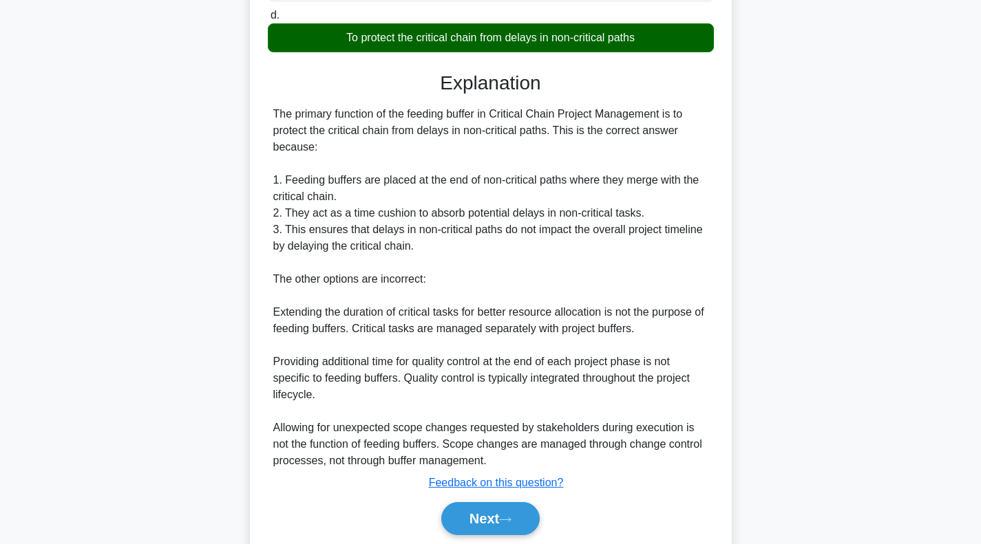
scroll to position [299, 0]
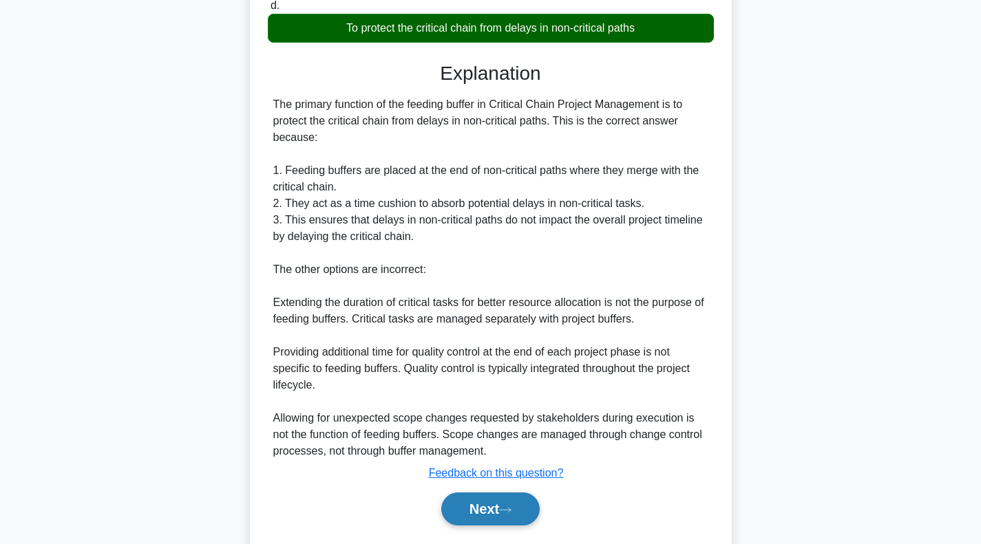
click at [500, 498] on button "Next" at bounding box center [490, 509] width 98 height 33
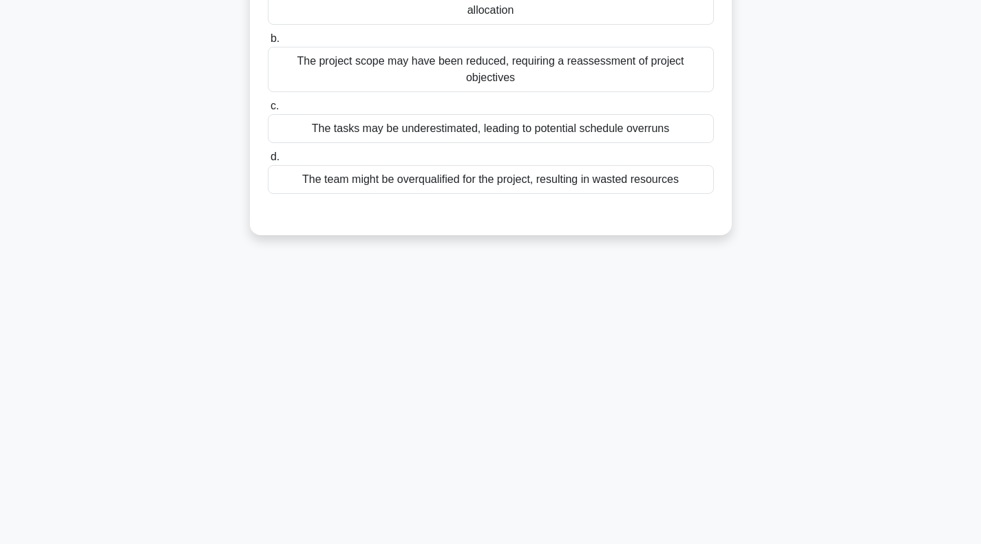
scroll to position [0, 0]
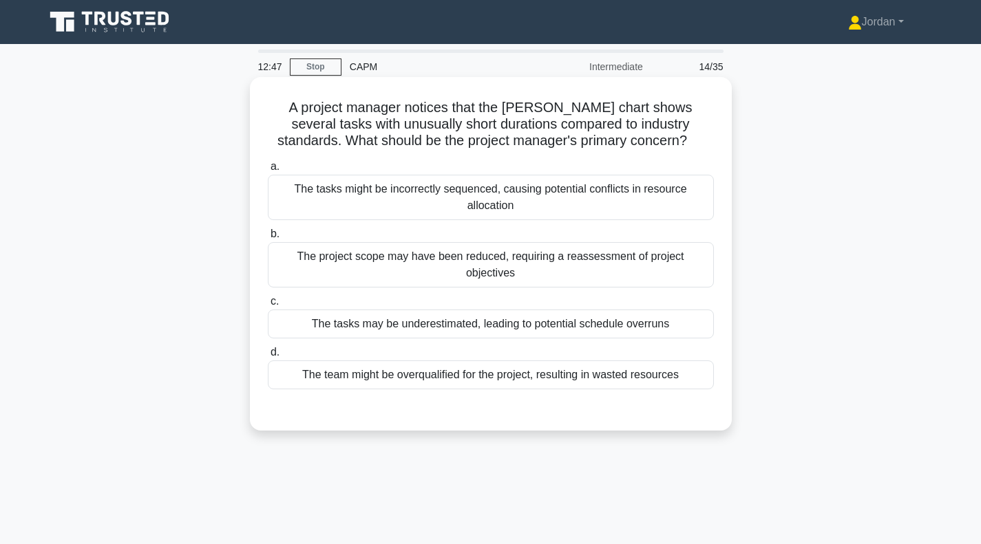
click at [493, 310] on div "The tasks may be underestimated, leading to potential schedule overruns" at bounding box center [491, 324] width 446 height 29
click at [268, 306] on input "c. The tasks may be underestimated, leading to potential schedule overruns" at bounding box center [268, 301] width 0 height 9
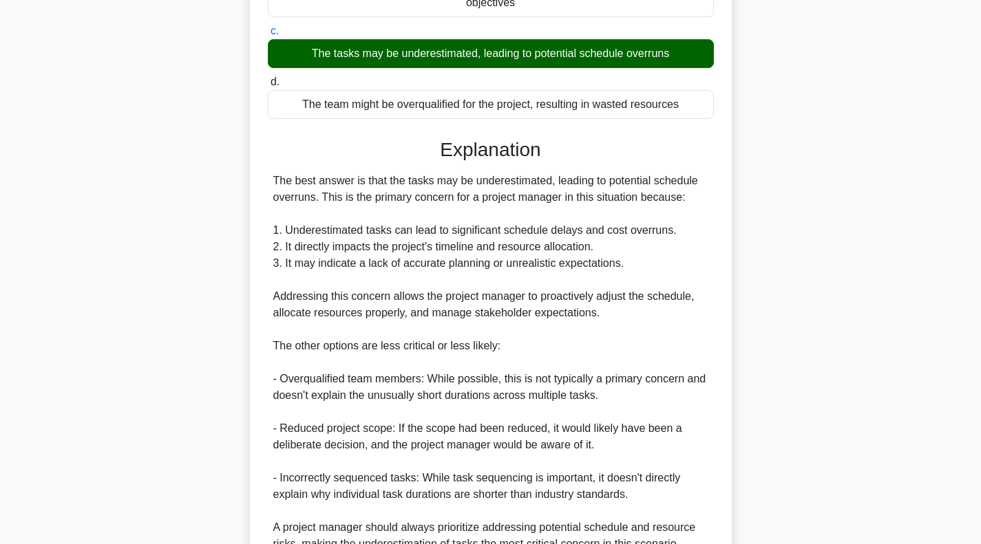
scroll to position [387, 0]
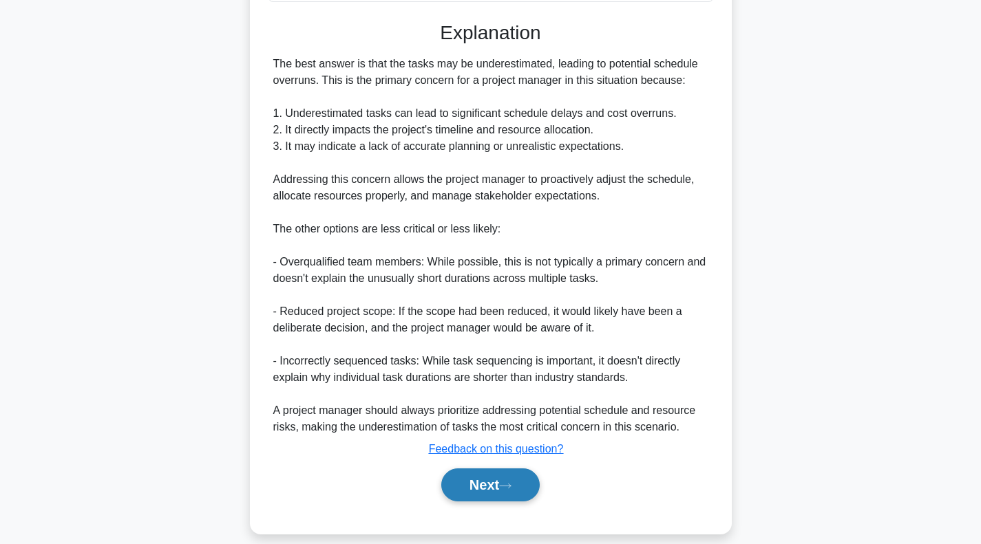
click at [531, 469] on button "Next" at bounding box center [490, 485] width 98 height 33
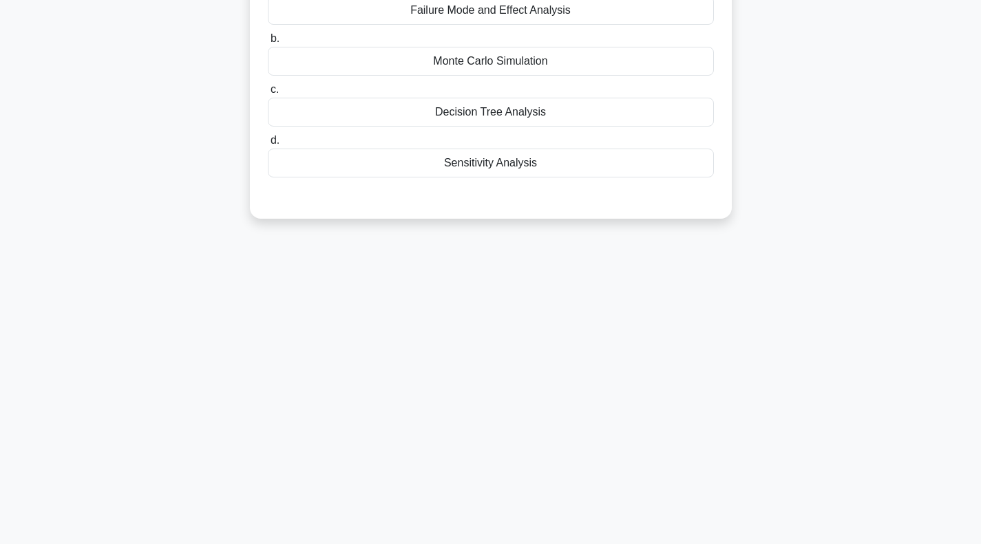
scroll to position [0, 0]
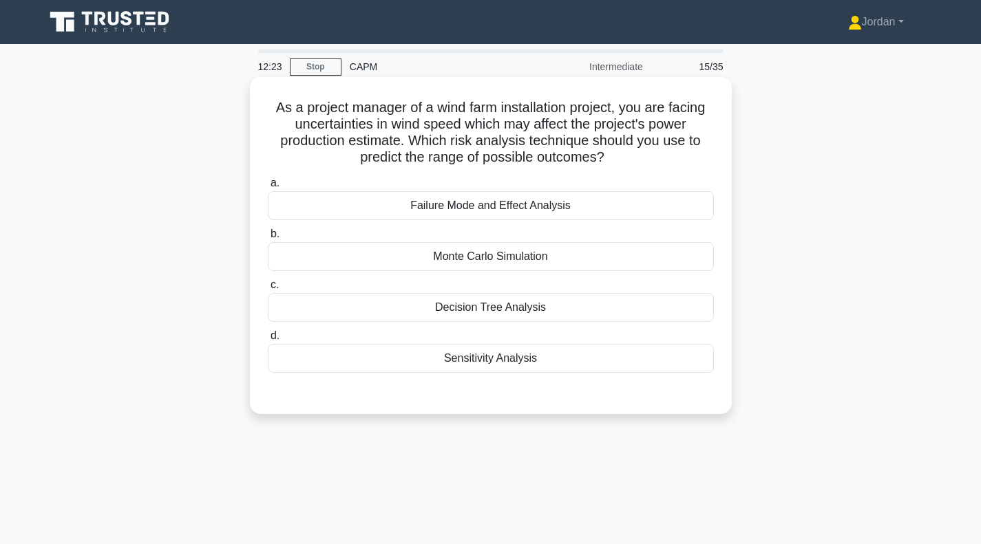
click at [467, 219] on div "Failure Mode and Effect Analysis" at bounding box center [491, 205] width 446 height 29
click at [268, 188] on input "a. Failure Mode and Effect Analysis" at bounding box center [268, 183] width 0 height 9
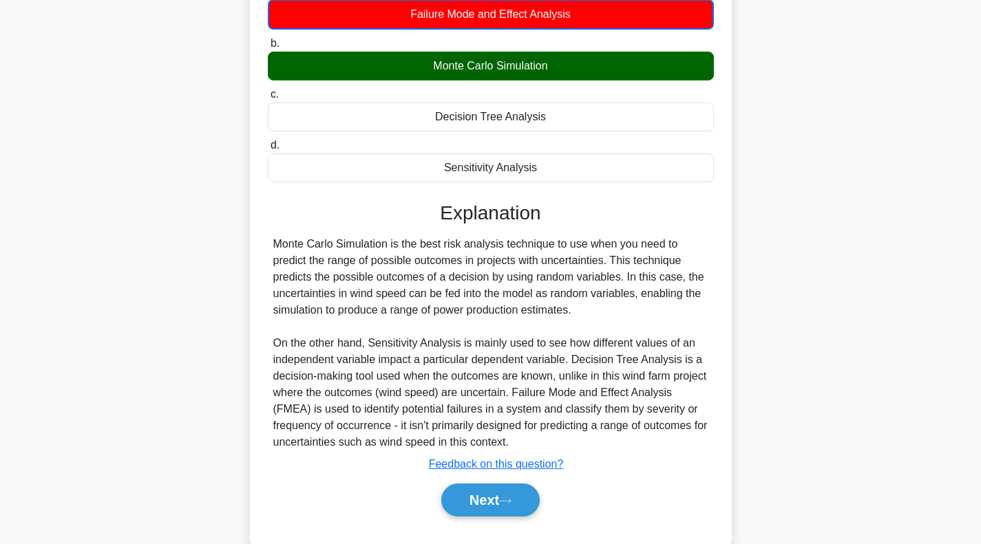
scroll to position [193, 0]
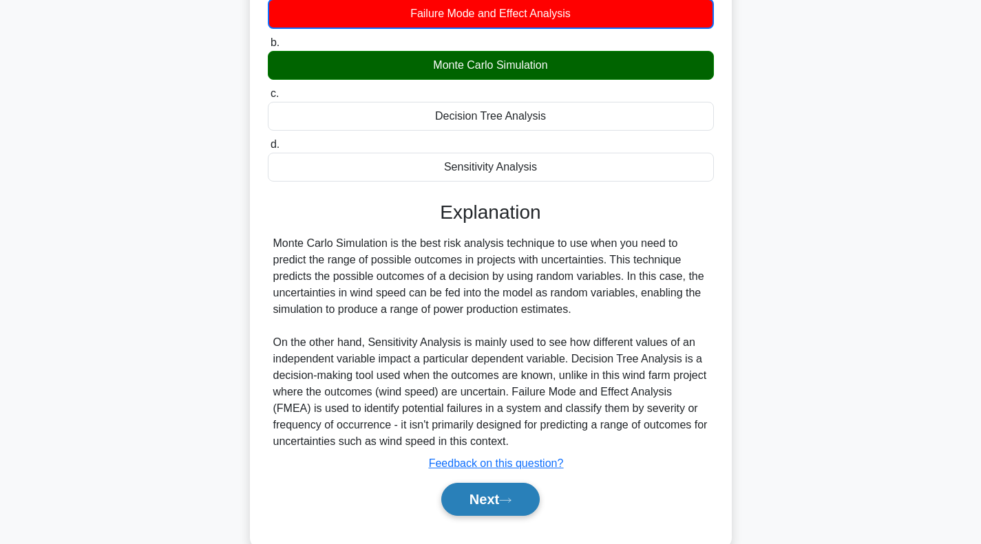
click at [506, 504] on icon at bounding box center [505, 501] width 12 height 8
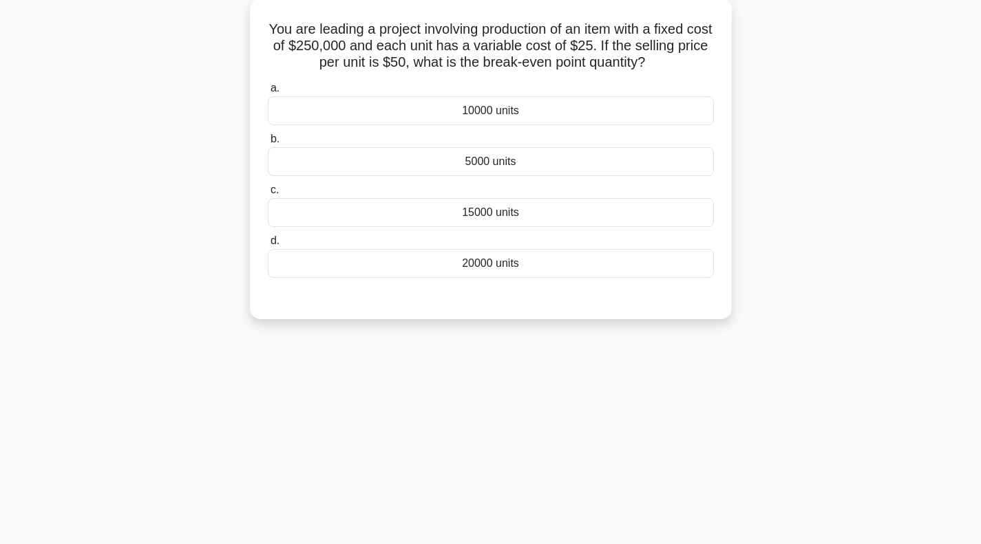
scroll to position [54, 0]
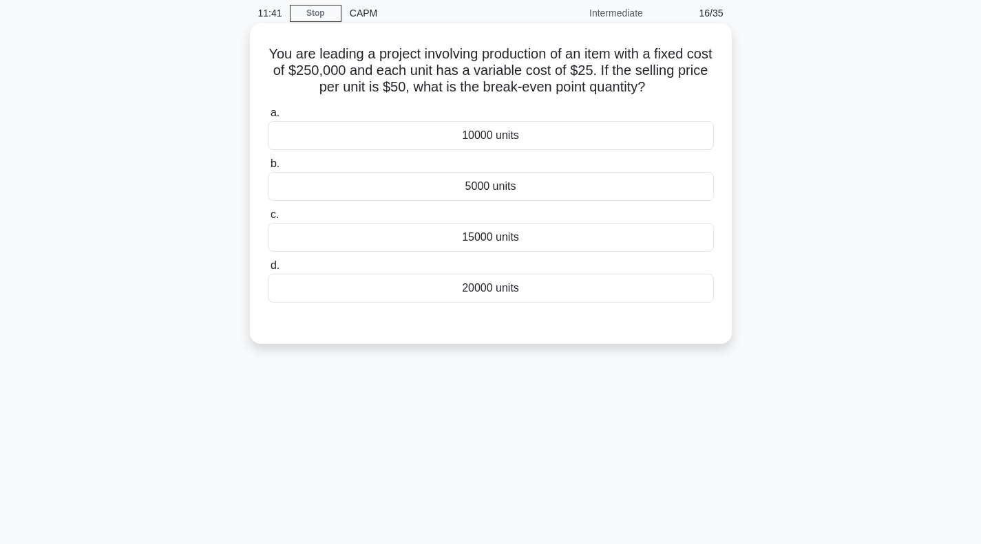
click at [472, 143] on div "10000 units" at bounding box center [491, 135] width 446 height 29
click at [268, 118] on input "a. 10000 units" at bounding box center [268, 113] width 0 height 9
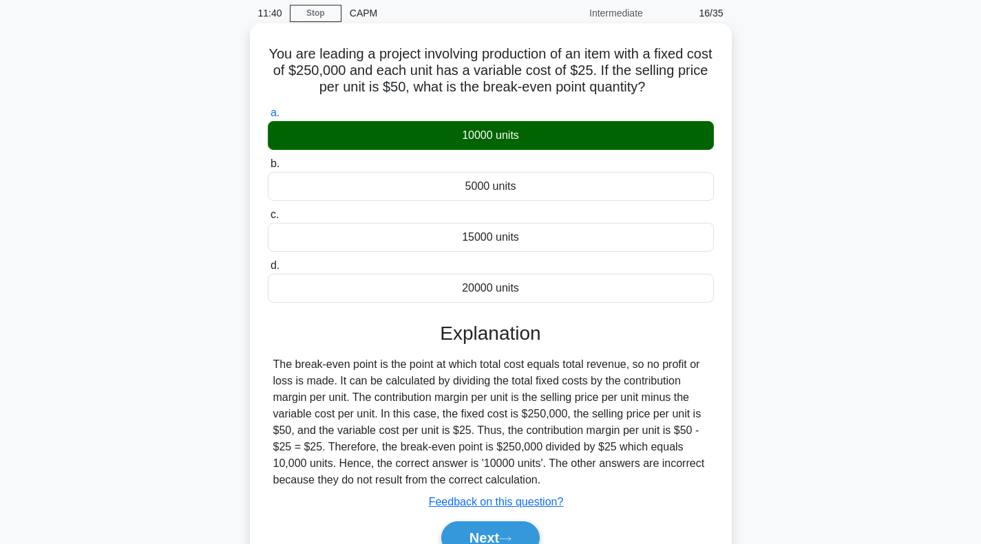
scroll to position [199, 0]
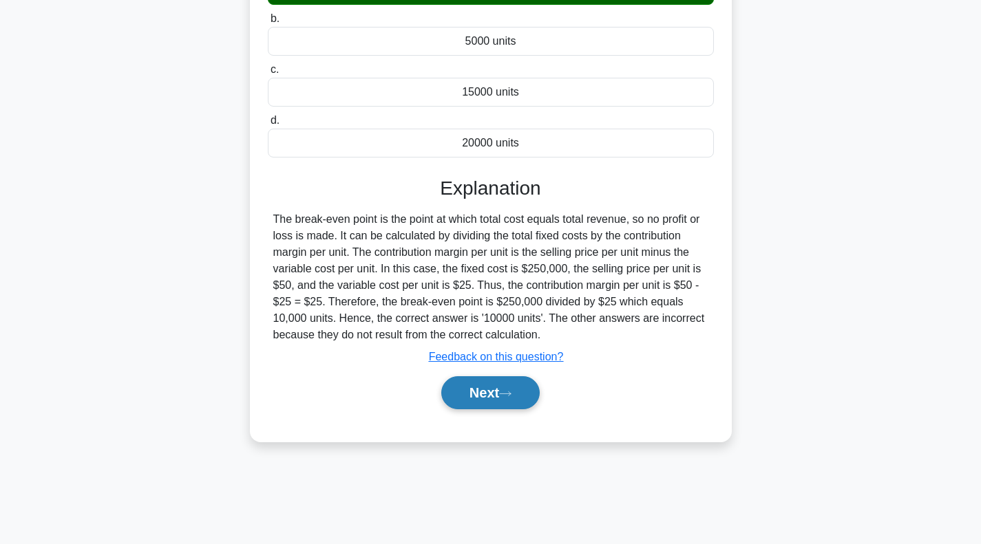
click at [491, 394] on button "Next" at bounding box center [490, 392] width 98 height 33
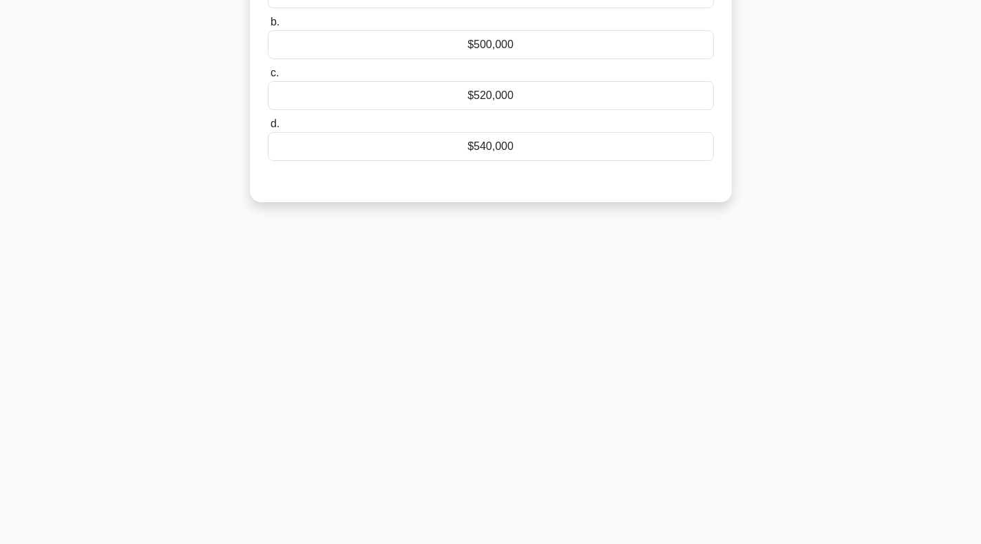
scroll to position [0, 0]
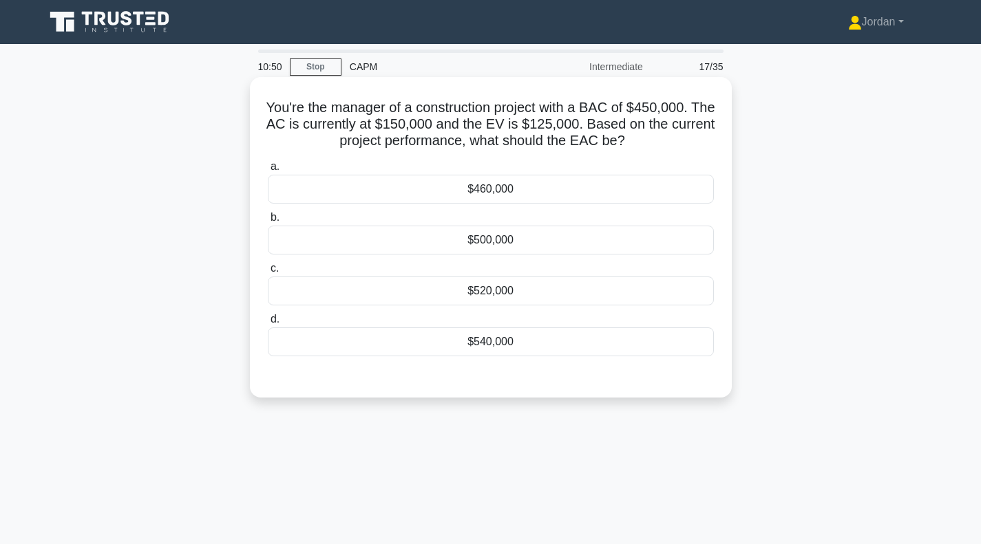
click at [513, 336] on div "$540,000" at bounding box center [491, 342] width 446 height 29
click at [268, 324] on input "d. $540,000" at bounding box center [268, 319] width 0 height 9
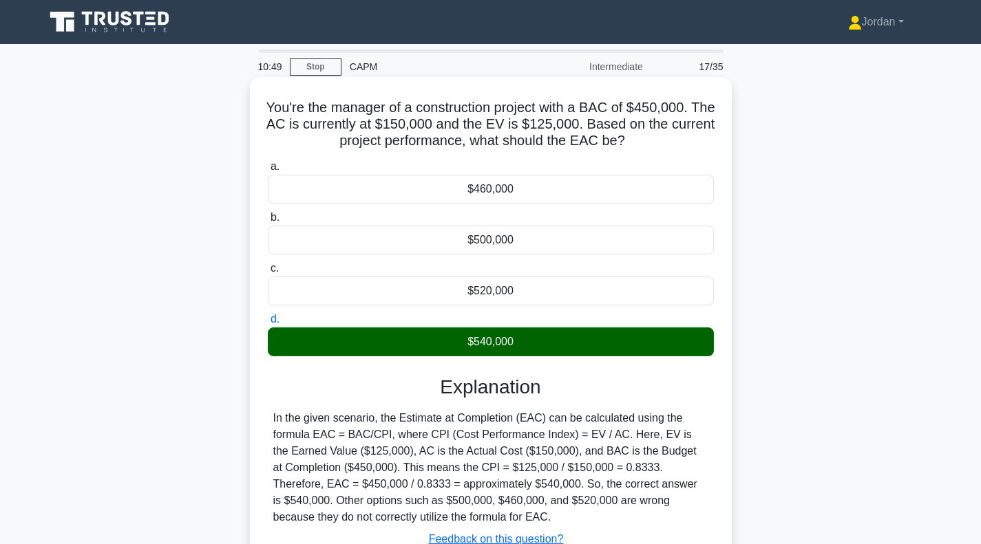
scroll to position [199, 0]
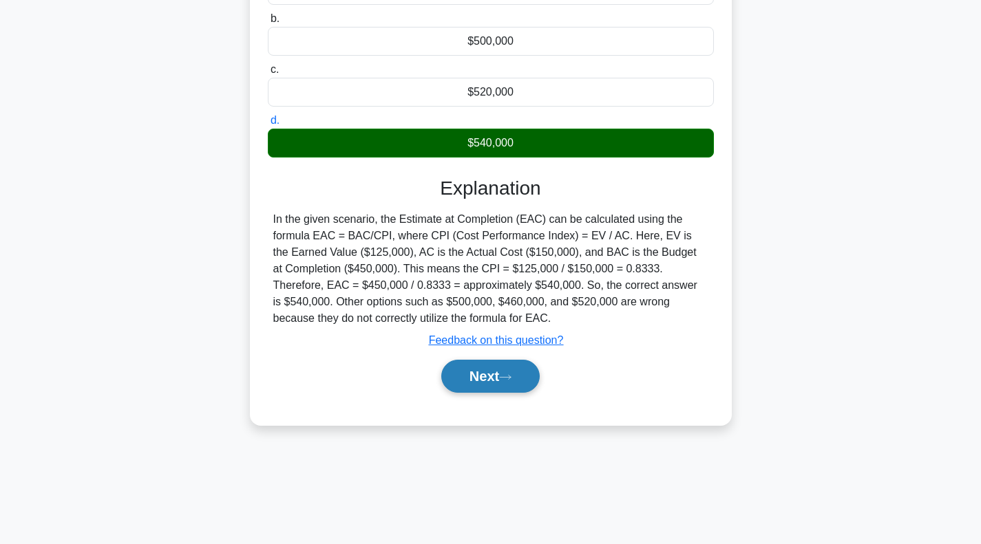
click at [493, 381] on button "Next" at bounding box center [490, 376] width 98 height 33
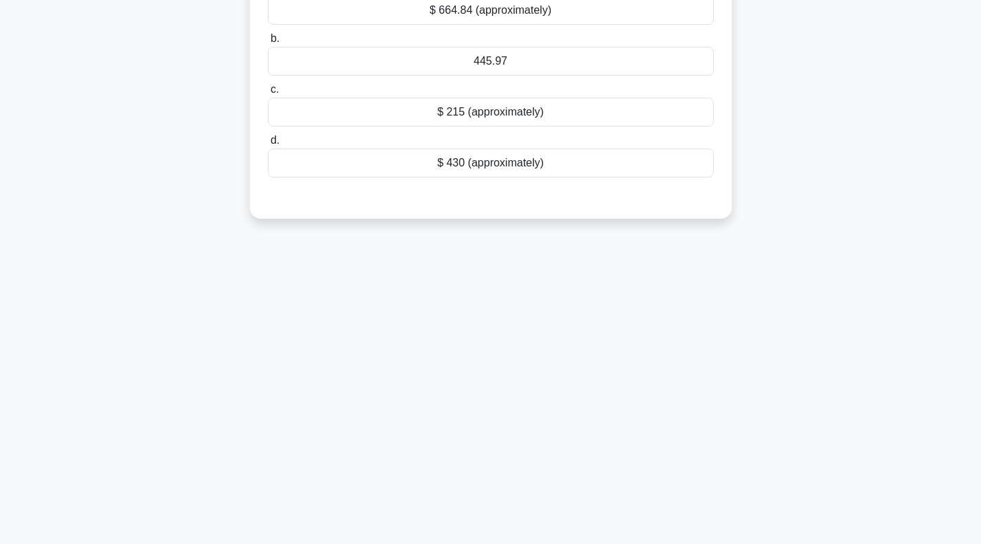
scroll to position [0, 0]
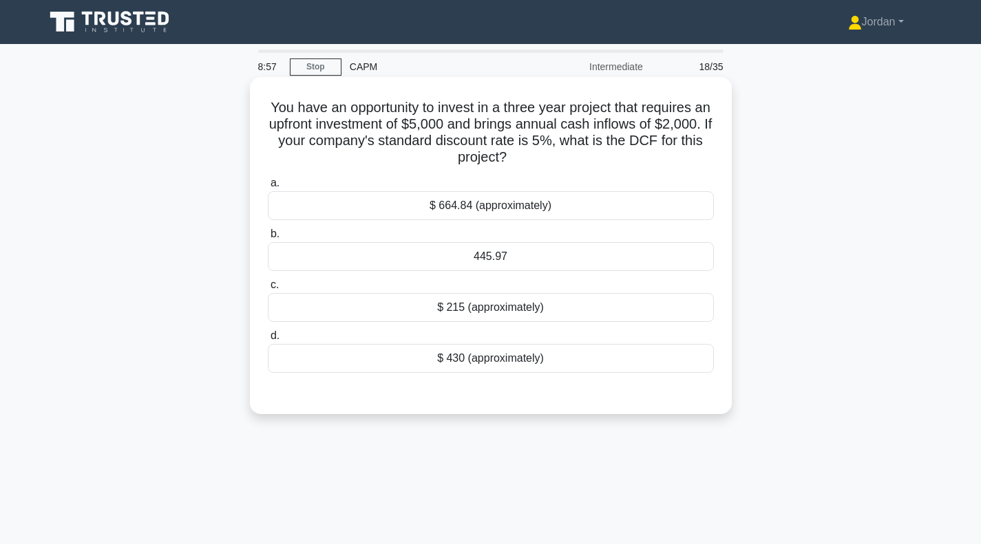
click at [443, 184] on label "a. $ 664.84 (approximately)" at bounding box center [491, 197] width 446 height 45
click at [268, 184] on input "a. $ 664.84 (approximately)" at bounding box center [268, 183] width 0 height 9
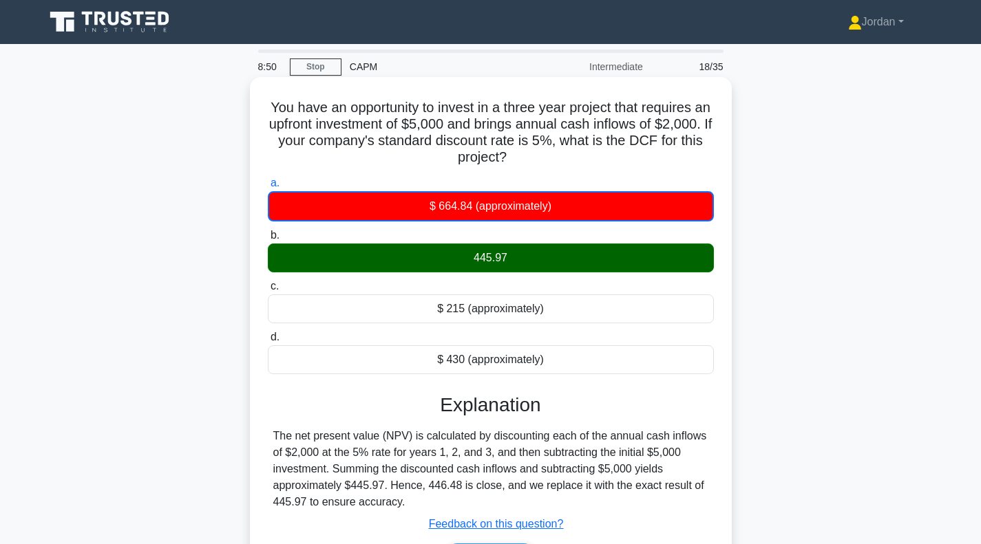
scroll to position [133, 0]
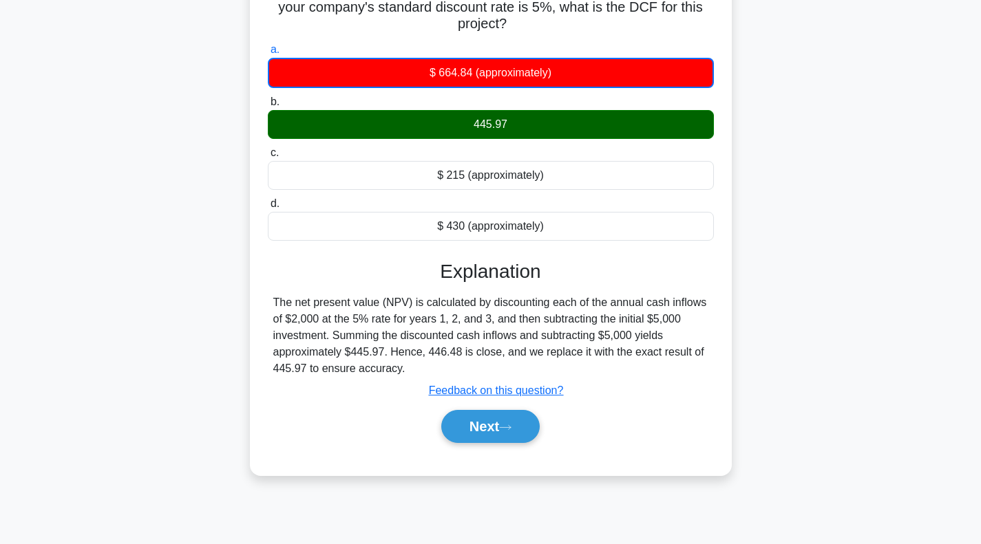
click at [513, 447] on div "Next" at bounding box center [491, 427] width 446 height 44
click at [501, 433] on button "Next" at bounding box center [490, 426] width 98 height 33
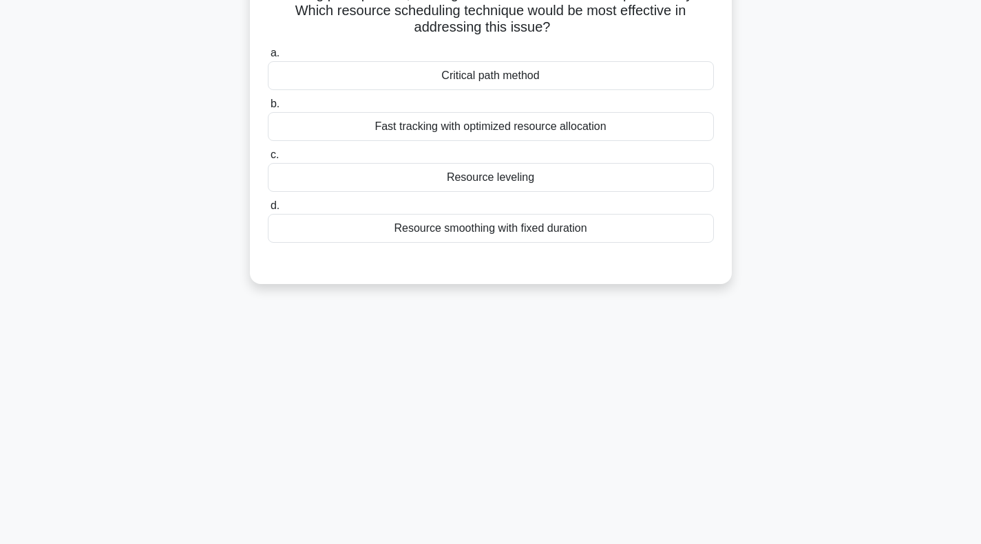
scroll to position [0, 0]
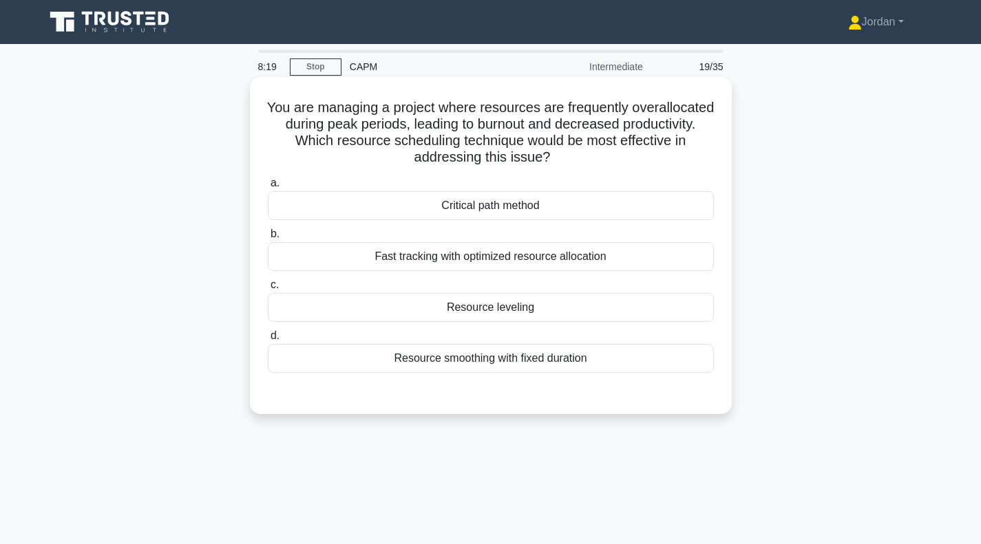
click at [485, 308] on div "Resource leveling" at bounding box center [491, 307] width 446 height 29
click at [268, 290] on input "c. Resource leveling" at bounding box center [268, 285] width 0 height 9
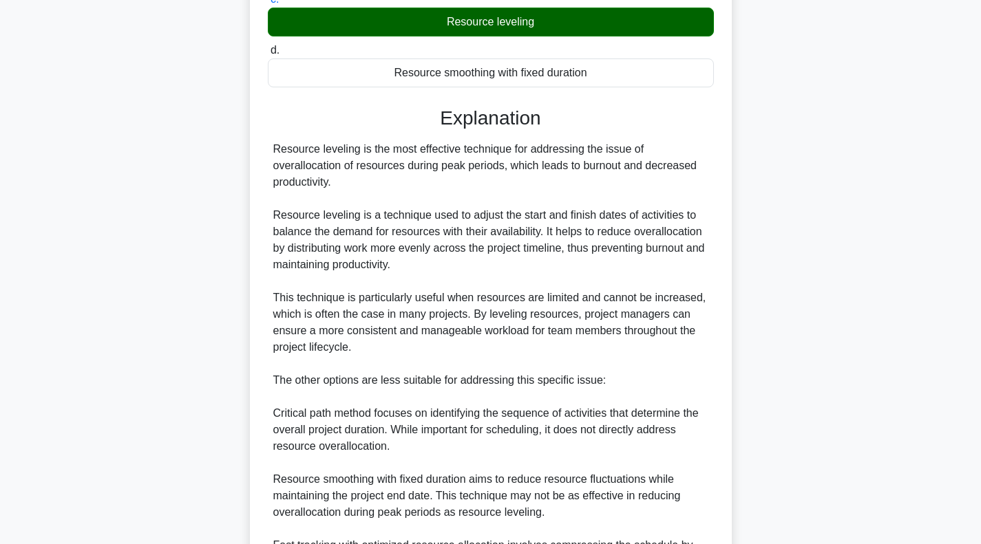
scroll to position [520, 0]
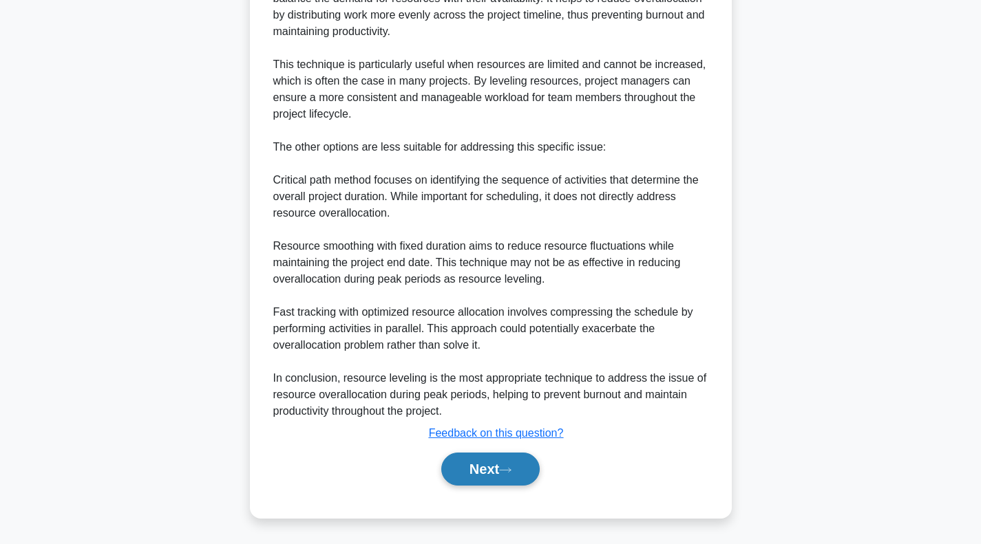
click at [502, 472] on button "Next" at bounding box center [490, 469] width 98 height 33
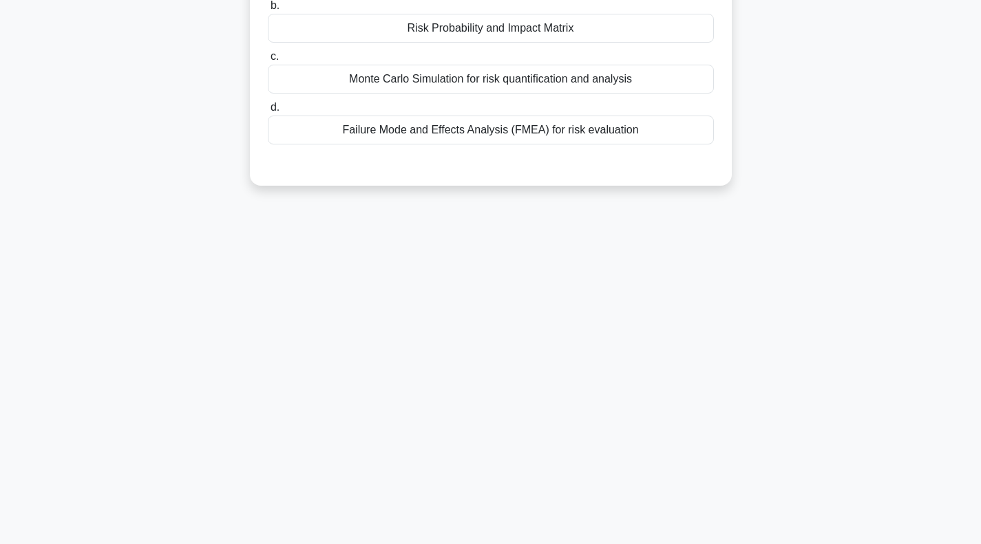
scroll to position [0, 0]
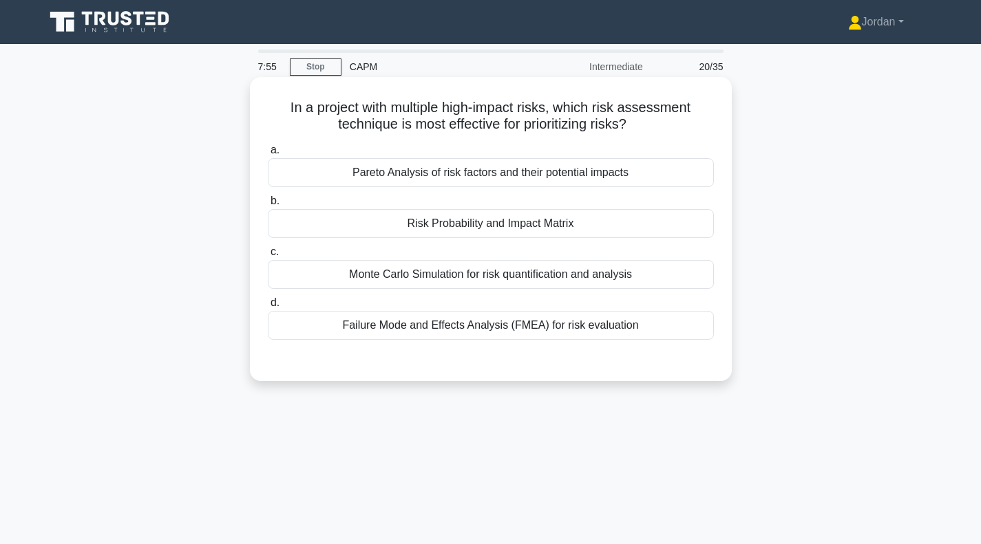
click at [422, 225] on div "Risk Probability and Impact Matrix" at bounding box center [491, 223] width 446 height 29
click at [268, 206] on input "b. Risk Probability and Impact Matrix" at bounding box center [268, 201] width 0 height 9
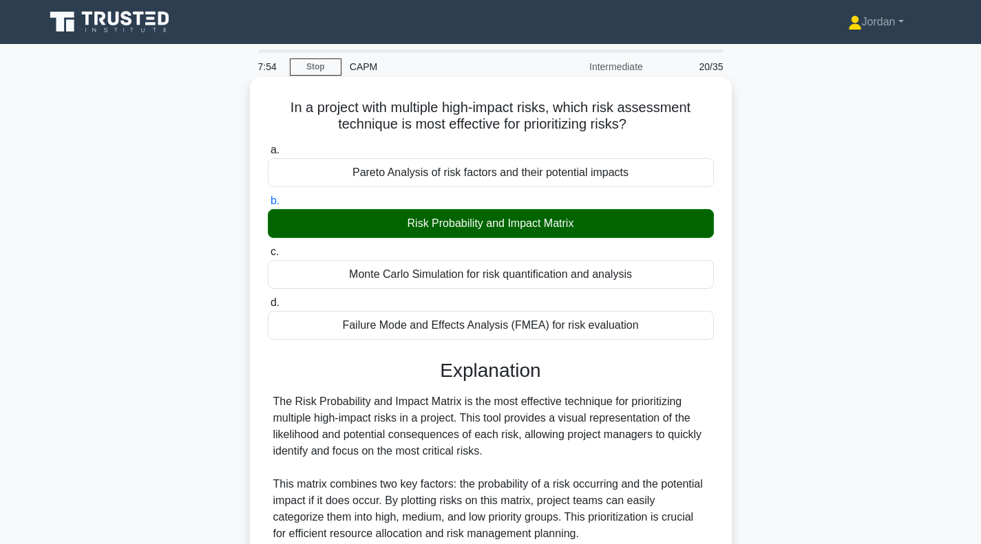
scroll to position [329, 0]
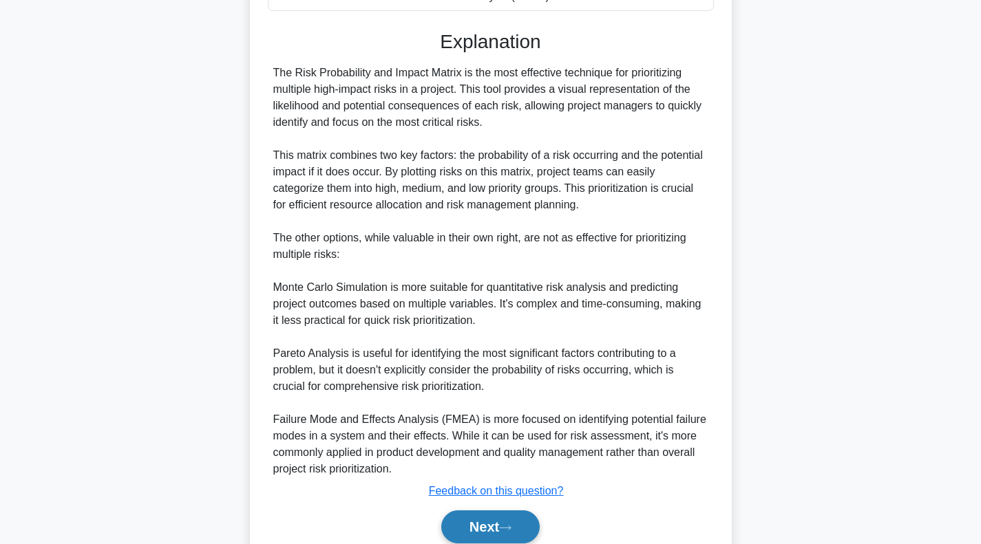
click at [505, 525] on icon at bounding box center [505, 528] width 12 height 8
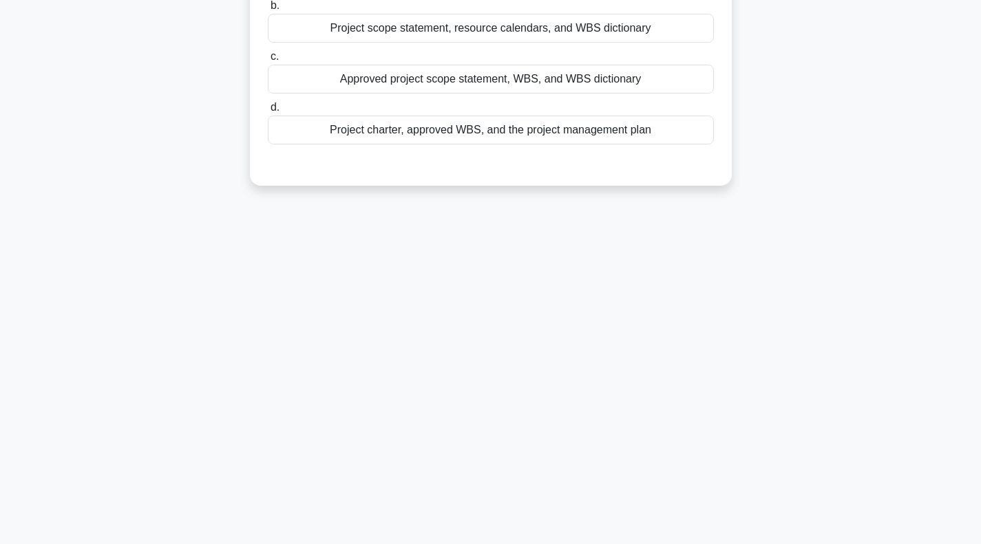
scroll to position [0, 0]
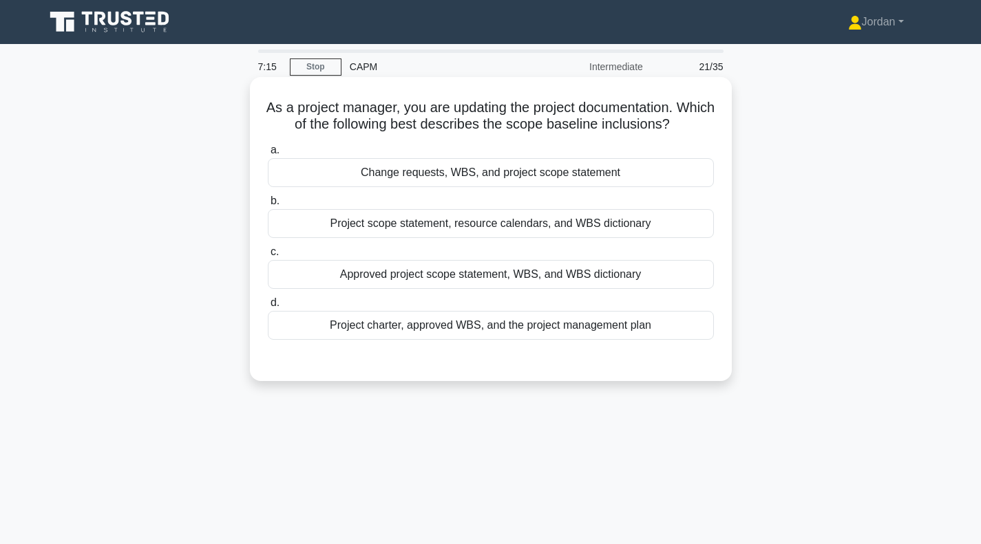
click at [503, 324] on div "Project charter, approved WBS, and the project management plan" at bounding box center [491, 325] width 446 height 29
click at [268, 308] on input "d. Project charter, approved WBS, and the project management plan" at bounding box center [268, 303] width 0 height 9
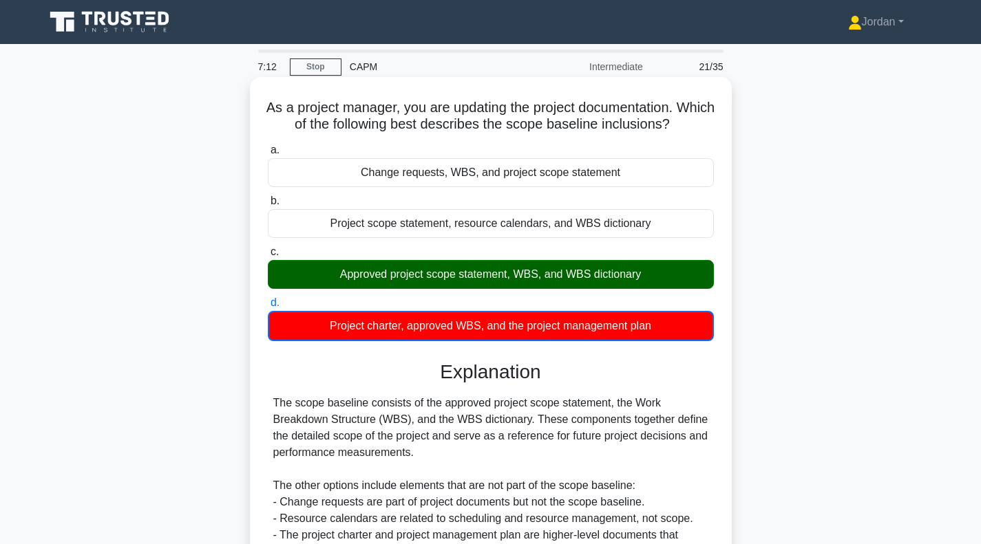
scroll to position [199, 0]
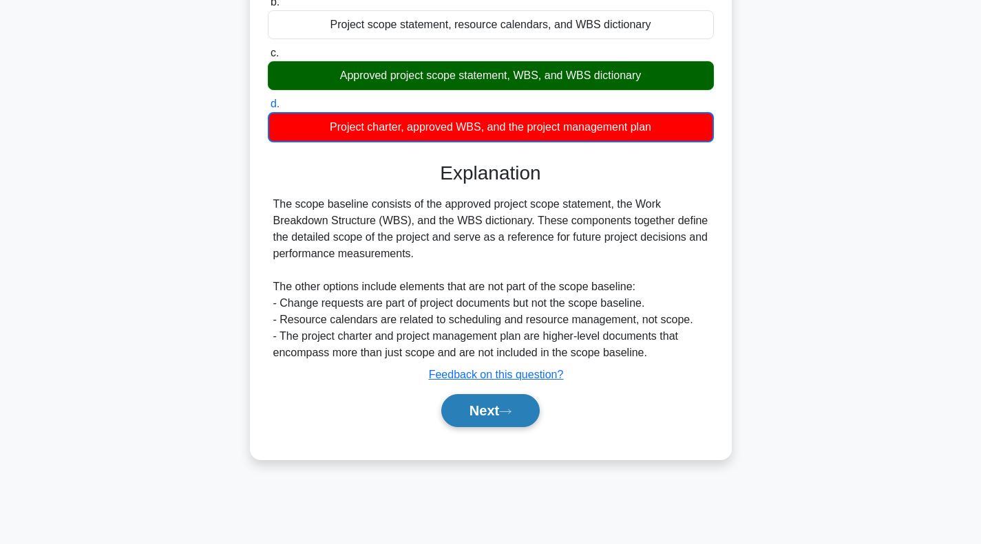
click at [489, 405] on button "Next" at bounding box center [490, 410] width 98 height 33
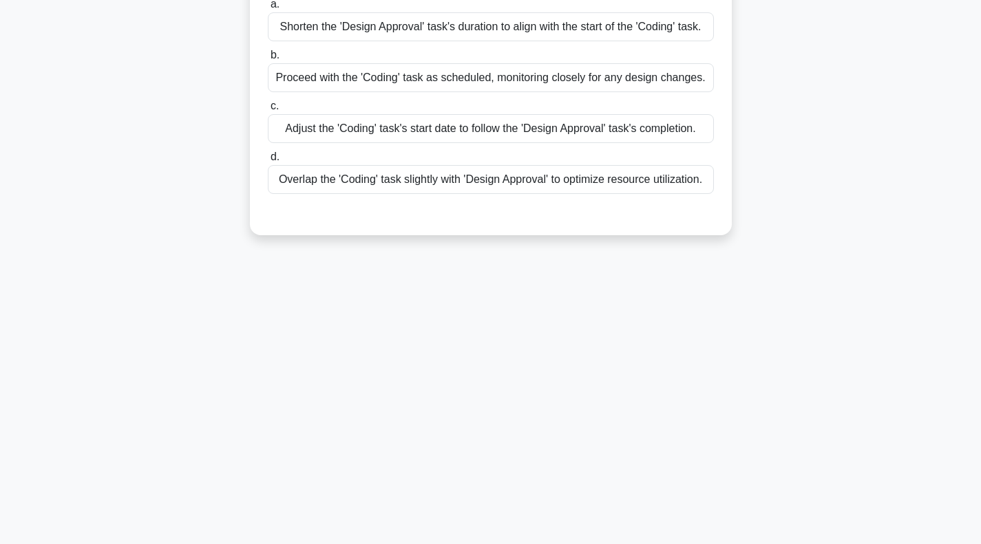
scroll to position [0, 0]
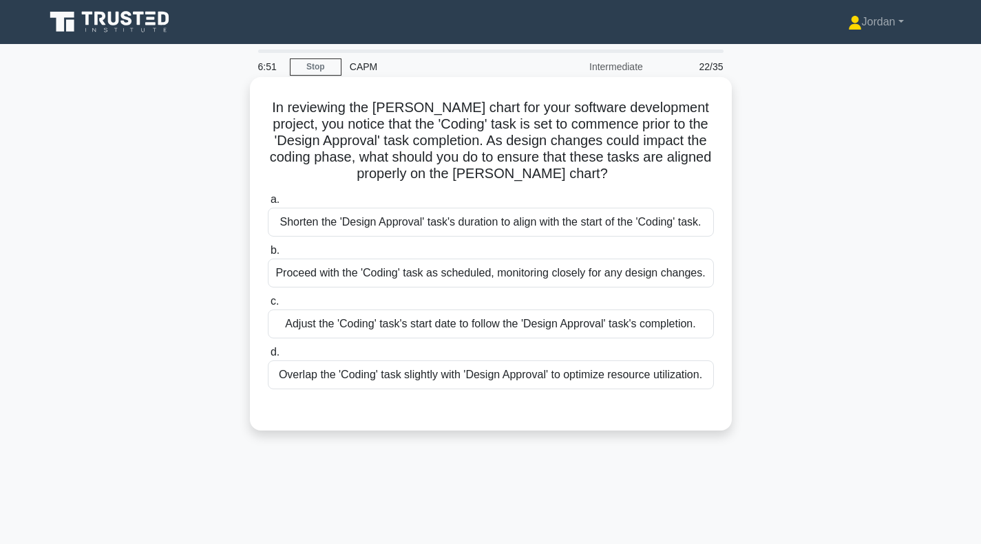
click at [486, 331] on div "Adjust the 'Coding' task's start date to follow the 'Design Approval' task's co…" at bounding box center [491, 324] width 446 height 29
click at [268, 306] on input "c. Adjust the 'Coding' task's start date to follow the 'Design Approval' task's…" at bounding box center [268, 301] width 0 height 9
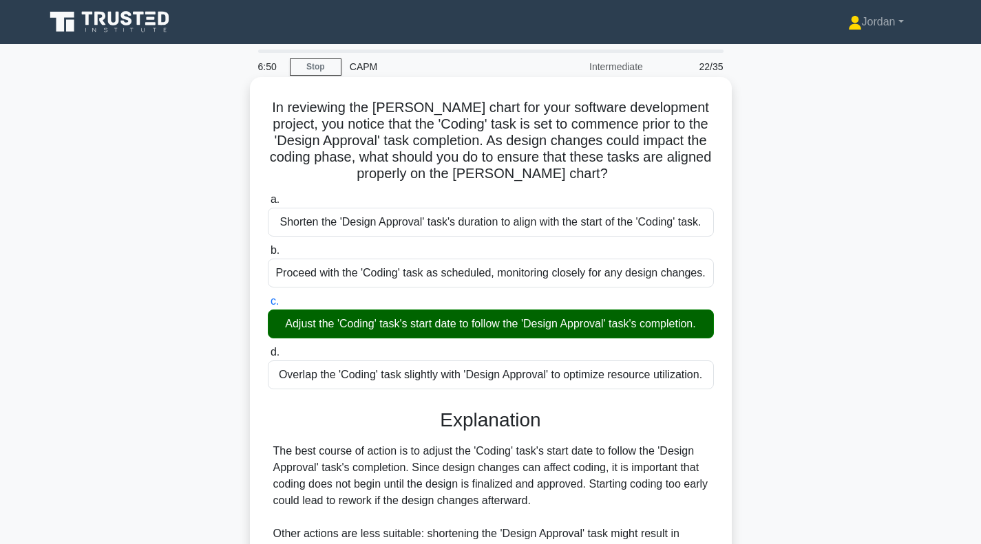
scroll to position [206, 0]
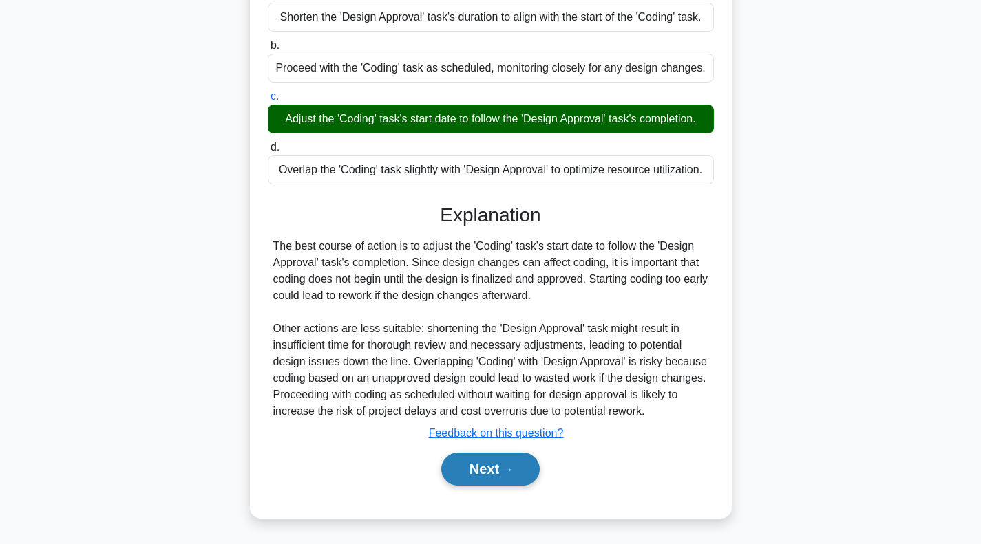
click at [493, 461] on button "Next" at bounding box center [490, 469] width 98 height 33
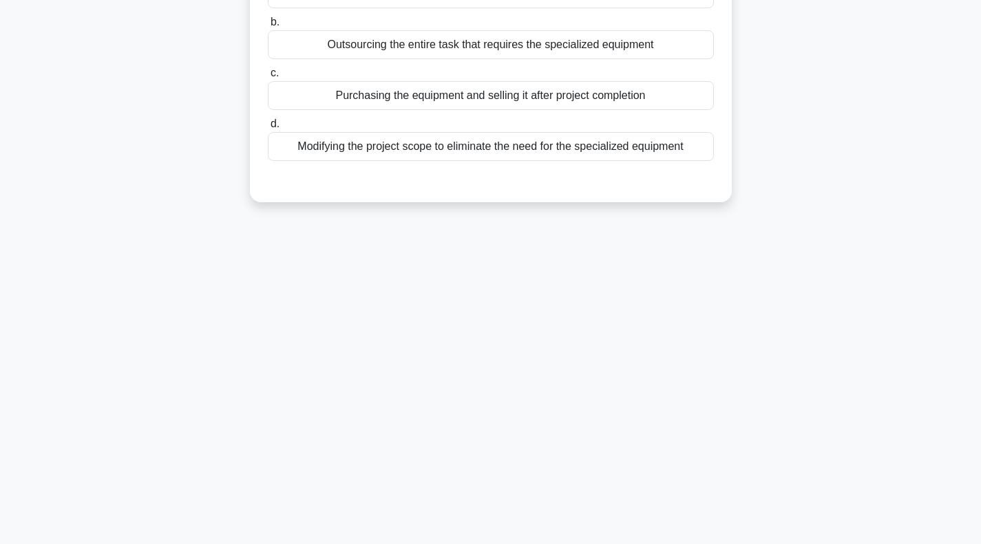
scroll to position [0, 0]
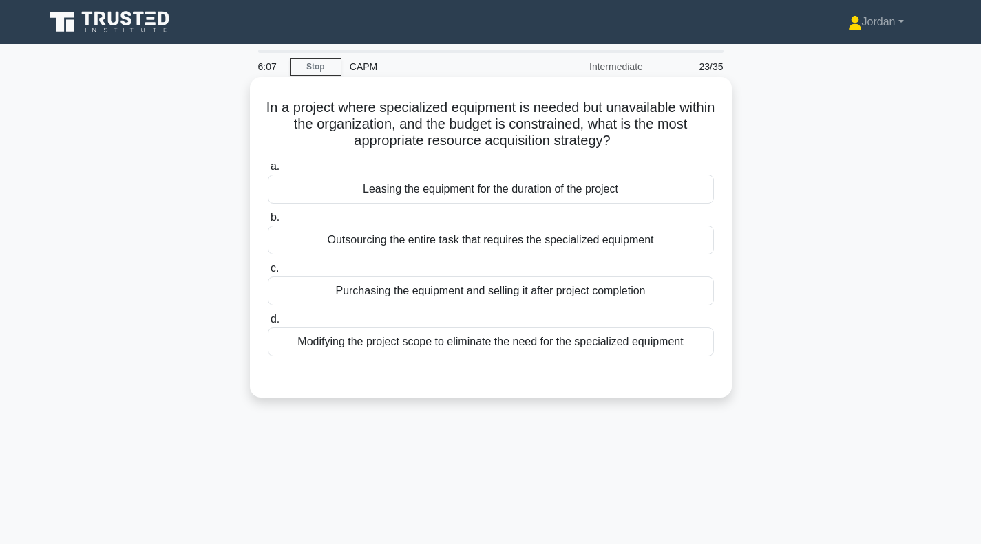
click at [514, 238] on div "Outsourcing the entire task that requires the specialized equipment" at bounding box center [491, 240] width 446 height 29
click at [268, 222] on input "b. Outsourcing the entire task that requires the specialized equipment" at bounding box center [268, 217] width 0 height 9
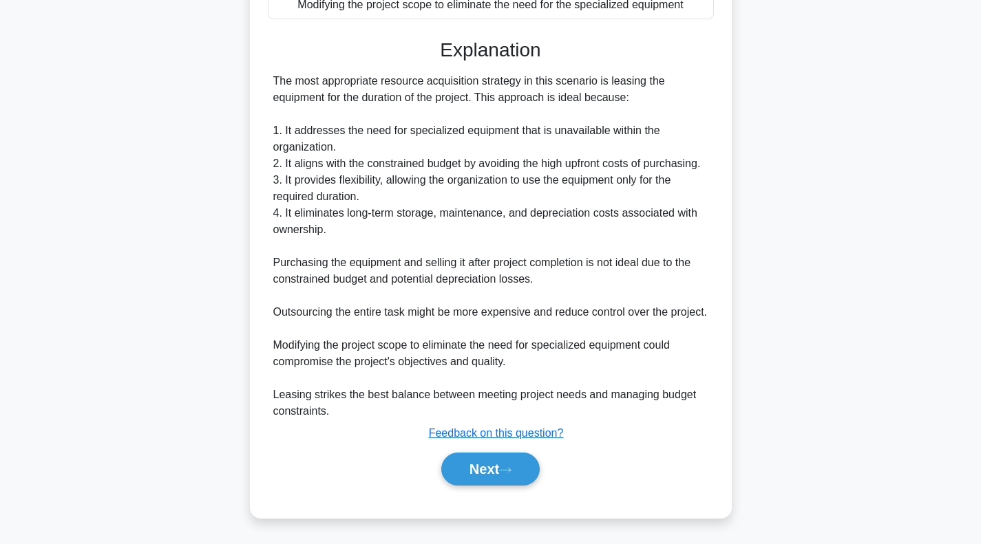
scroll to position [346, 0]
click at [488, 471] on button "Next" at bounding box center [490, 469] width 98 height 33
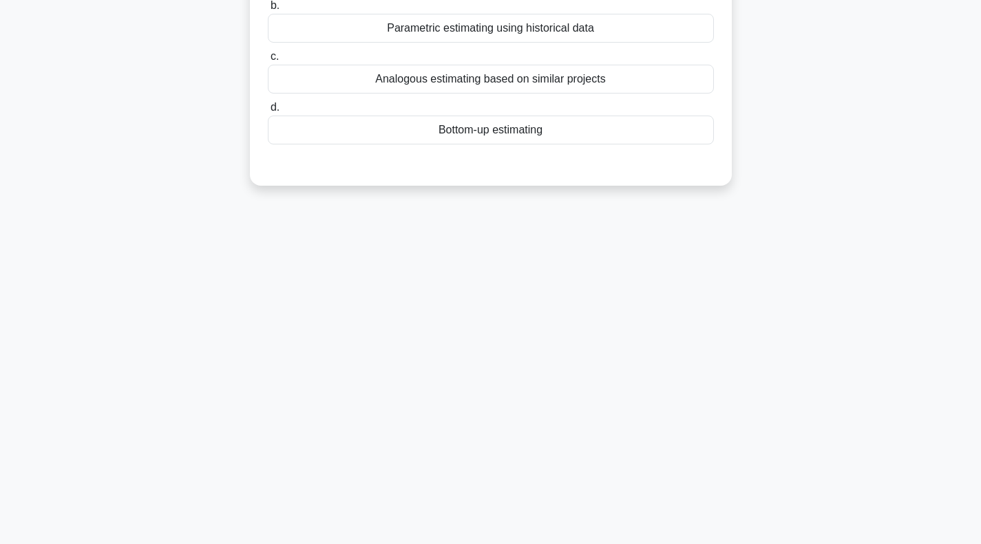
scroll to position [0, 0]
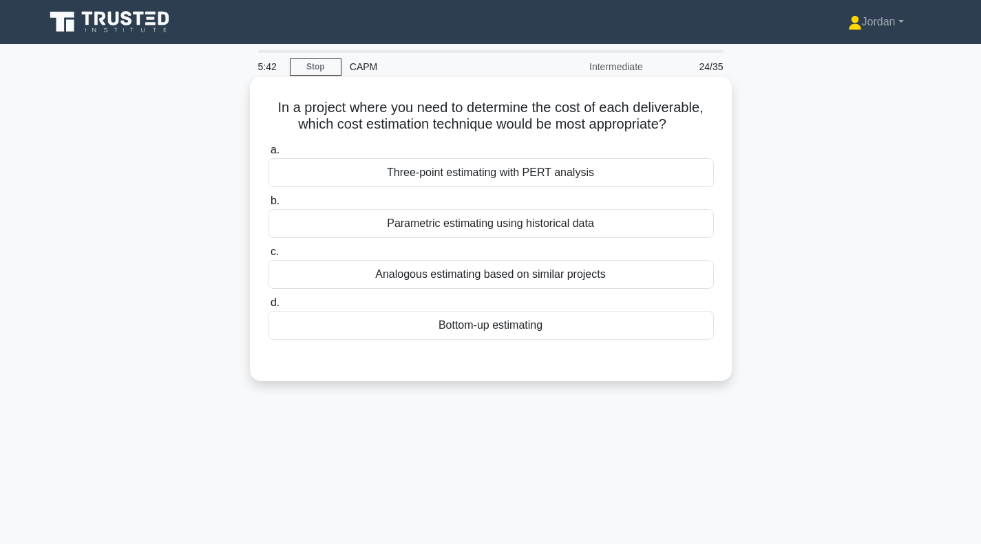
click at [506, 330] on div "Bottom-up estimating" at bounding box center [491, 325] width 446 height 29
click at [268, 308] on input "d. Bottom-up estimating" at bounding box center [268, 303] width 0 height 9
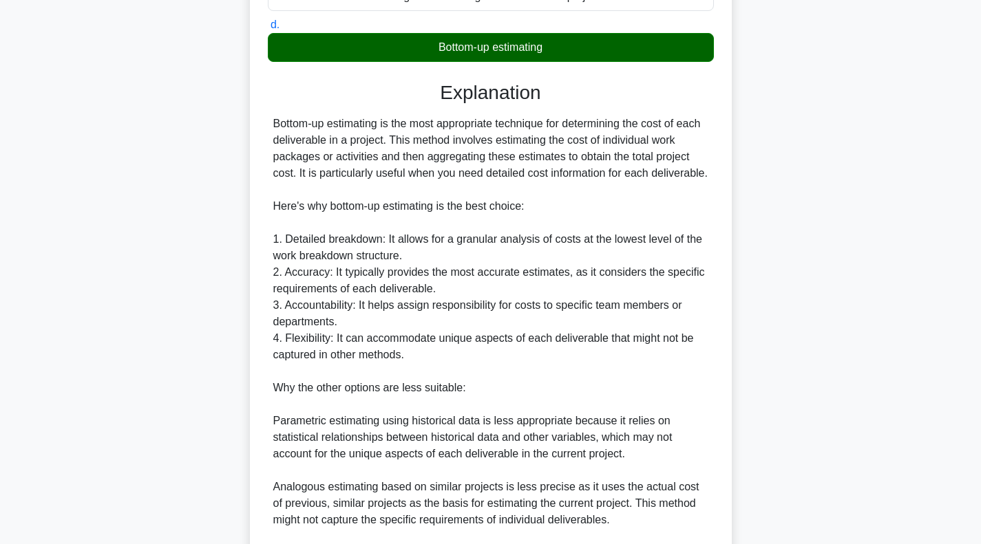
scroll to position [470, 0]
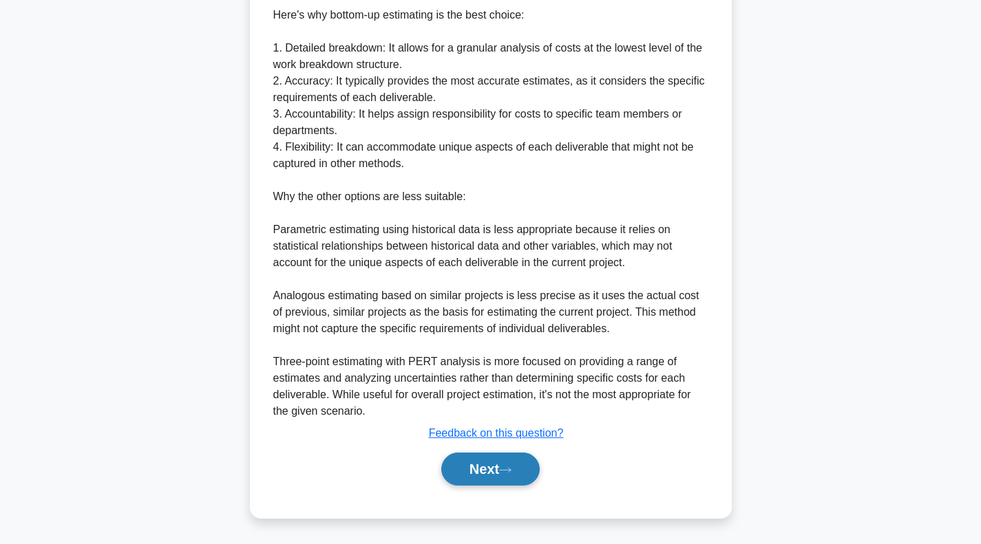
click at [518, 461] on button "Next" at bounding box center [490, 469] width 98 height 33
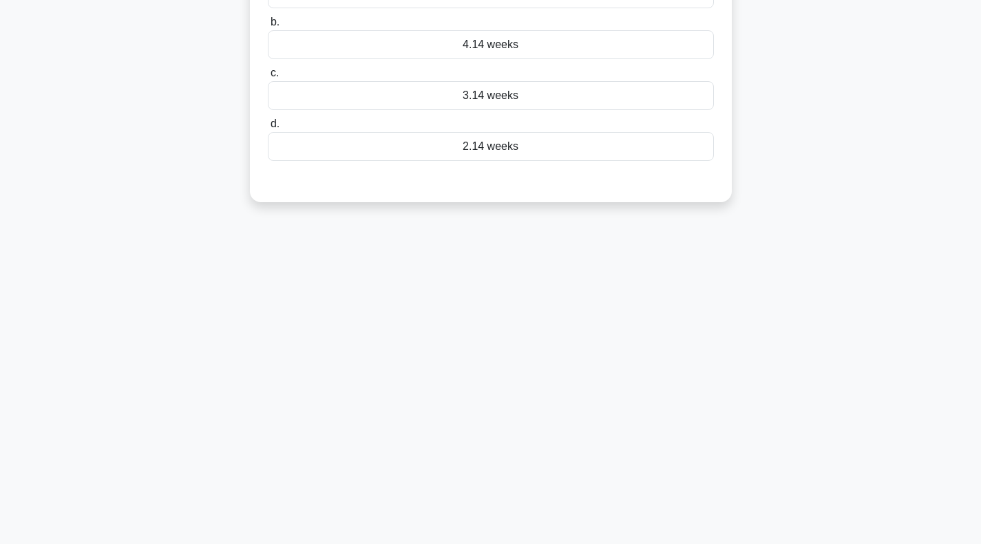
scroll to position [0, 0]
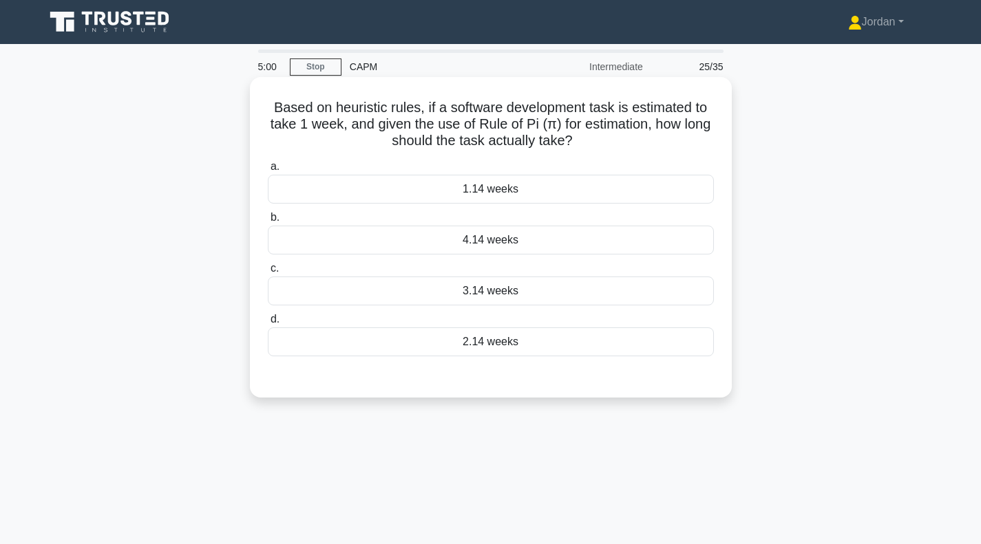
click at [484, 195] on div "1.14 weeks" at bounding box center [491, 189] width 446 height 29
click at [268, 171] on input "a. 1.14 weeks" at bounding box center [268, 166] width 0 height 9
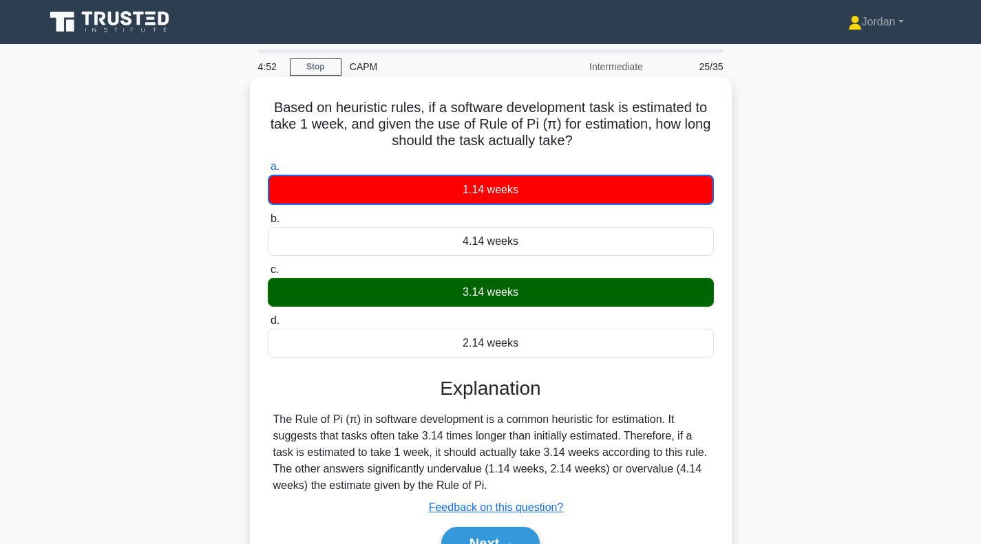
scroll to position [199, 0]
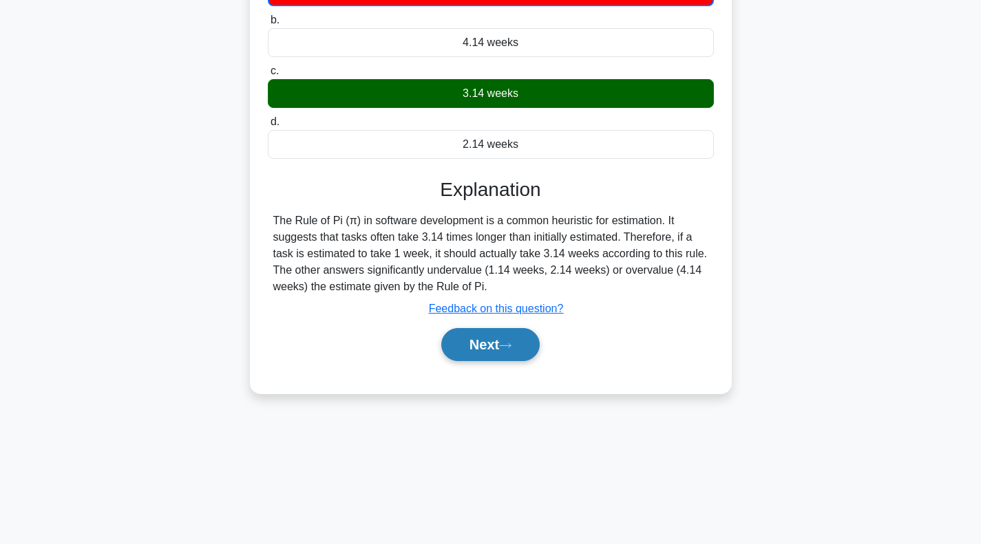
click at [478, 335] on button "Next" at bounding box center [490, 344] width 98 height 33
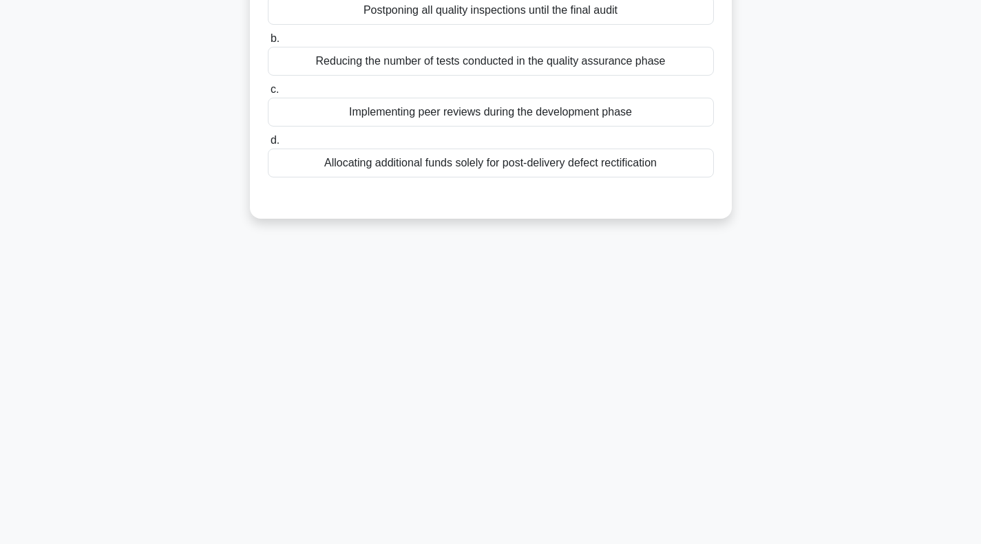
scroll to position [0, 0]
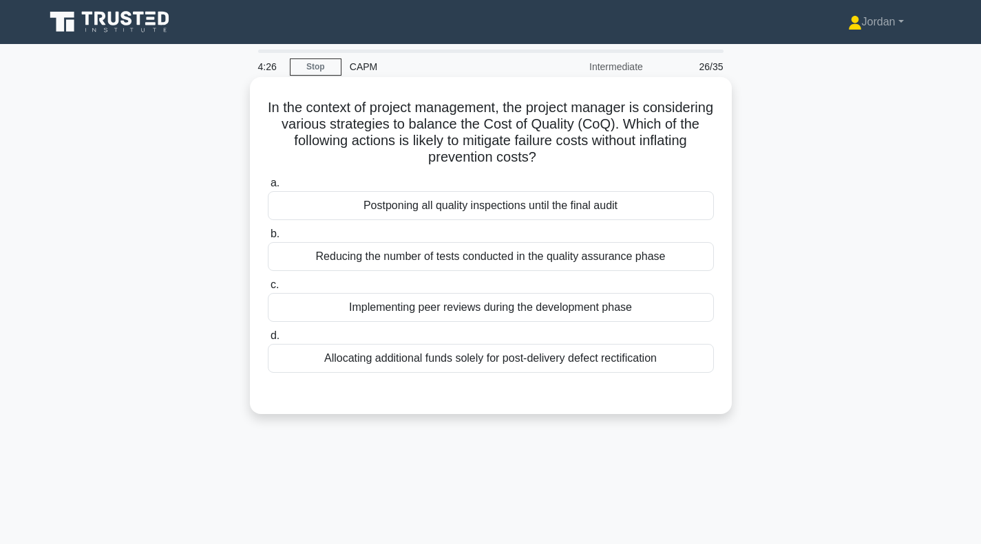
click at [483, 354] on div "Allocating additional funds solely for post-delivery defect rectification" at bounding box center [491, 358] width 446 height 29
click at [268, 341] on input "d. Allocating additional funds solely for post-delivery defect rectification" at bounding box center [268, 336] width 0 height 9
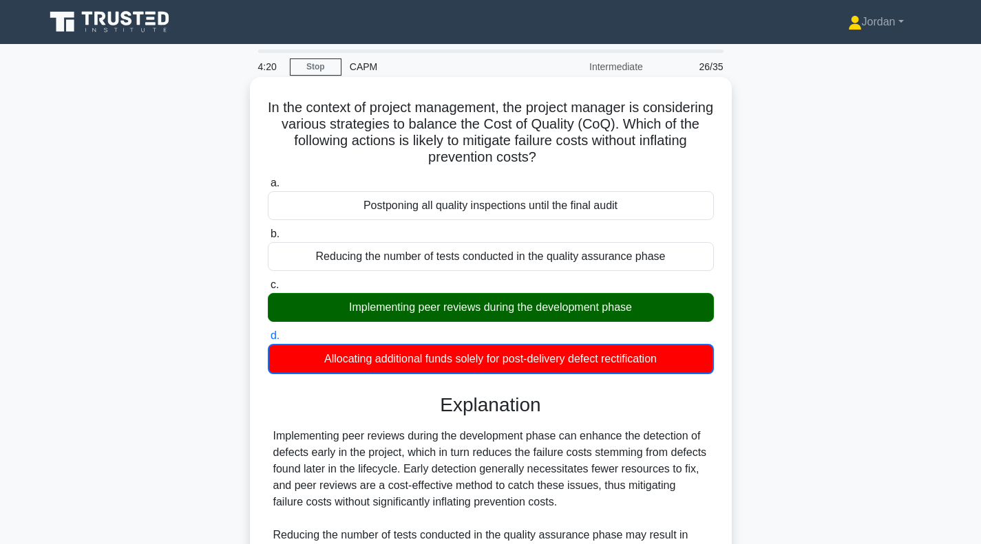
scroll to position [224, 0]
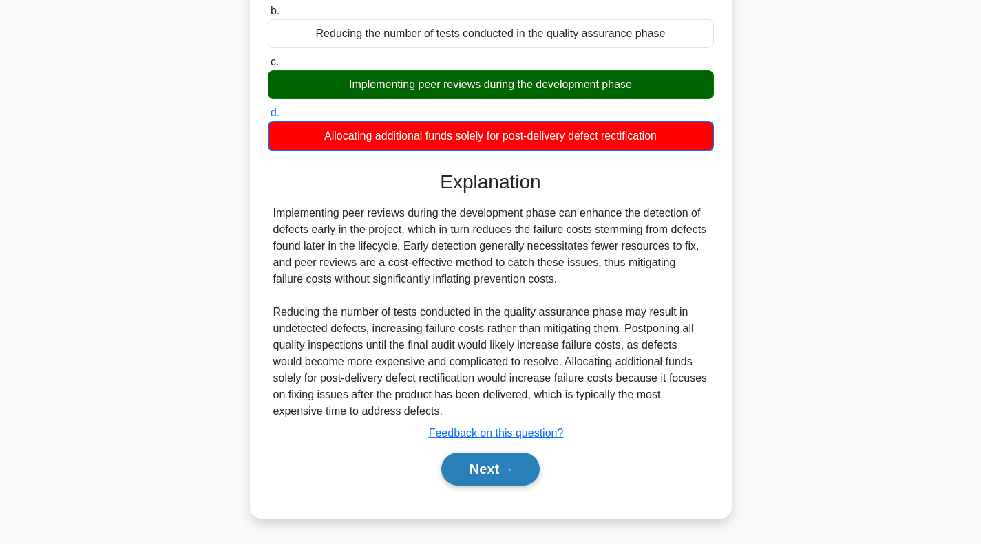
click at [502, 474] on button "Next" at bounding box center [490, 469] width 98 height 33
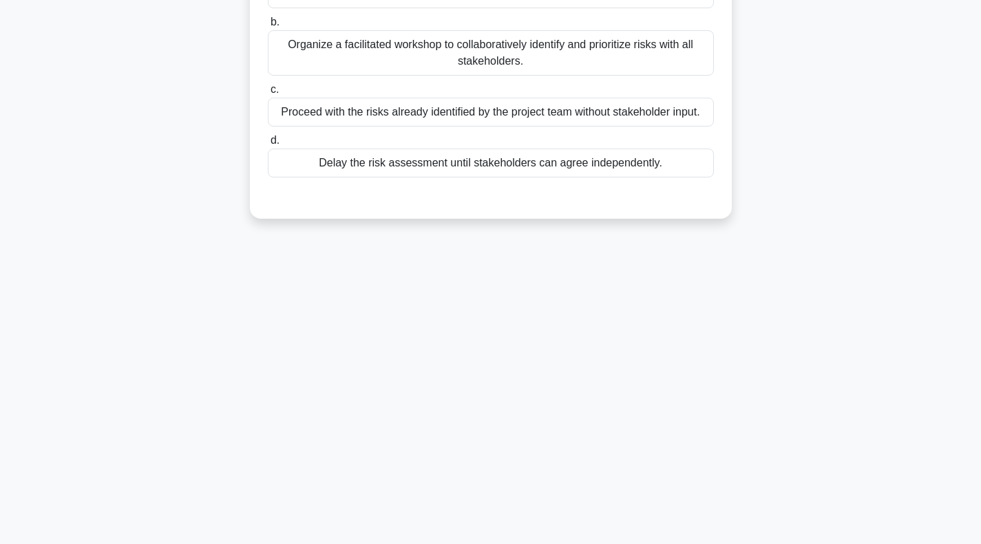
scroll to position [0, 0]
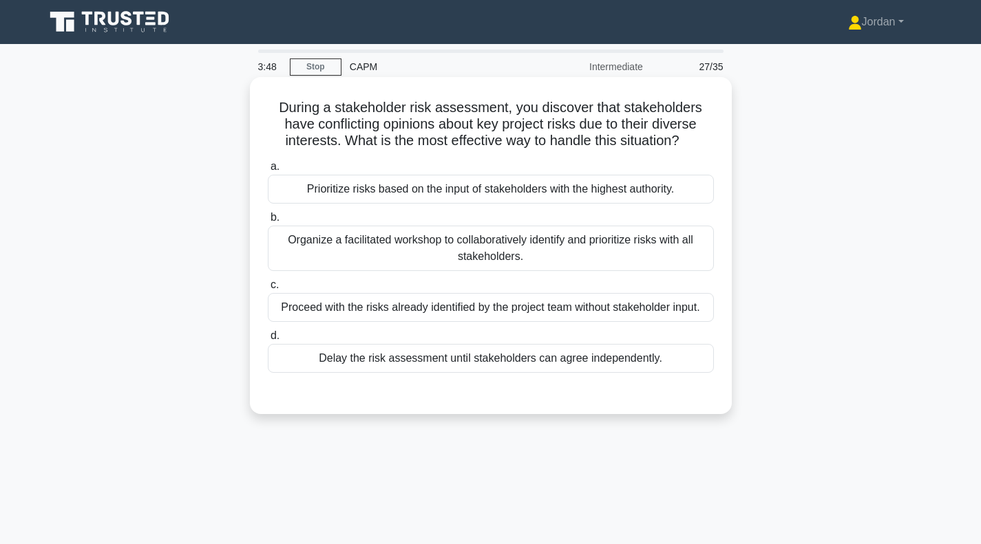
click at [472, 253] on div "Organize a facilitated workshop to collaboratively identify and prioritize risk…" at bounding box center [491, 248] width 446 height 45
click at [268, 222] on input "b. Organize a facilitated workshop to collaboratively identify and prioritize r…" at bounding box center [268, 217] width 0 height 9
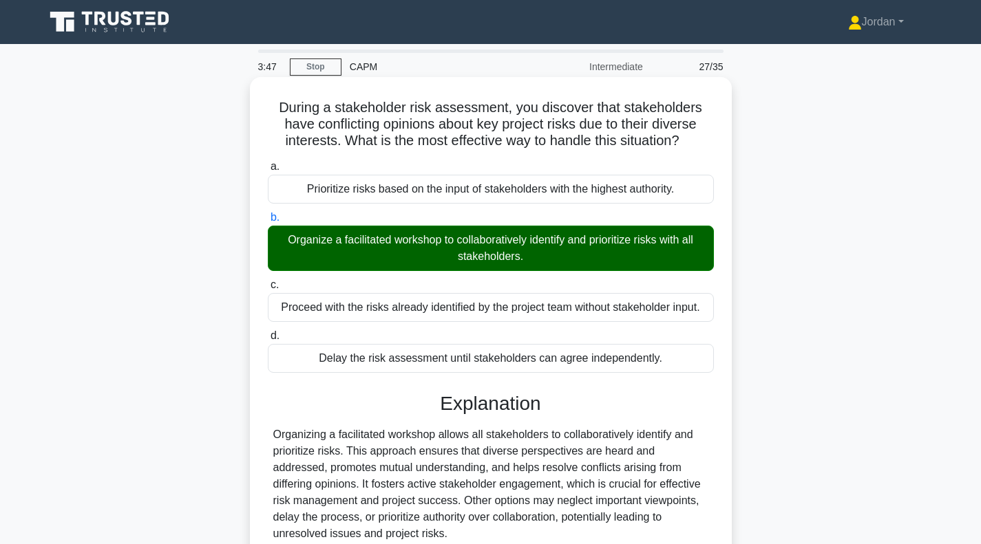
scroll to position [199, 0]
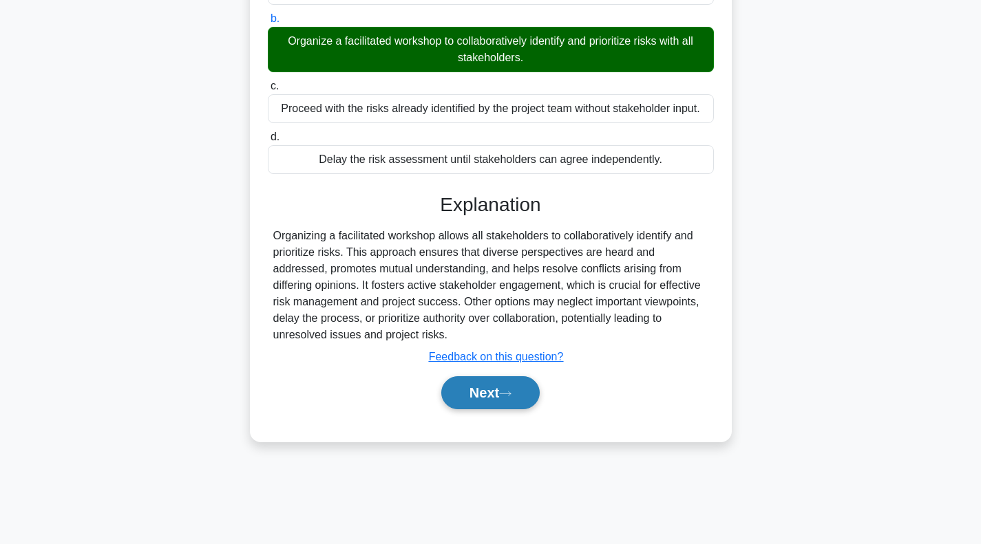
click at [486, 386] on button "Next" at bounding box center [490, 392] width 98 height 33
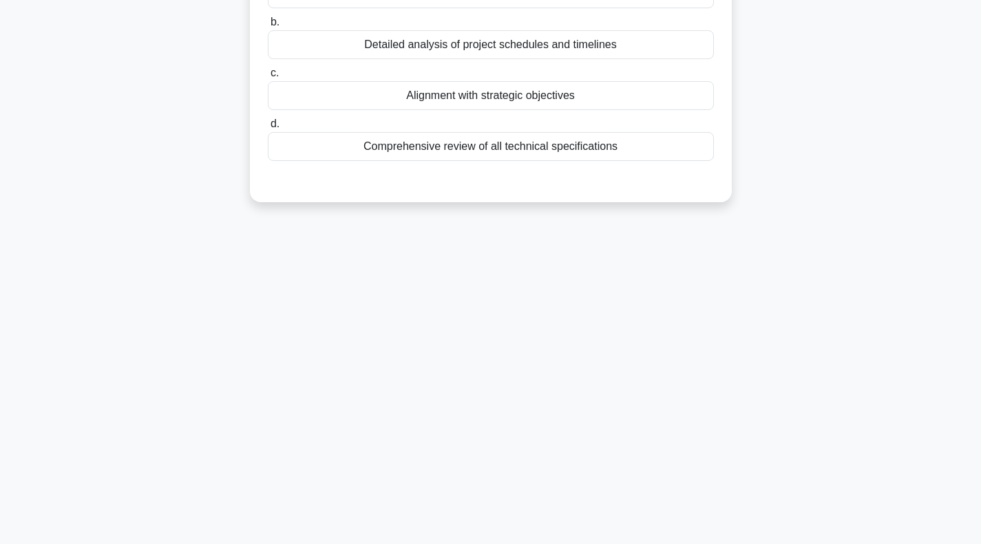
scroll to position [0, 0]
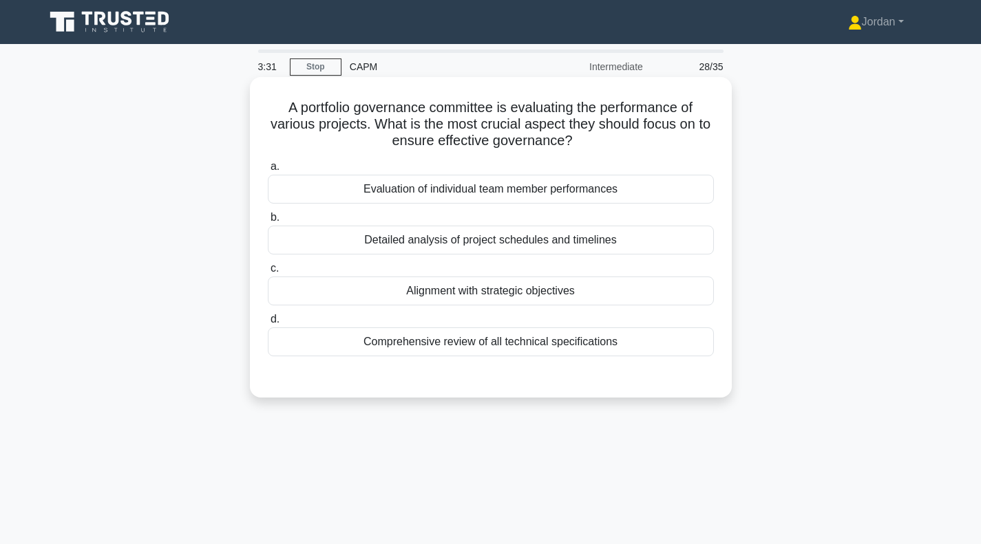
click at [489, 296] on div "Alignment with strategic objectives" at bounding box center [491, 291] width 446 height 29
click at [268, 273] on input "c. Alignment with strategic objectives" at bounding box center [268, 268] width 0 height 9
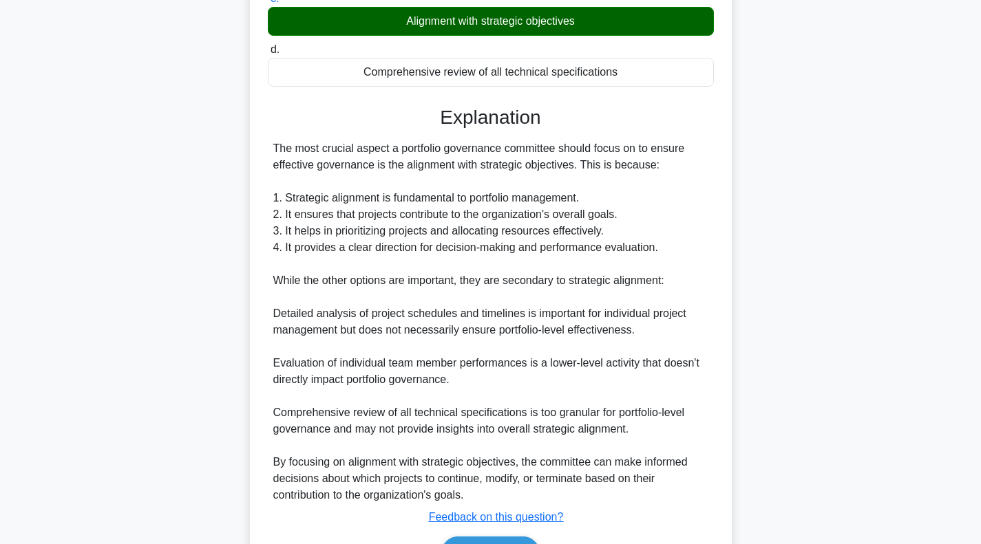
scroll to position [270, 0]
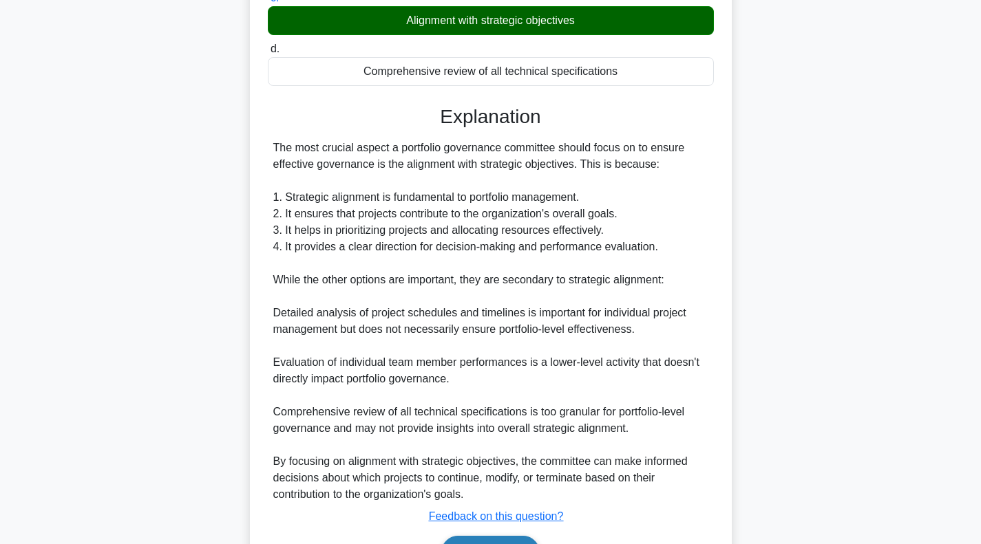
click at [482, 538] on button "Next" at bounding box center [490, 552] width 98 height 33
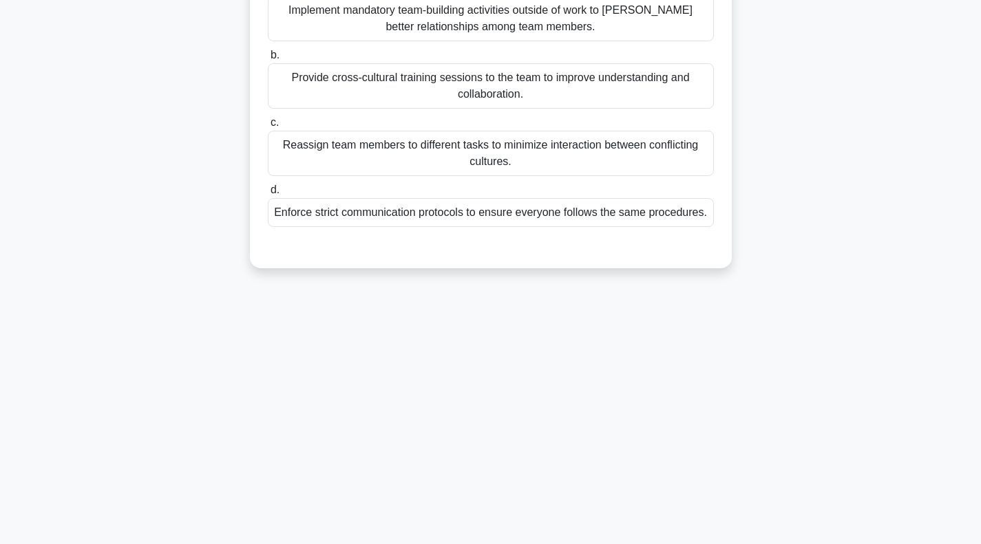
scroll to position [0, 0]
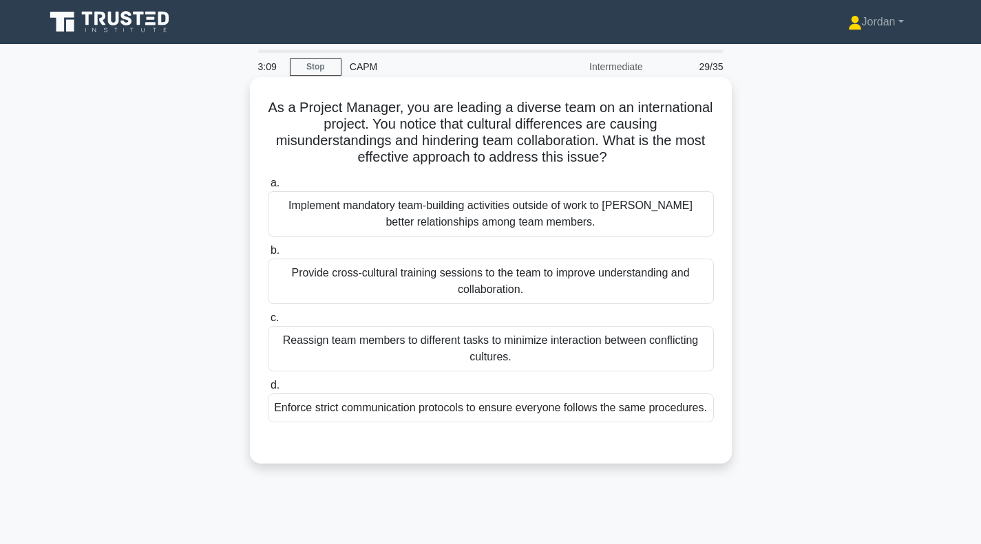
click at [502, 290] on div "Provide cross-cultural training sessions to the team to improve understanding a…" at bounding box center [491, 281] width 446 height 45
click at [268, 255] on input "b. Provide cross-cultural training sessions to the team to improve understandin…" at bounding box center [268, 250] width 0 height 9
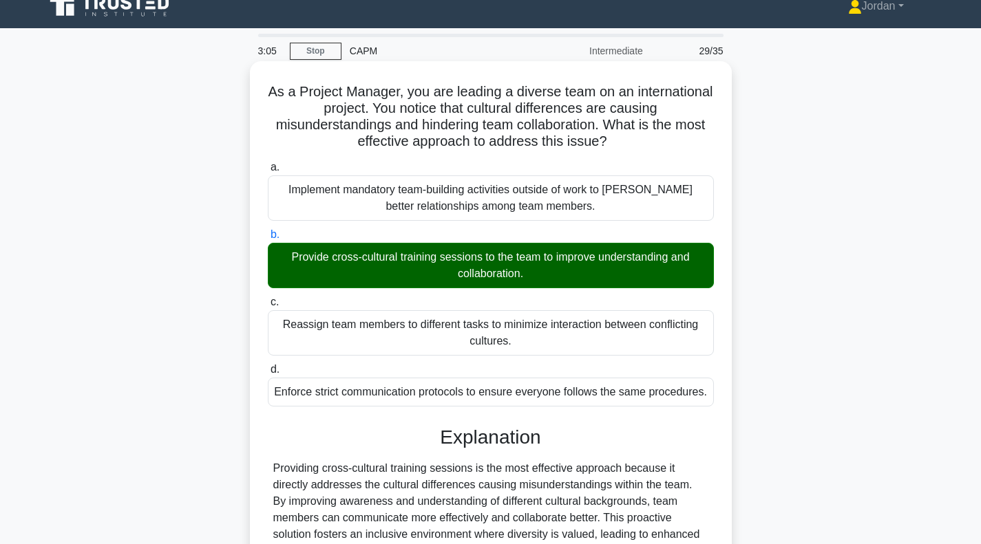
scroll to position [199, 0]
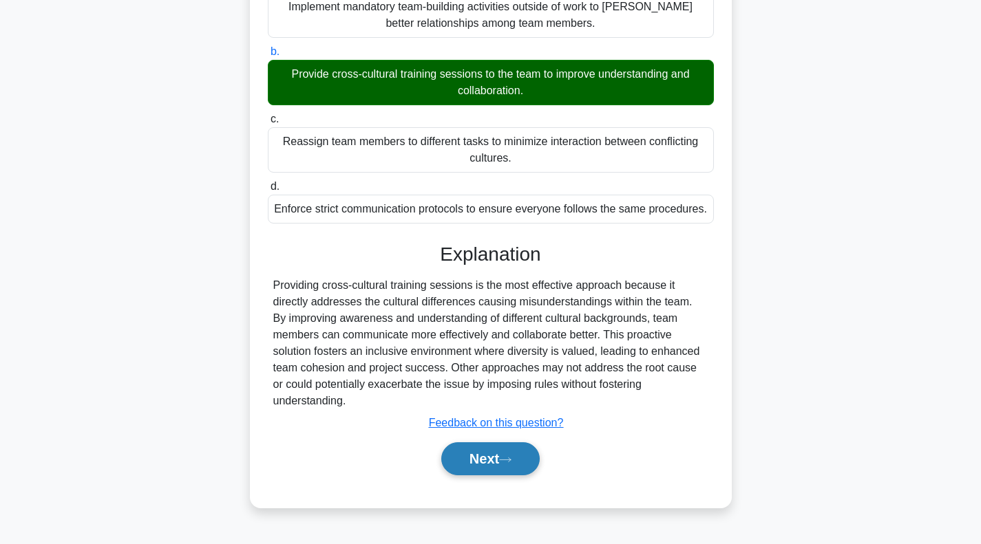
click at [493, 445] on button "Next" at bounding box center [490, 458] width 98 height 33
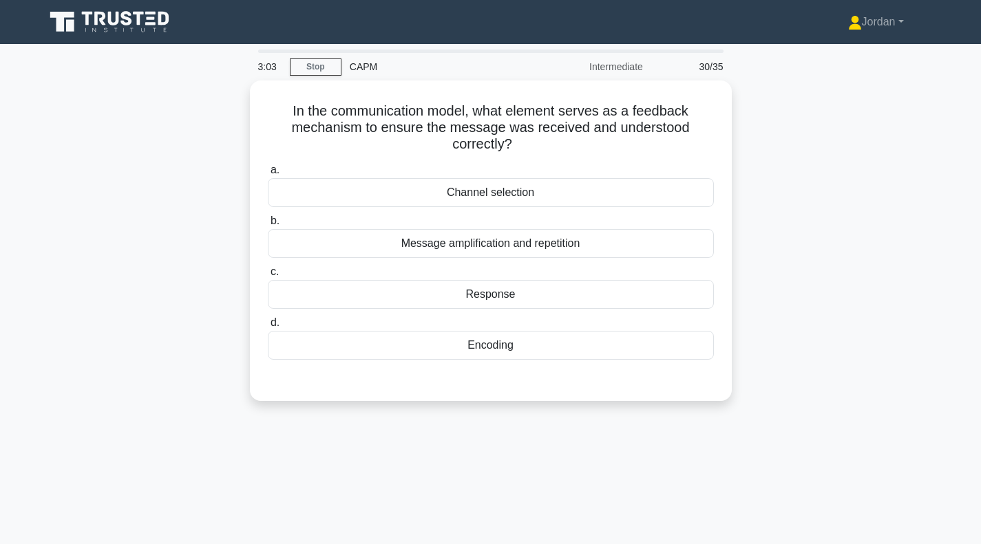
scroll to position [2, 0]
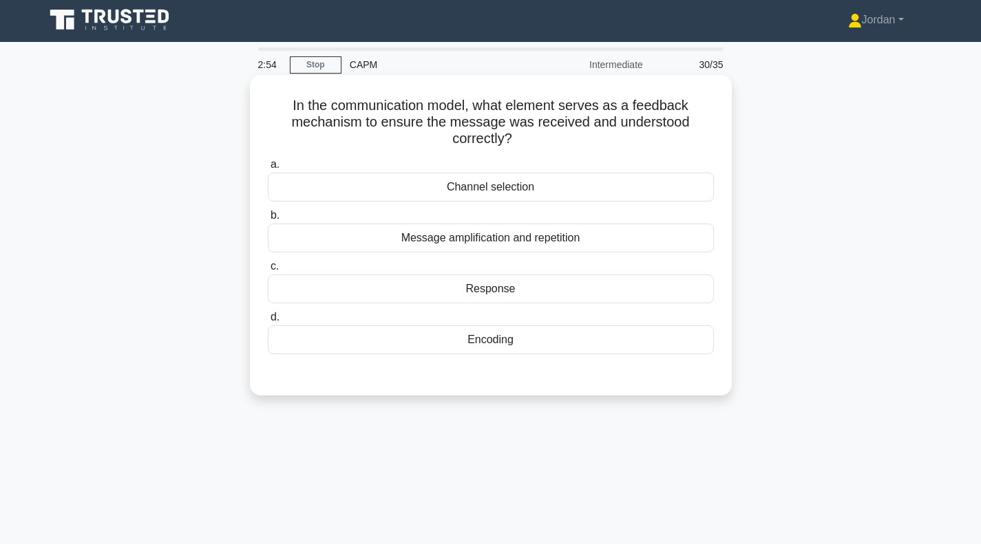
click at [472, 294] on div "Response" at bounding box center [491, 289] width 446 height 29
click at [268, 271] on input "c. Response" at bounding box center [268, 266] width 0 height 9
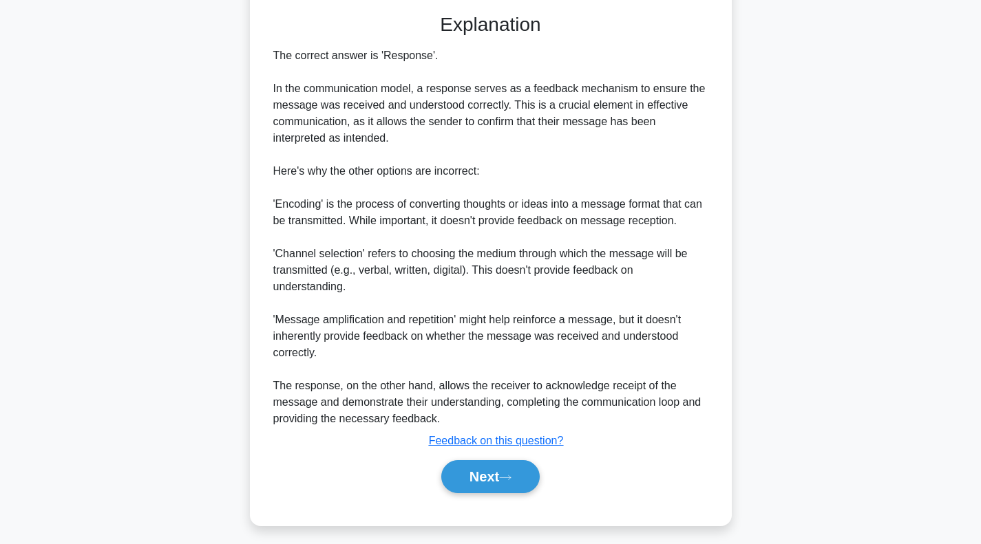
scroll to position [371, 0]
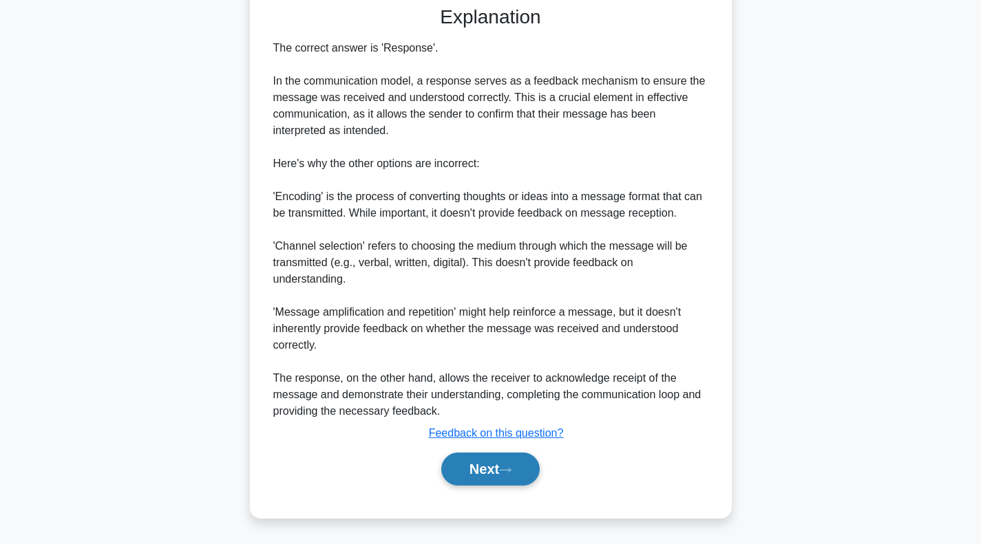
click at [503, 469] on button "Next" at bounding box center [490, 469] width 98 height 33
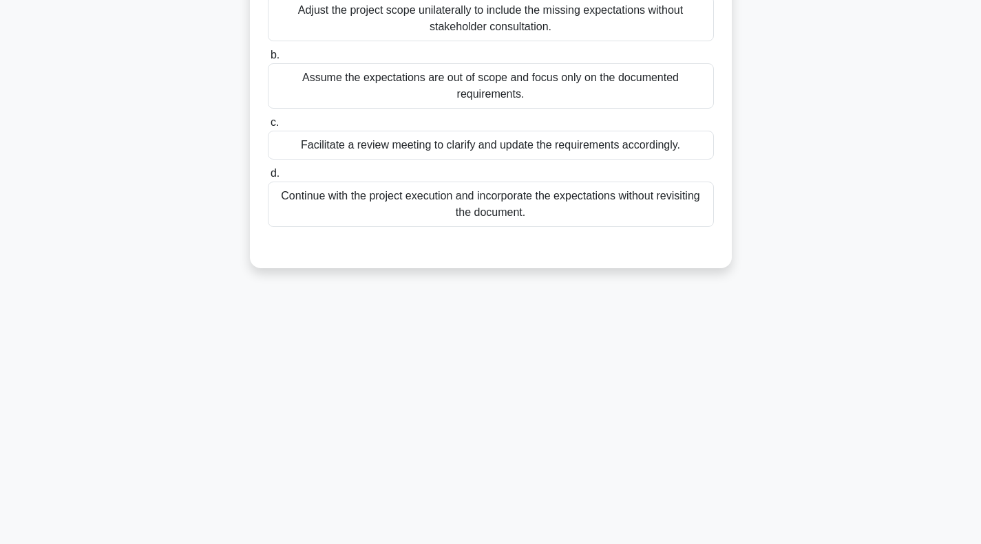
scroll to position [0, 0]
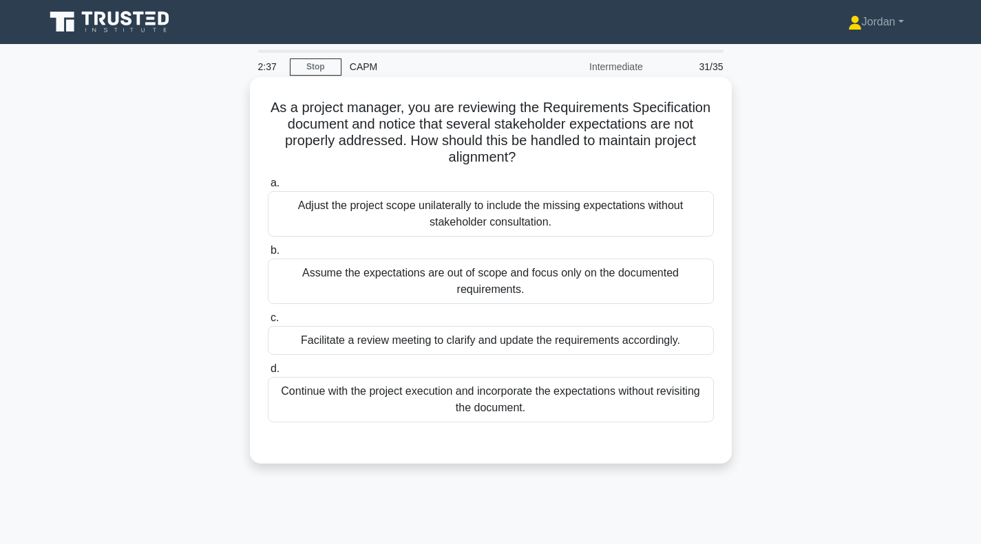
click at [529, 348] on div "Facilitate a review meeting to clarify and update the requirements accordingly." at bounding box center [491, 340] width 446 height 29
click at [268, 323] on input "c. Facilitate a review meeting to clarify and update the requirements according…" at bounding box center [268, 318] width 0 height 9
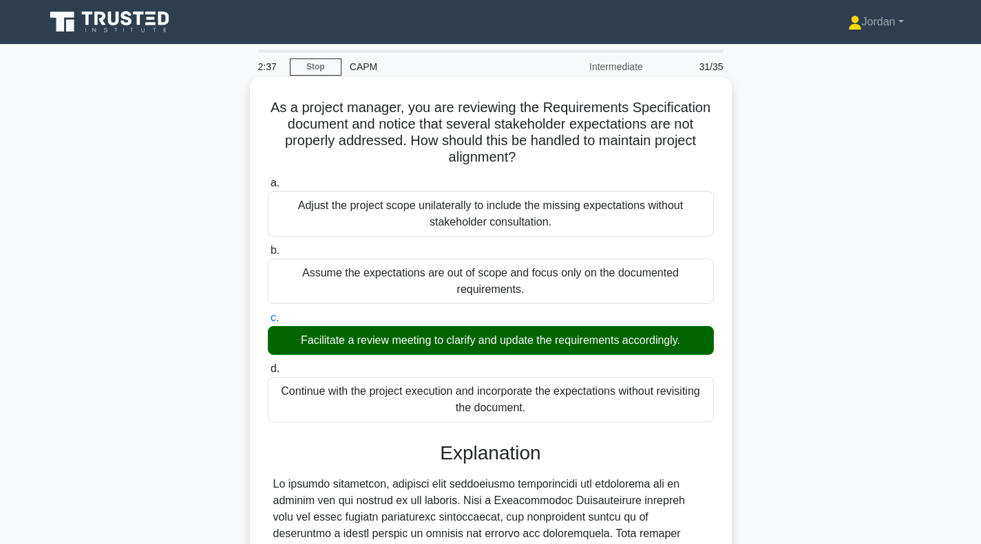
scroll to position [321, 0]
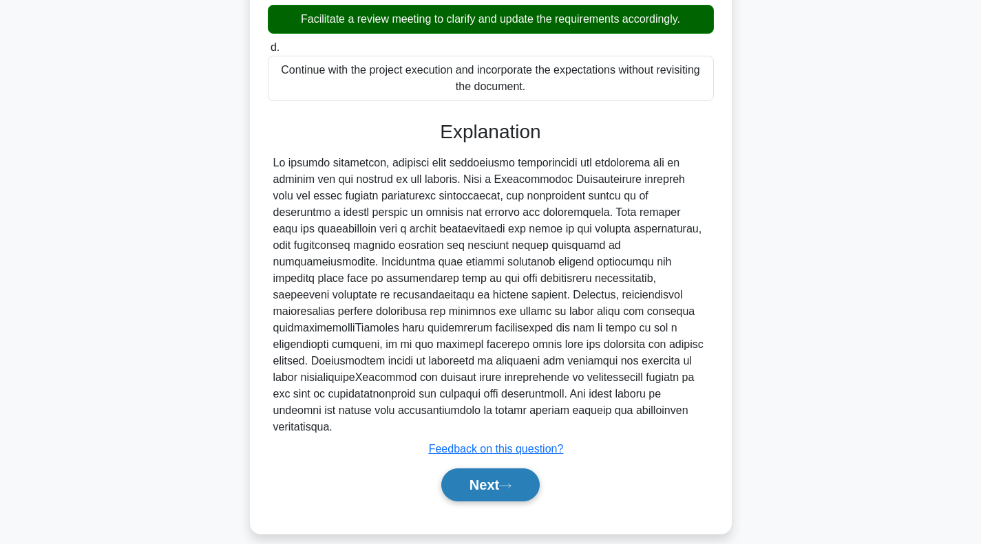
click at [493, 469] on button "Next" at bounding box center [490, 485] width 98 height 33
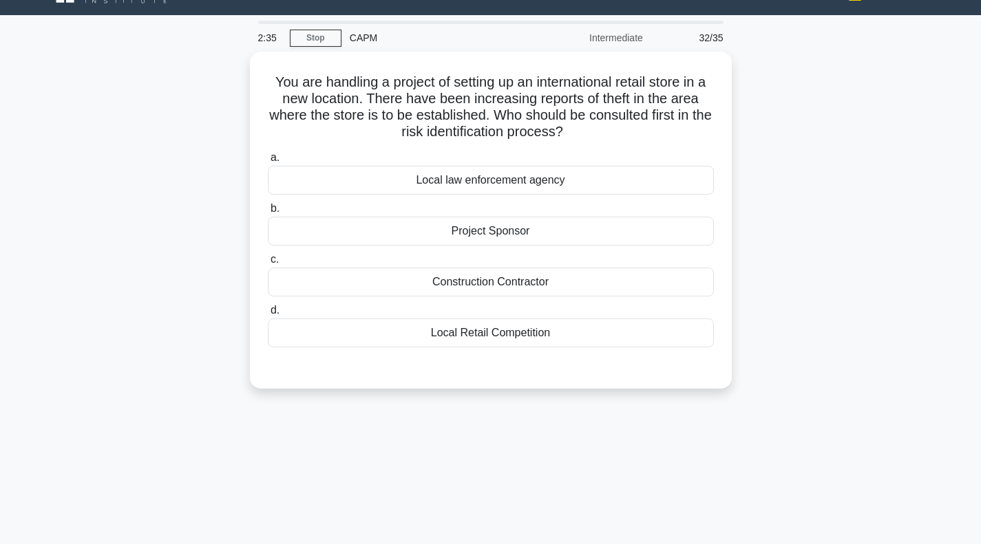
scroll to position [23, 0]
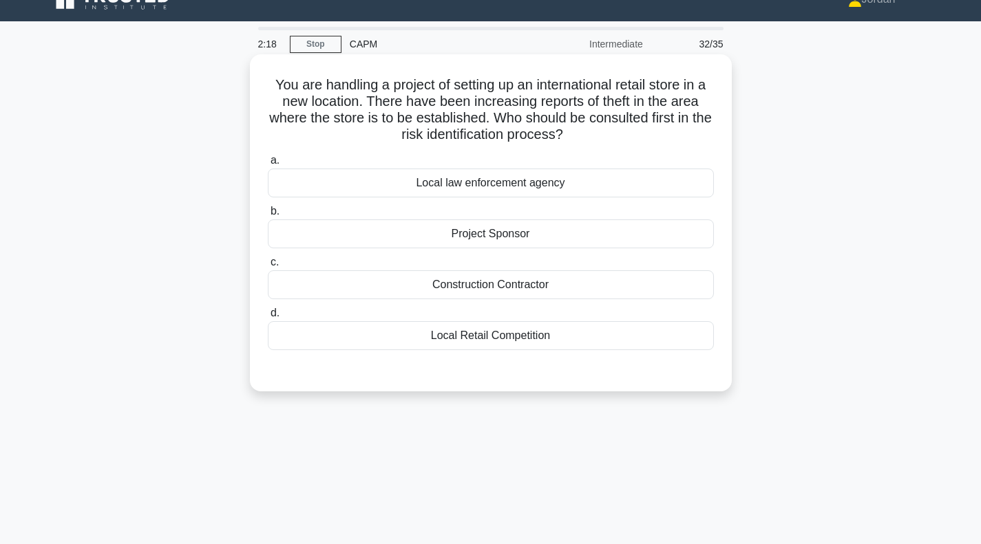
click at [510, 185] on div "Local law enforcement agency" at bounding box center [491, 183] width 446 height 29
click at [268, 165] on input "a. Local law enforcement agency" at bounding box center [268, 160] width 0 height 9
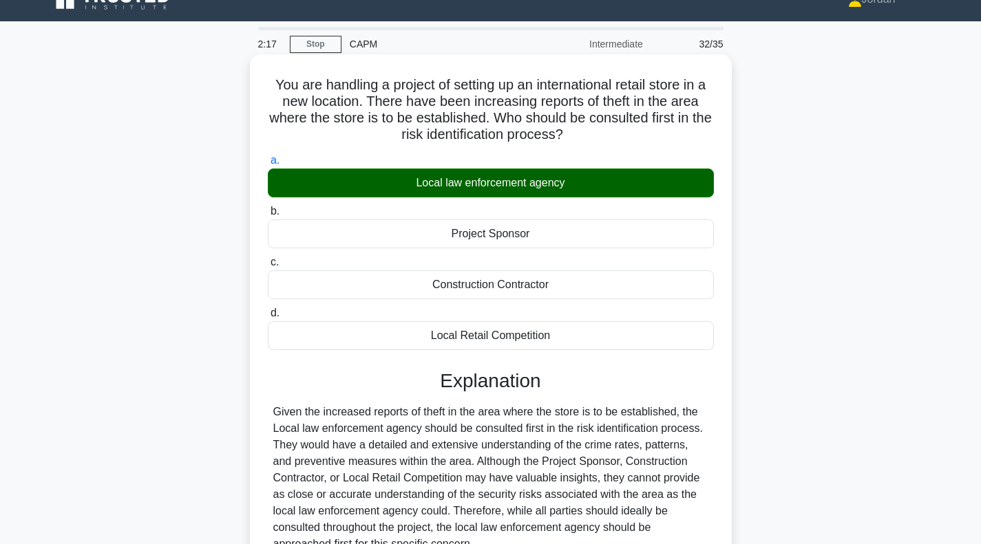
scroll to position [199, 0]
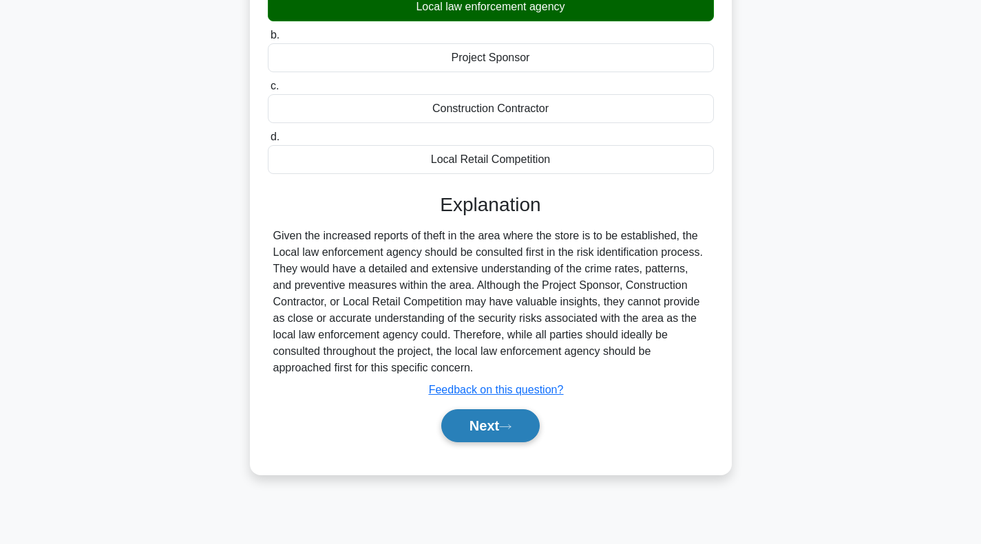
click at [484, 422] on button "Next" at bounding box center [490, 425] width 98 height 33
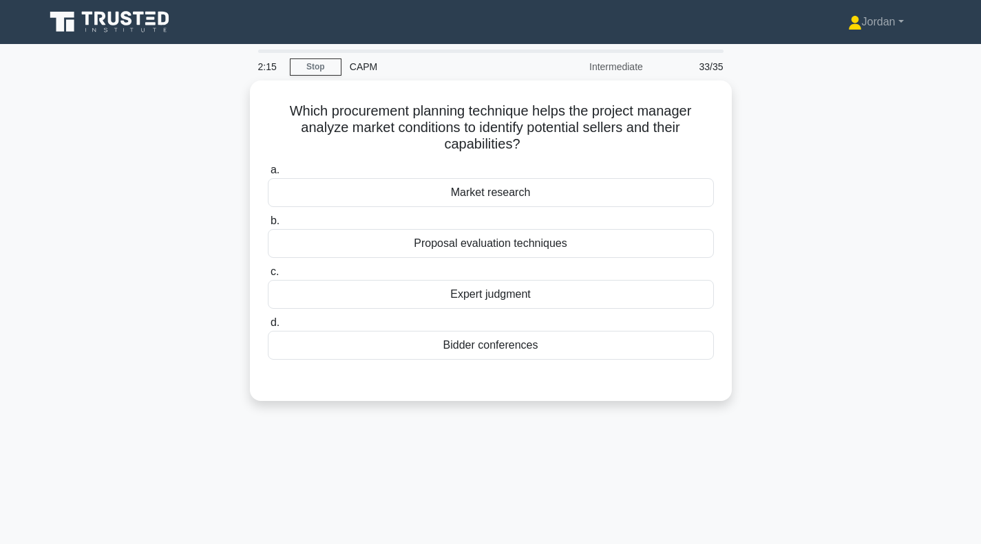
scroll to position [3, 0]
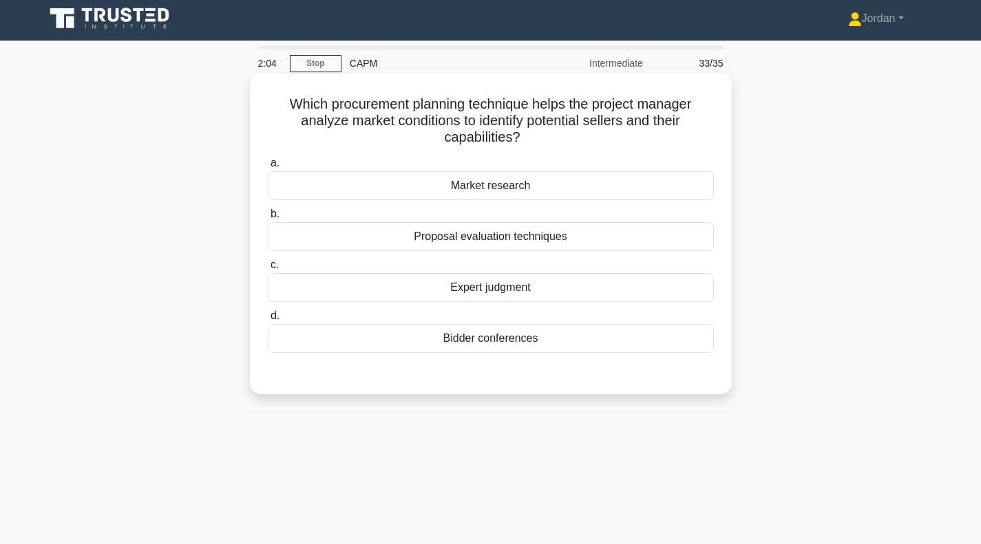
click at [495, 189] on div "Market research" at bounding box center [491, 185] width 446 height 29
click at [268, 168] on input "a. Market research" at bounding box center [268, 163] width 0 height 9
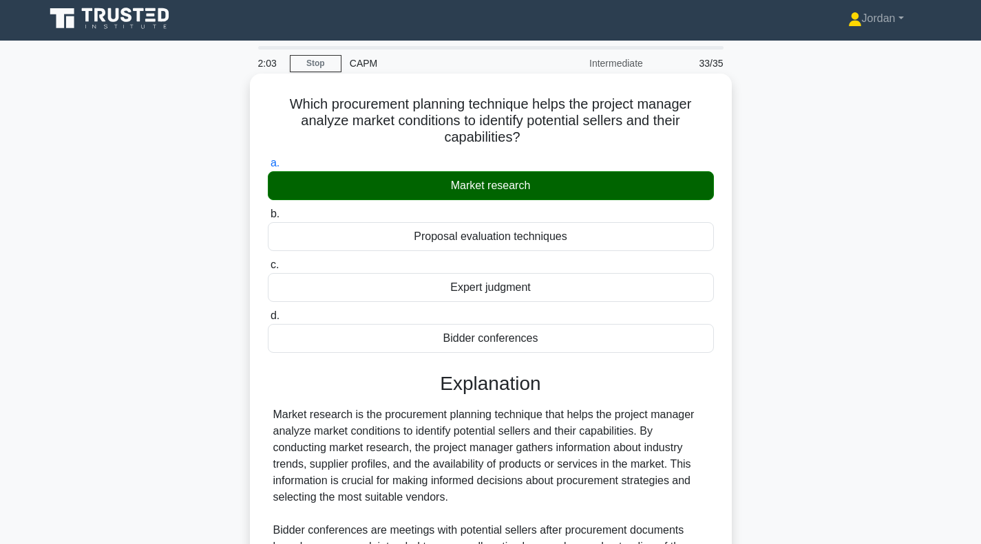
scroll to position [288, 0]
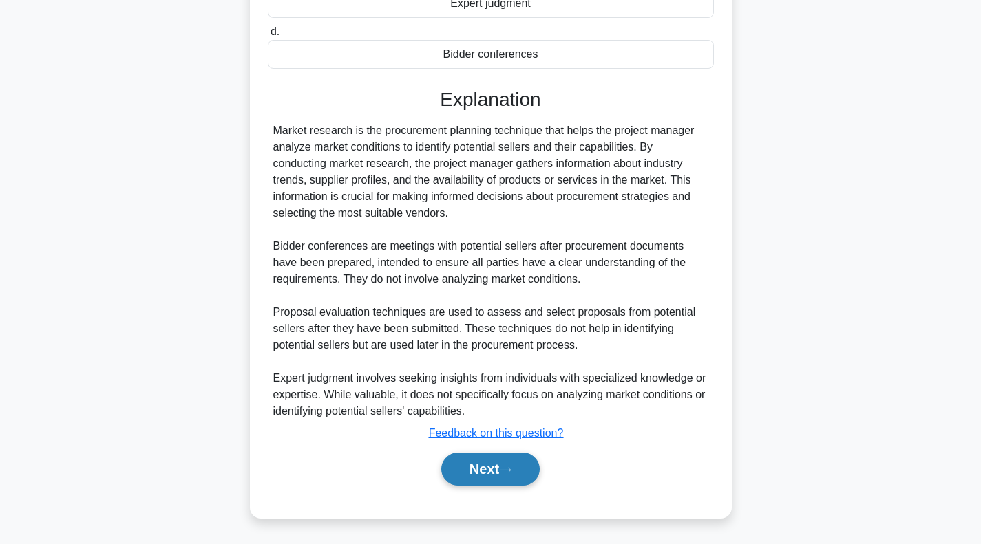
click at [484, 459] on button "Next" at bounding box center [490, 469] width 98 height 33
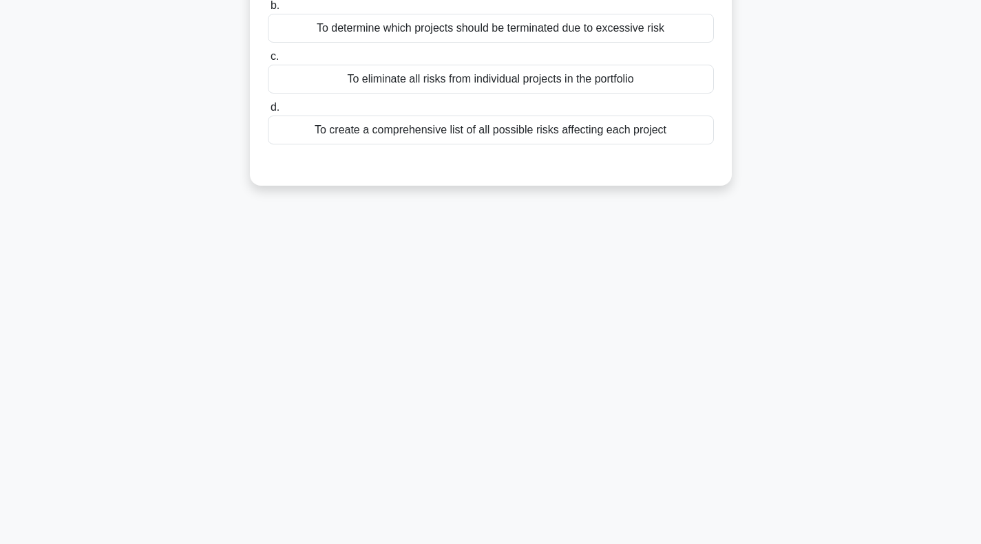
scroll to position [0, 0]
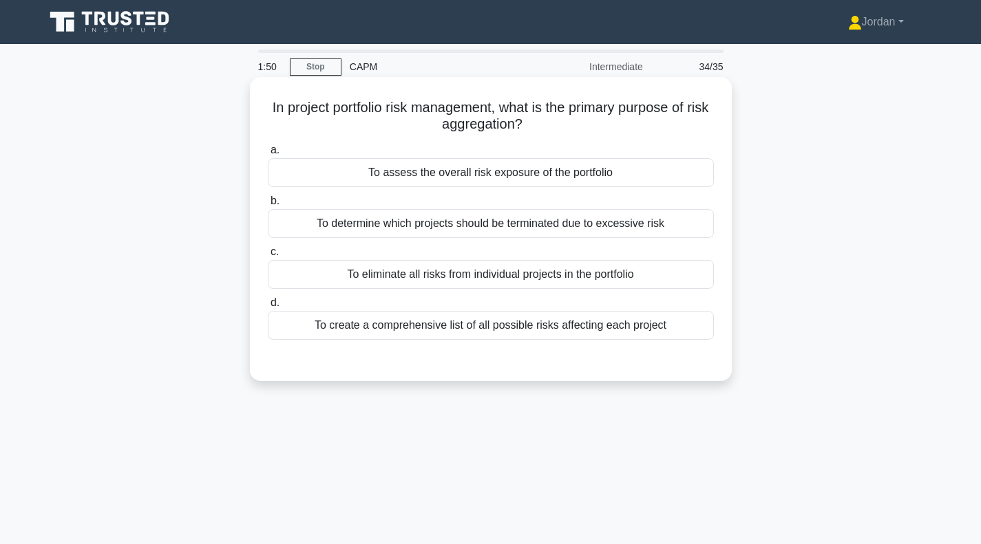
click at [483, 325] on div "To create a comprehensive list of all possible risks affecting each project" at bounding box center [491, 325] width 446 height 29
click at [268, 308] on input "d. To create a comprehensive list of all possible risks affecting each project" at bounding box center [268, 303] width 0 height 9
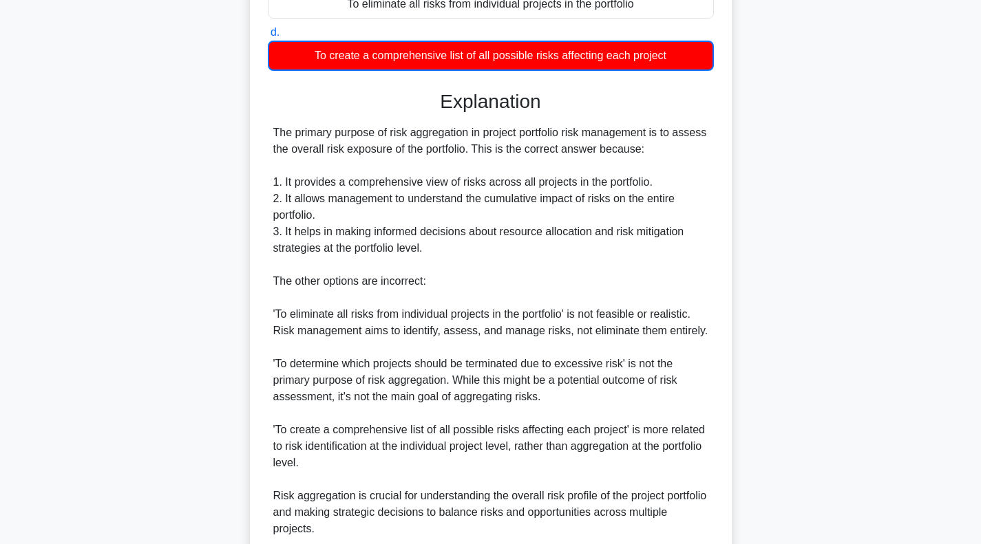
scroll to position [389, 0]
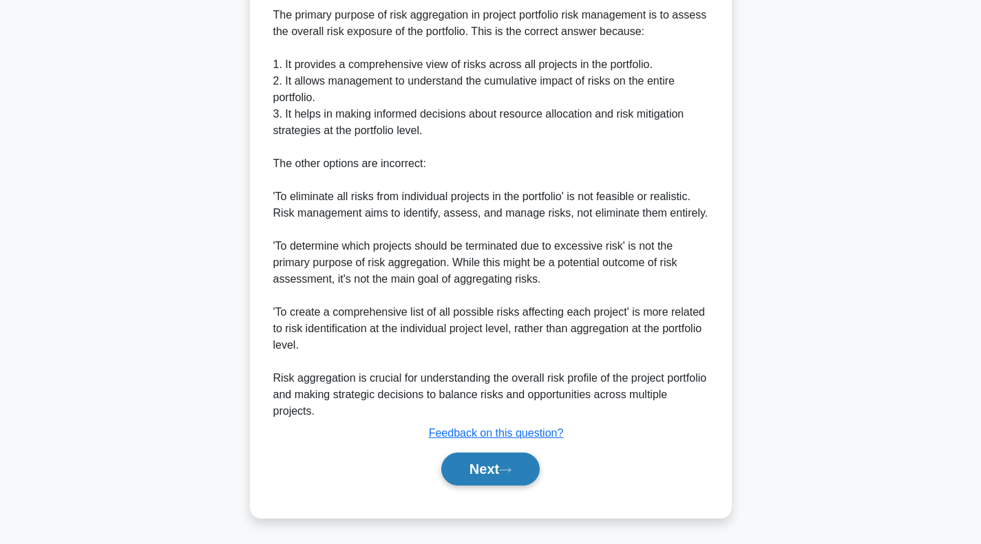
click at [494, 464] on button "Next" at bounding box center [490, 469] width 98 height 33
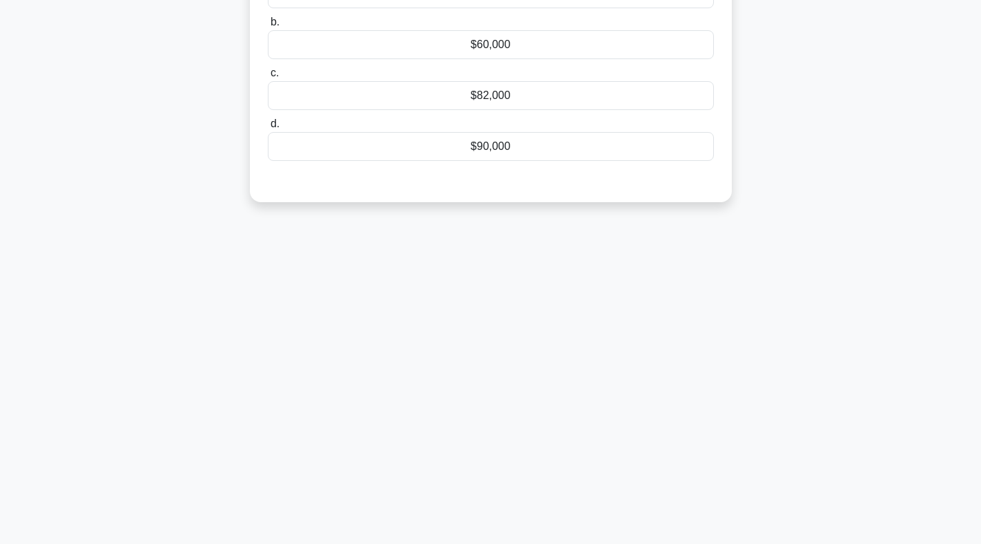
scroll to position [1, 0]
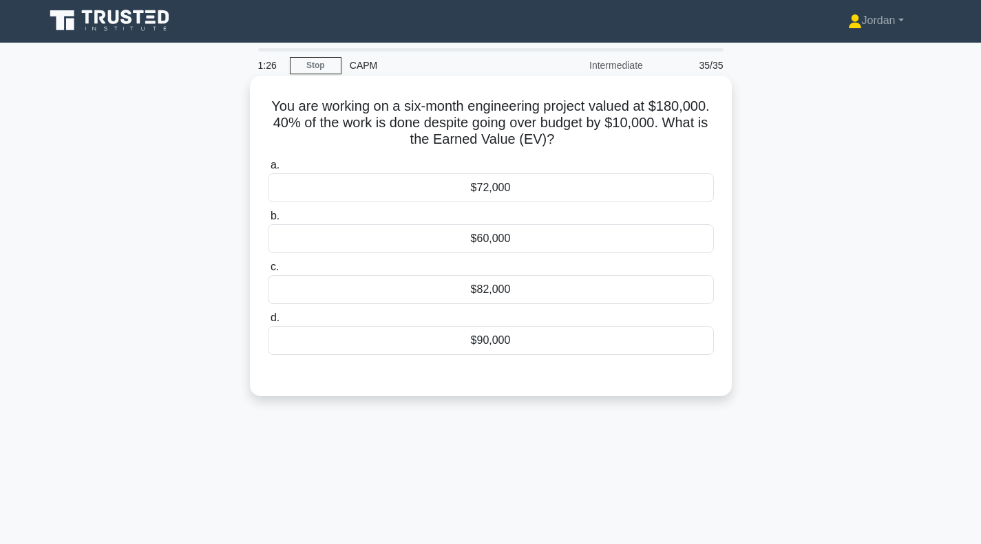
click at [493, 191] on div "$72,000" at bounding box center [491, 187] width 446 height 29
click at [268, 170] on input "a. $72,000" at bounding box center [268, 165] width 0 height 9
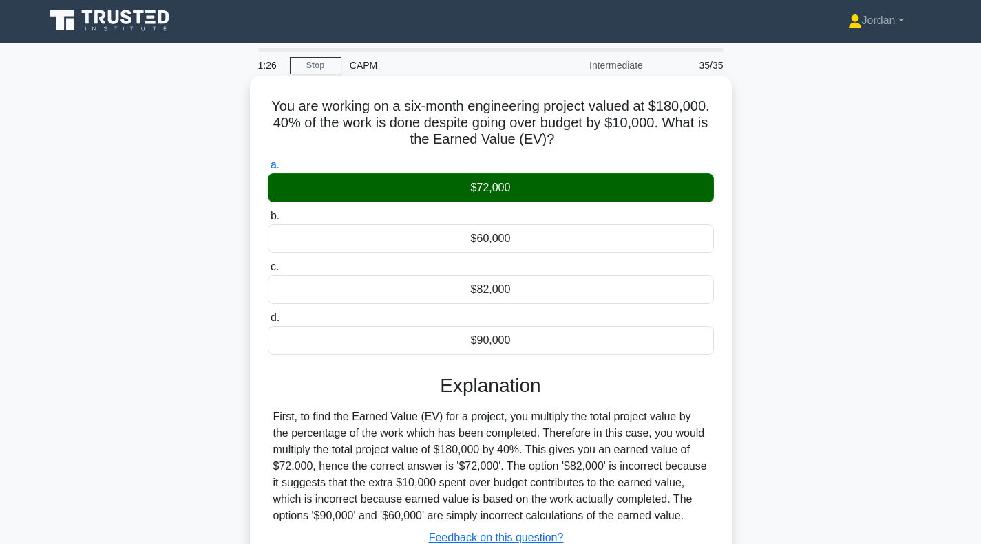
scroll to position [199, 0]
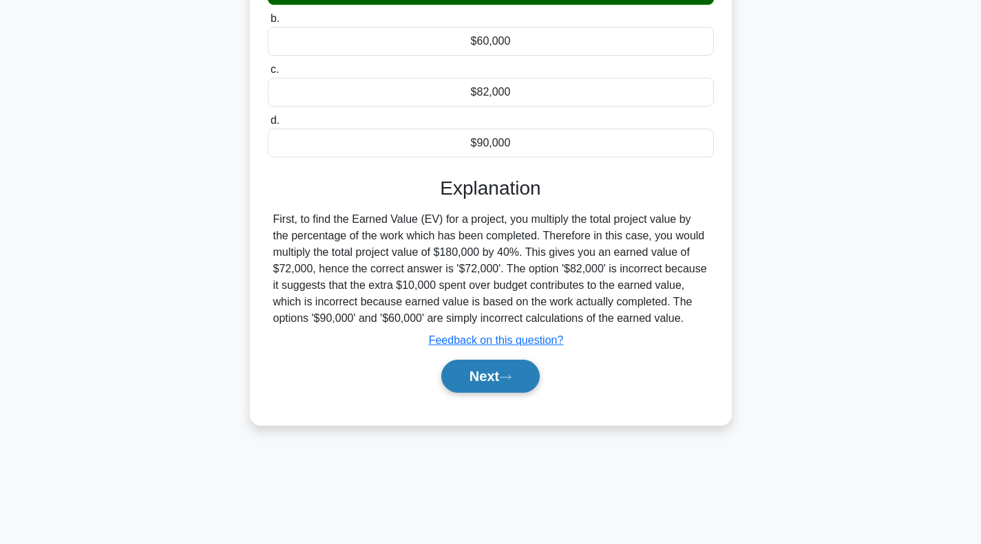
click at [504, 375] on icon at bounding box center [505, 378] width 12 height 8
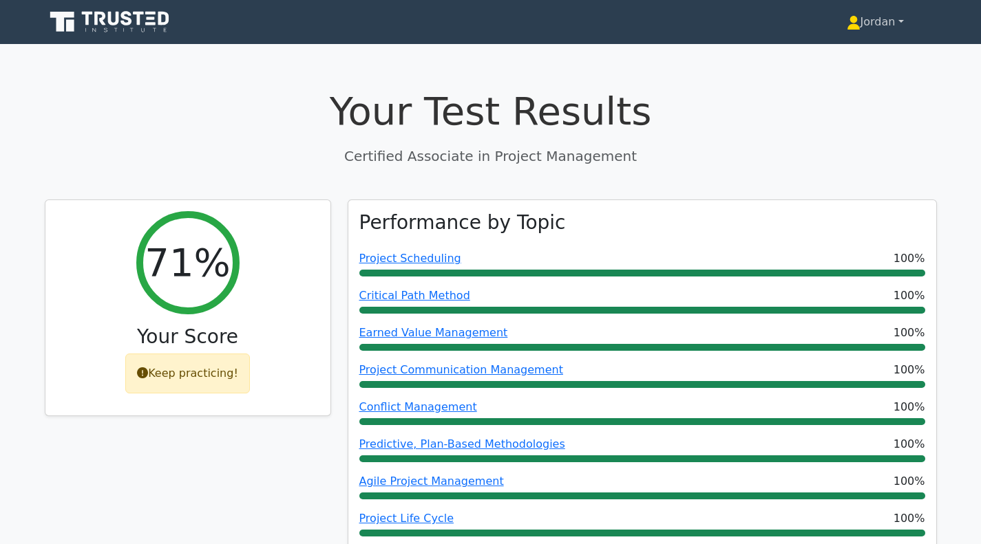
click at [856, 28] on link "Jordan" at bounding box center [874, 22] width 123 height 28
click at [901, 23] on link "Jordan" at bounding box center [874, 22] width 123 height 28
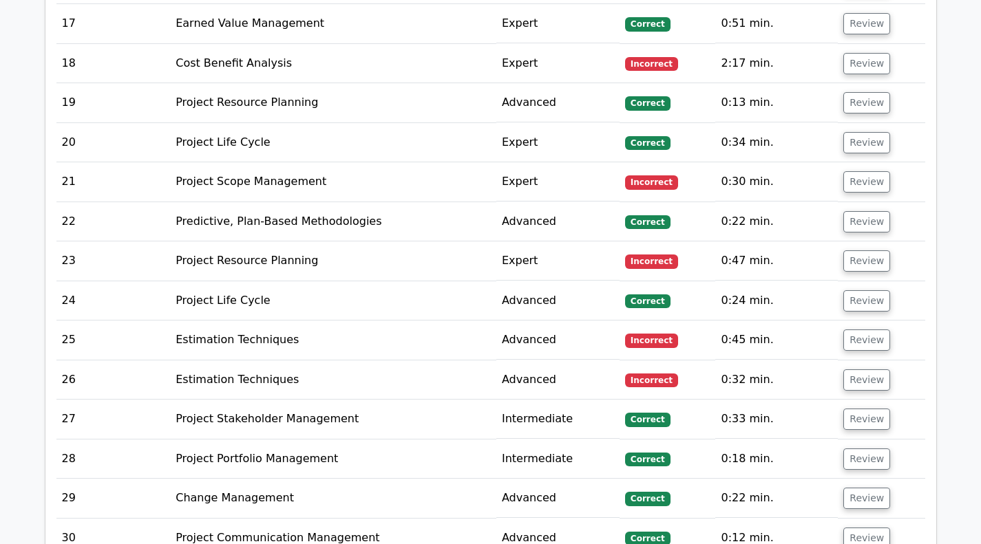
scroll to position [3209, 0]
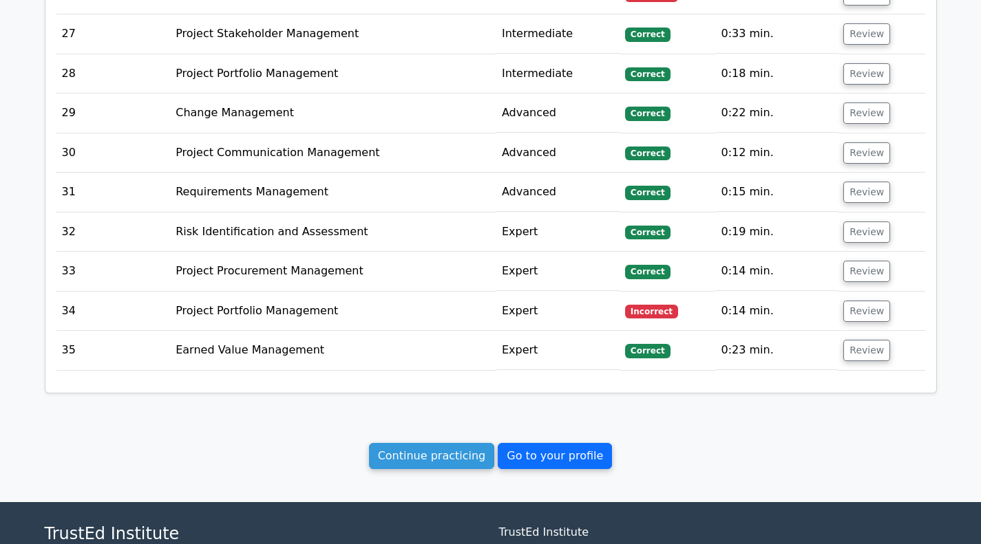
click at [509, 443] on link "Go to your profile" at bounding box center [555, 456] width 114 height 26
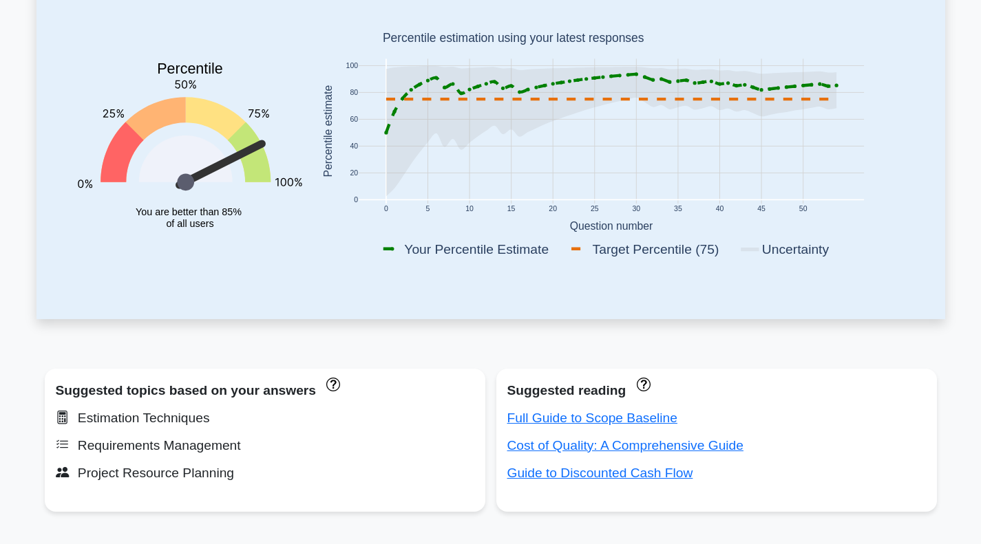
scroll to position [207, 0]
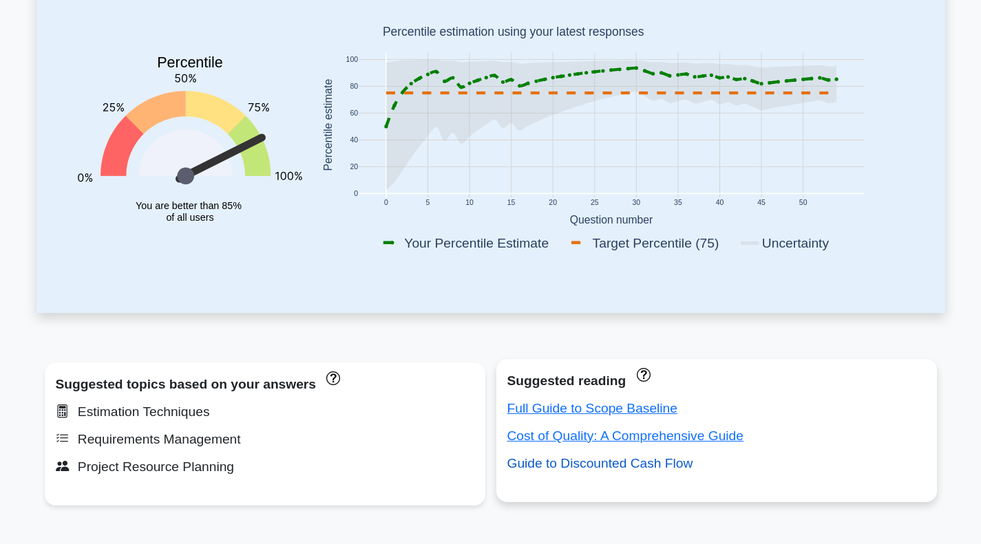
click at [581, 462] on link "Guide to Discounted Cash Flow" at bounding box center [600, 463] width 186 height 14
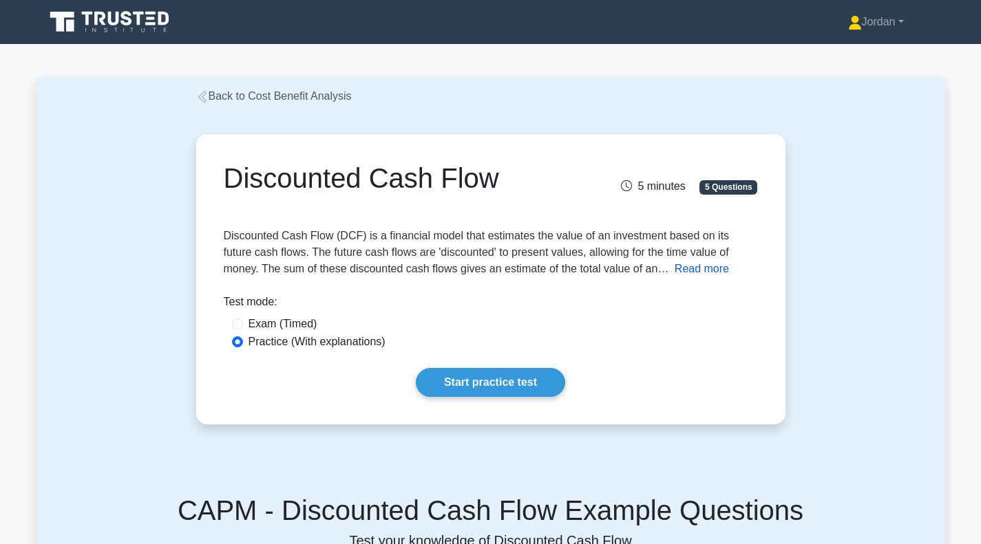
click at [674, 273] on button "Read more" at bounding box center [701, 269] width 54 height 17
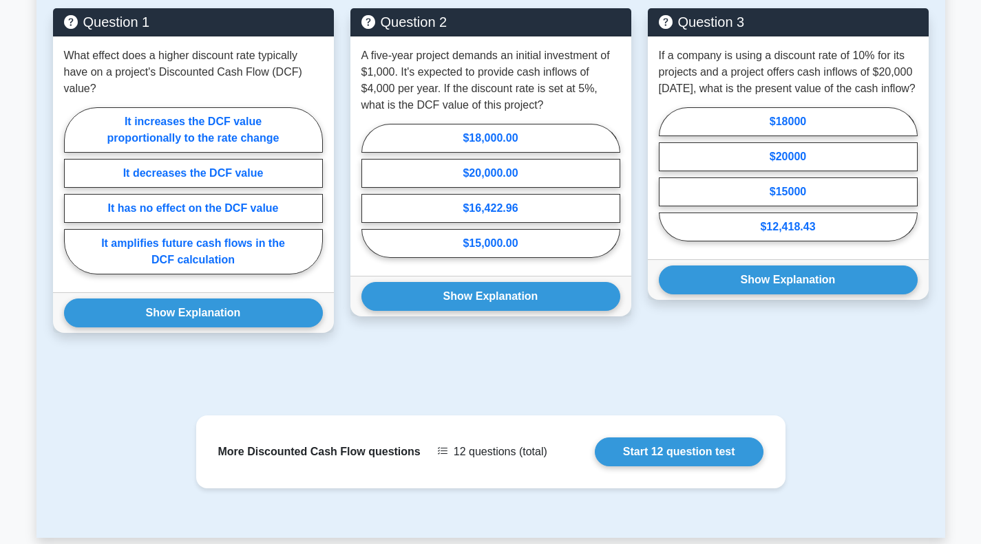
scroll to position [1197, 0]
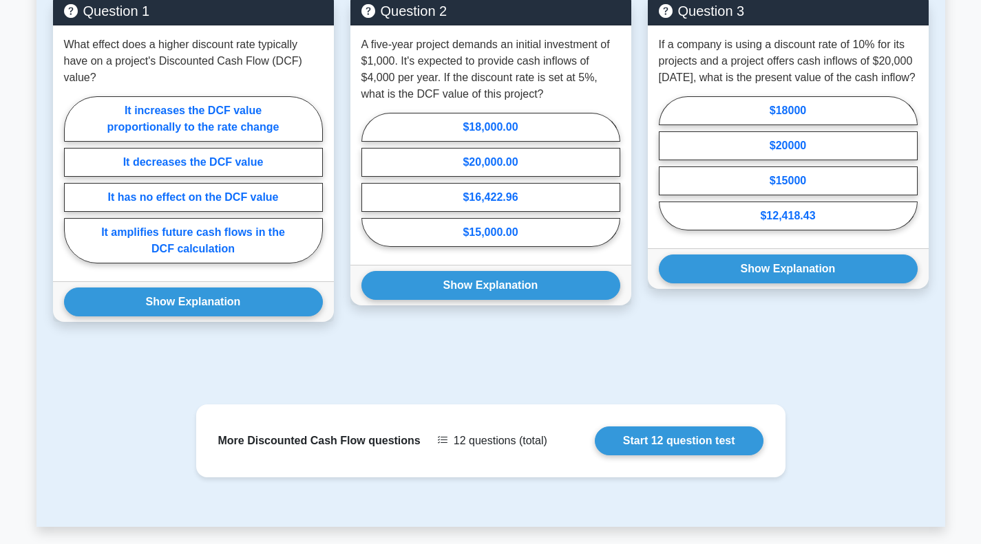
drag, startPoint x: 415, startPoint y: 419, endPoint x: 304, endPoint y: 376, distance: 118.7
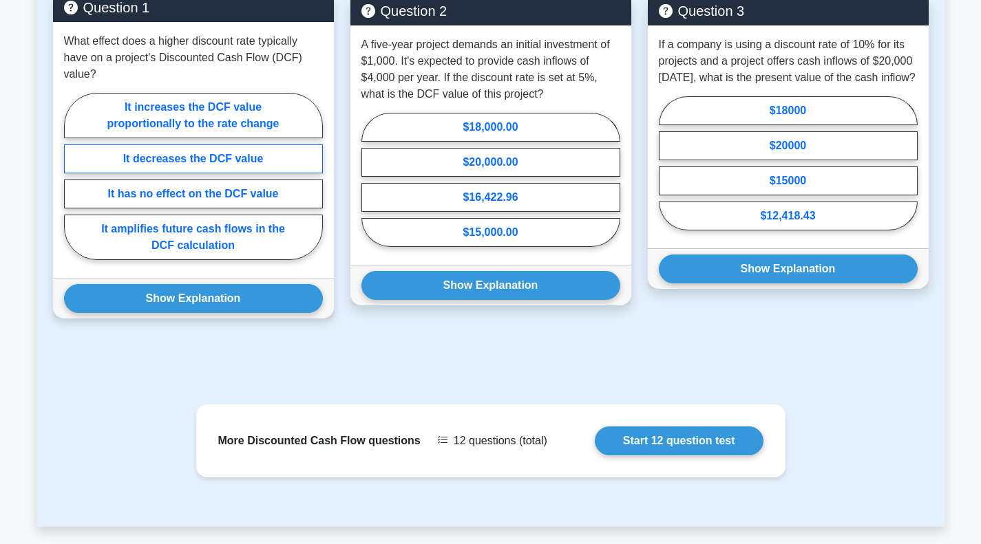
click at [189, 155] on label "It decreases the DCF value" at bounding box center [193, 159] width 259 height 29
click at [73, 176] on input "It decreases the DCF value" at bounding box center [68, 180] width 9 height 9
radio input "true"
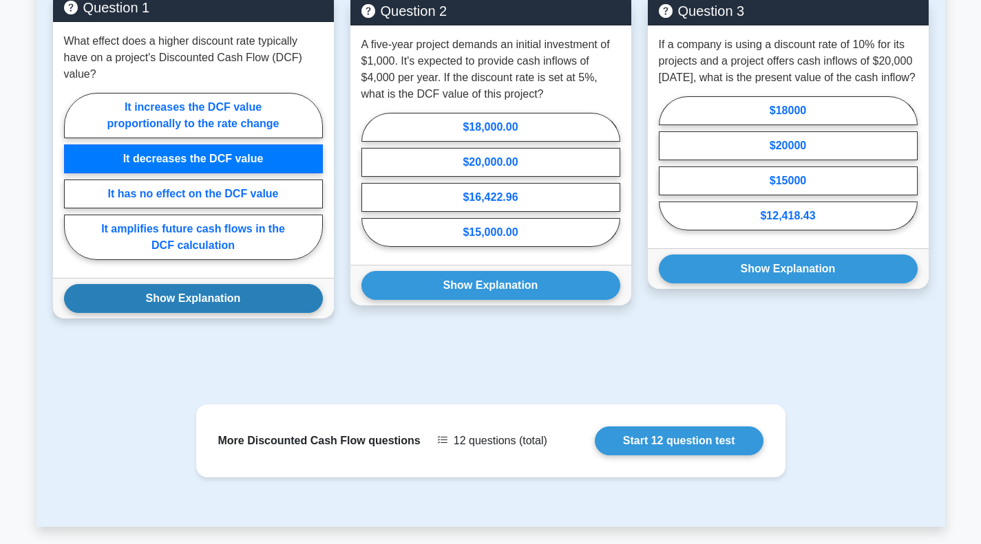
click at [228, 301] on button "Show Explanation" at bounding box center [193, 298] width 259 height 29
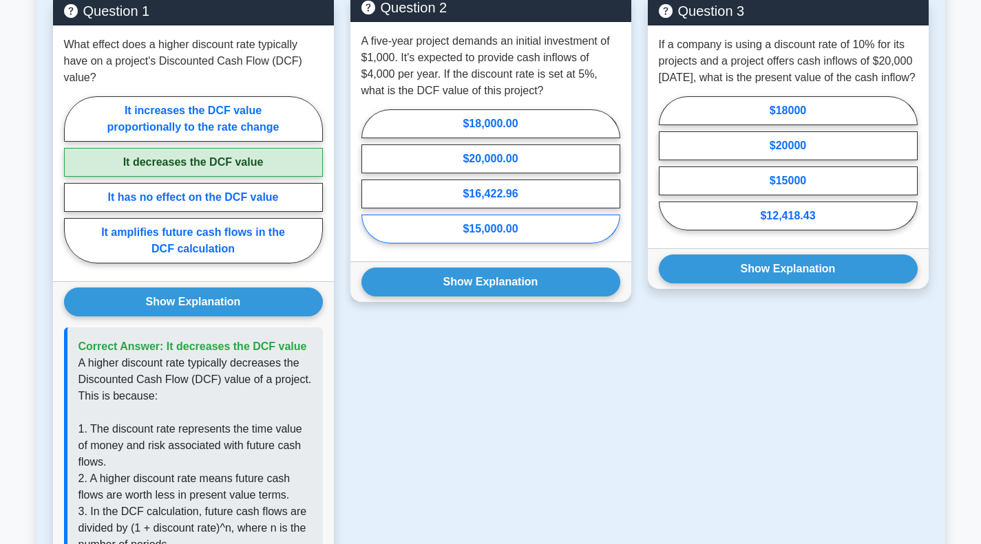
click at [431, 226] on label "$15,000.00" at bounding box center [490, 229] width 259 height 29
click at [370, 185] on input "$15,000.00" at bounding box center [365, 180] width 9 height 9
radio input "true"
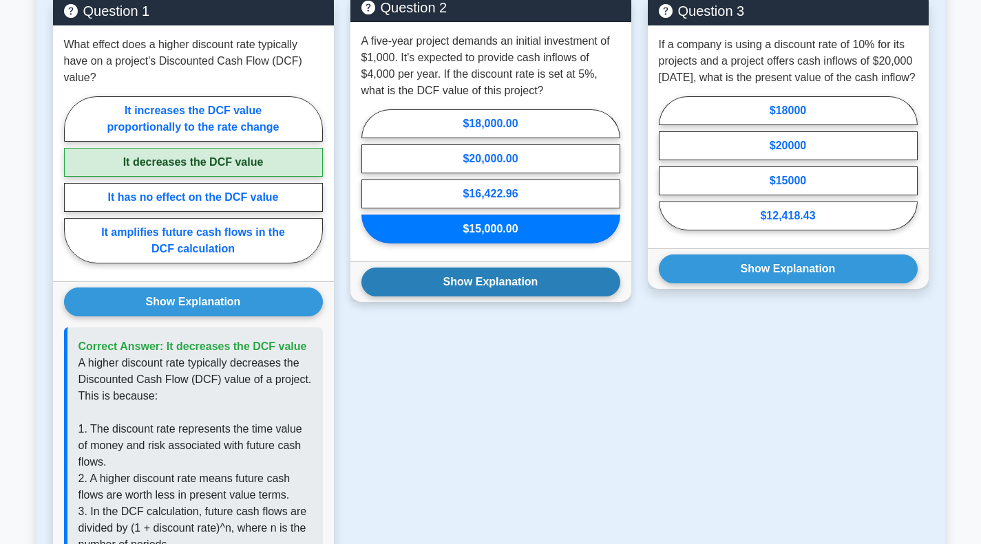
click at [467, 283] on button "Show Explanation" at bounding box center [490, 282] width 259 height 29
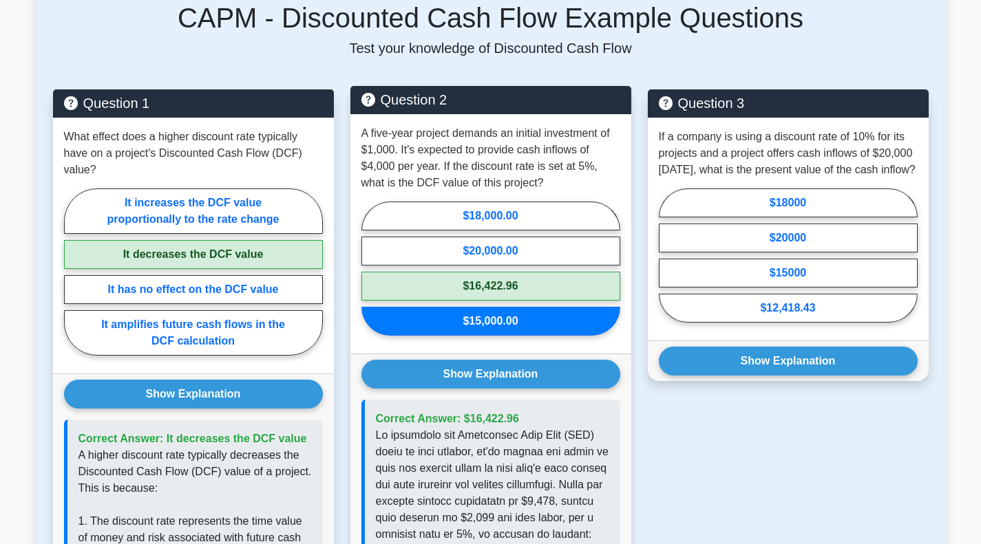
scroll to position [1104, 0]
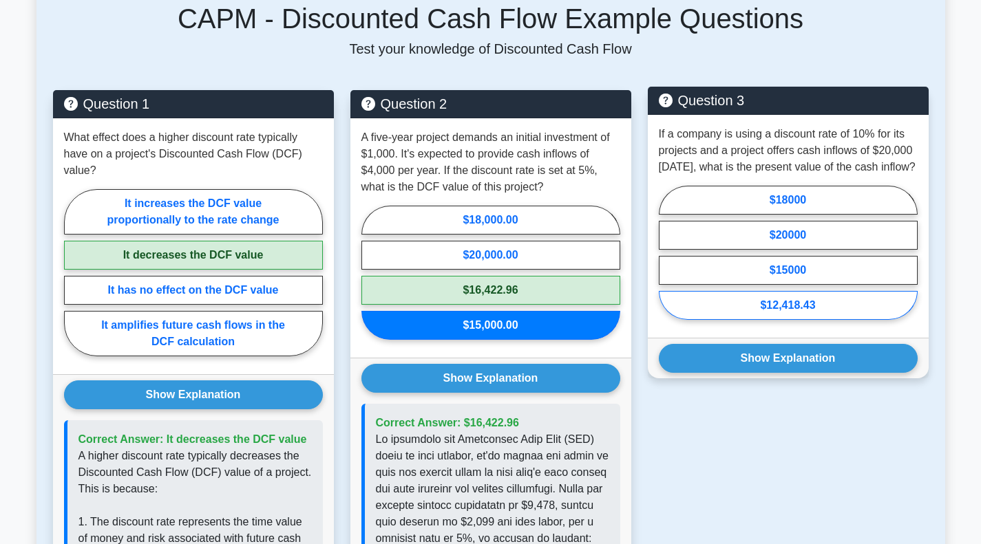
click at [758, 320] on label "$12,418.43" at bounding box center [788, 305] width 259 height 29
click at [667, 261] on input "$12,418.43" at bounding box center [663, 257] width 9 height 9
radio input "true"
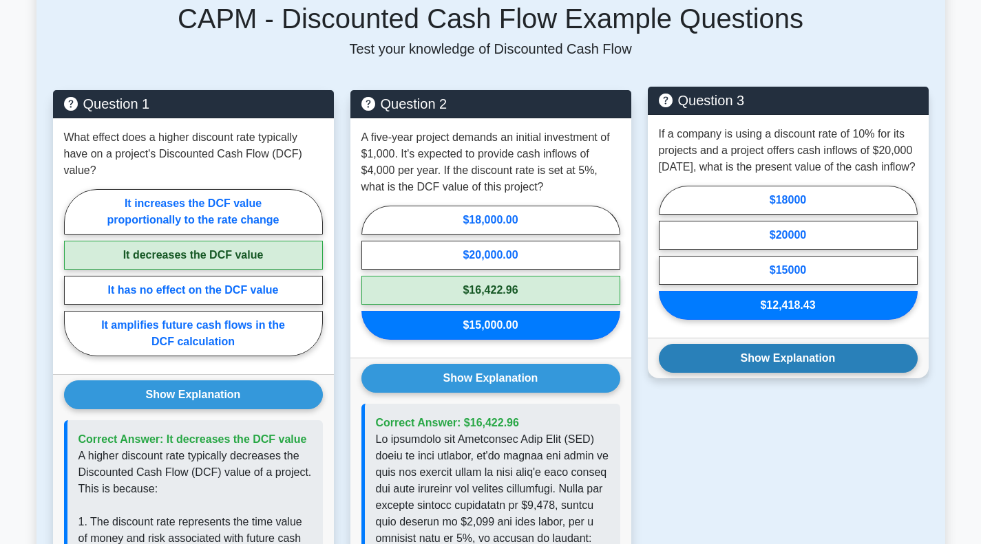
click at [759, 373] on button "Show Explanation" at bounding box center [788, 358] width 259 height 29
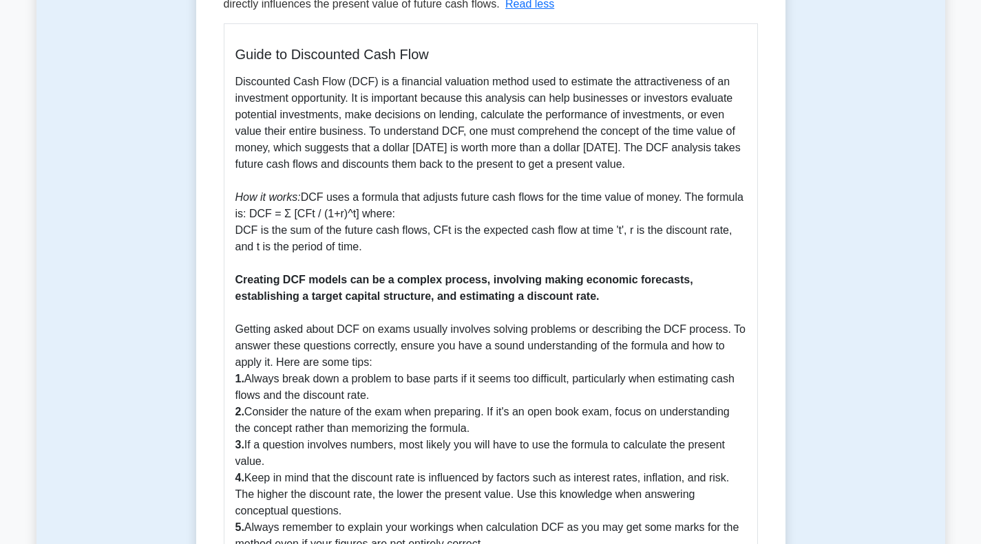
scroll to position [0, 0]
